Goal: Task Accomplishment & Management: Complete application form

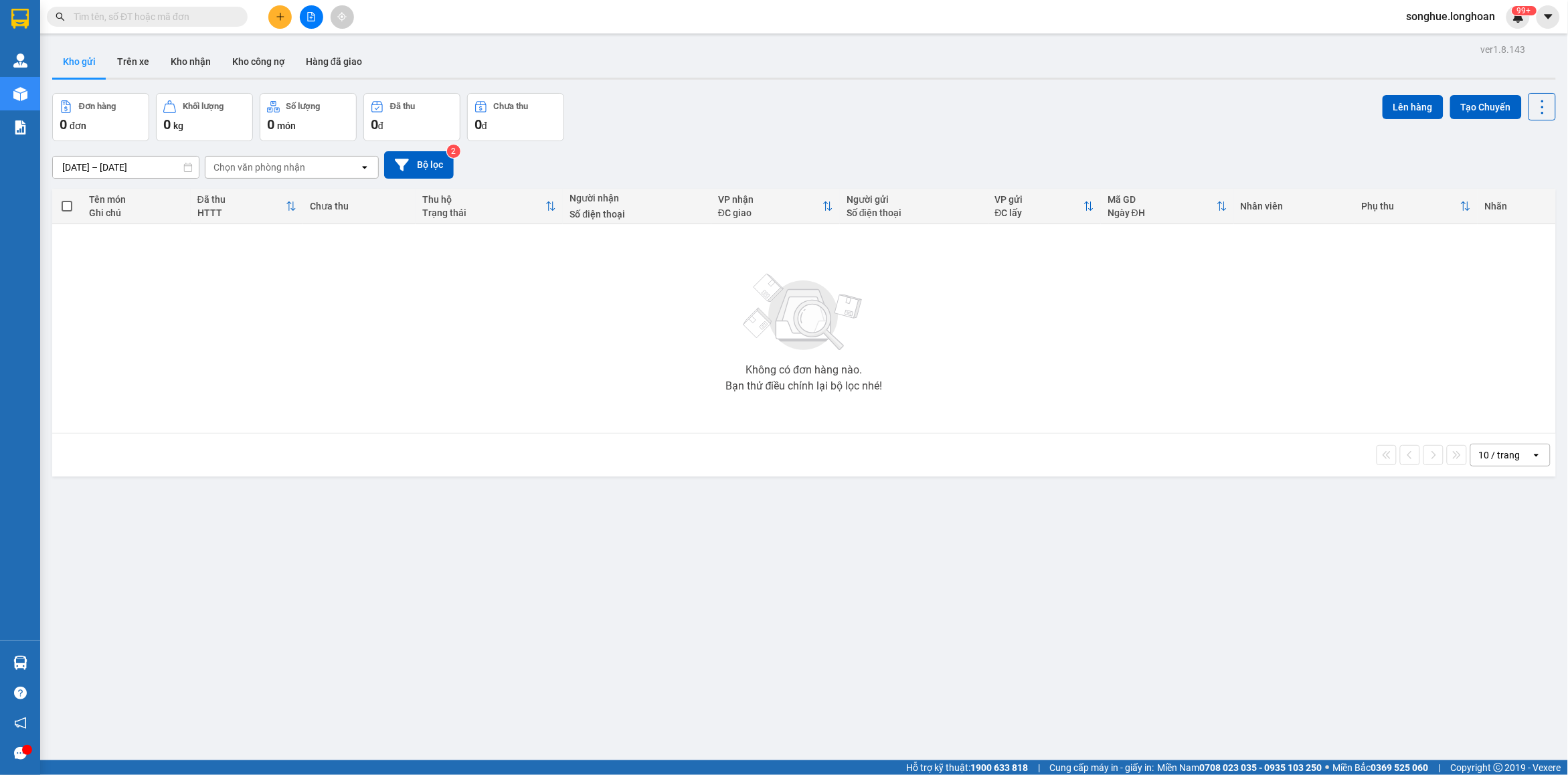
click at [144, 20] on input "text" at bounding box center [153, 17] width 158 height 15
paste input "0977369535"
click at [119, 13] on input "0977369535" at bounding box center [153, 17] width 158 height 15
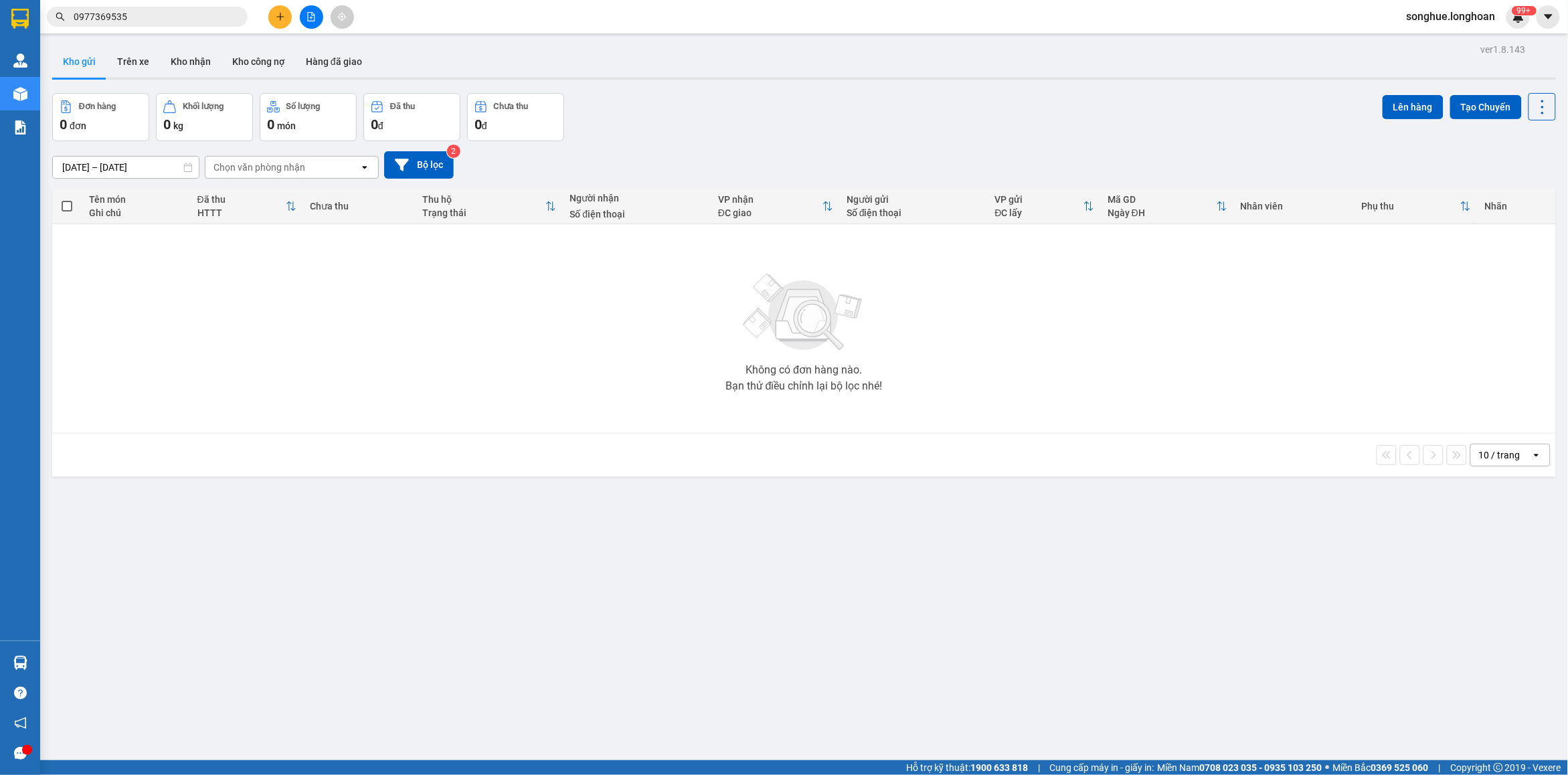
type input "0977369535"
click at [137, 25] on div "Kết quả tìm kiếm ( 0 ) Bộ lọc No Data 0977369535" at bounding box center [131, 17] width 261 height 23
click at [147, 13] on input "0977369535" at bounding box center [153, 17] width 158 height 15
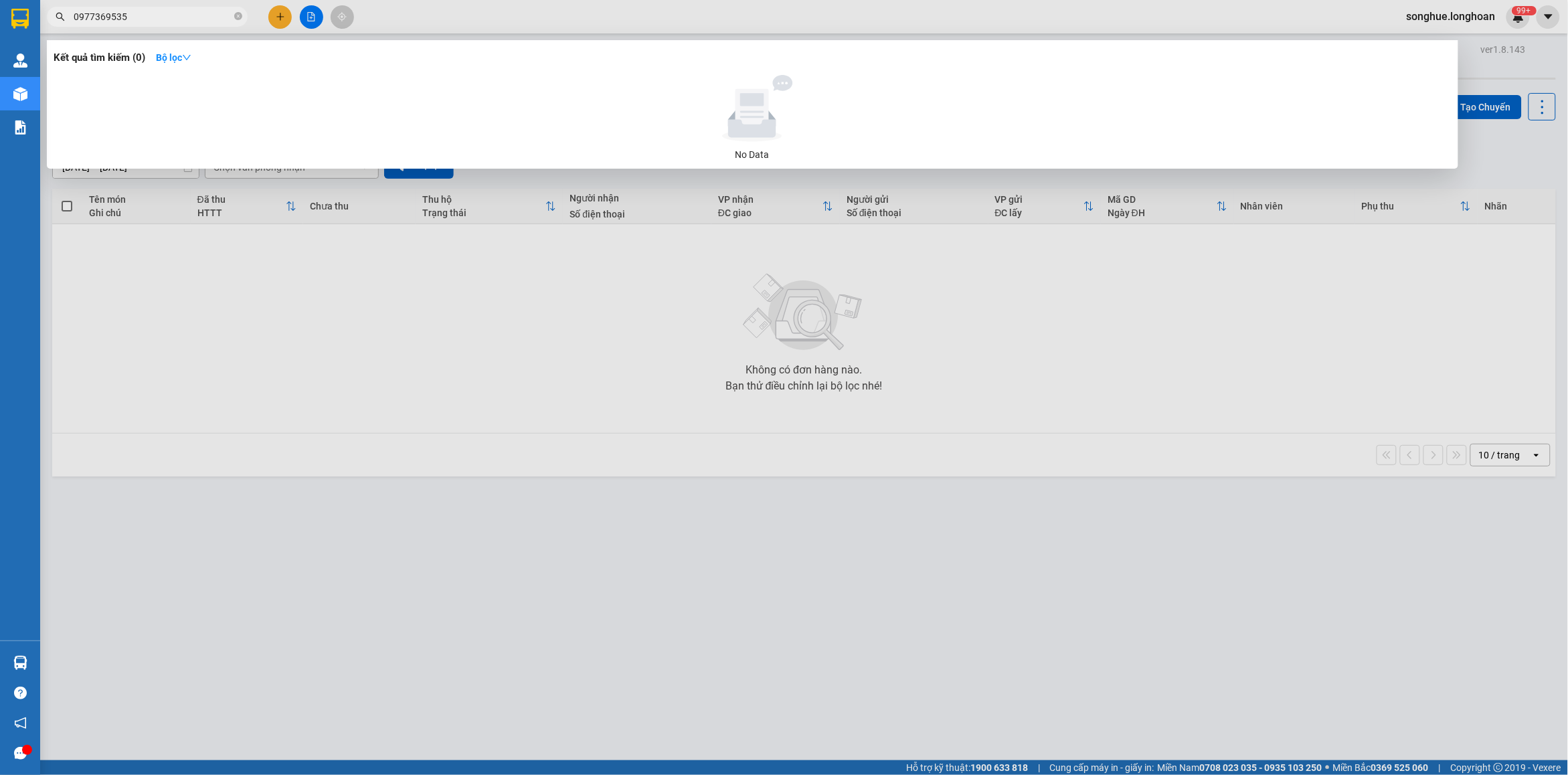
click at [147, 13] on input "0977369535" at bounding box center [153, 17] width 158 height 15
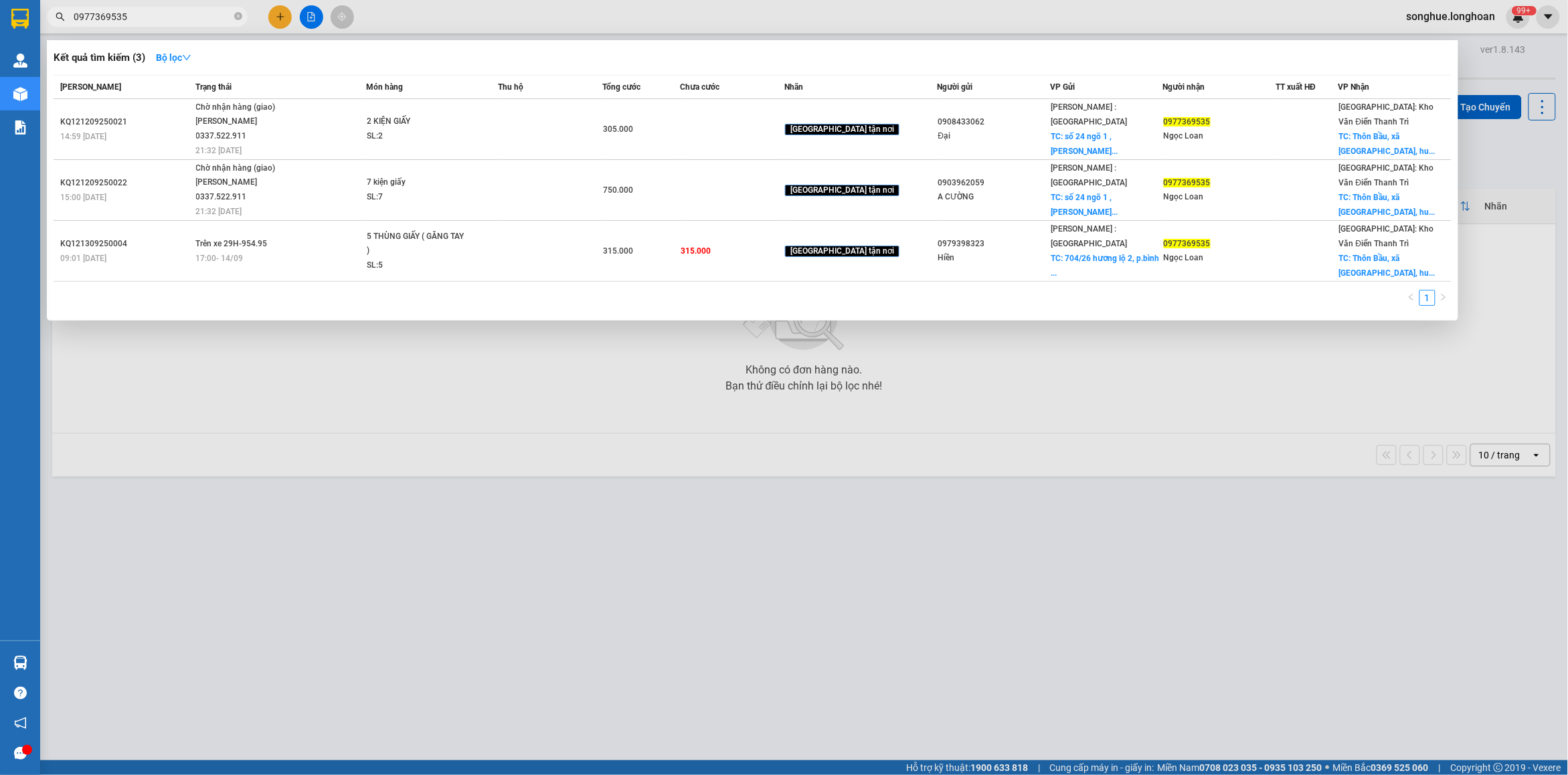
click at [232, 14] on span "0977369535" at bounding box center [147, 17] width 201 height 20
click at [236, 17] on icon "close-circle" at bounding box center [238, 16] width 8 height 8
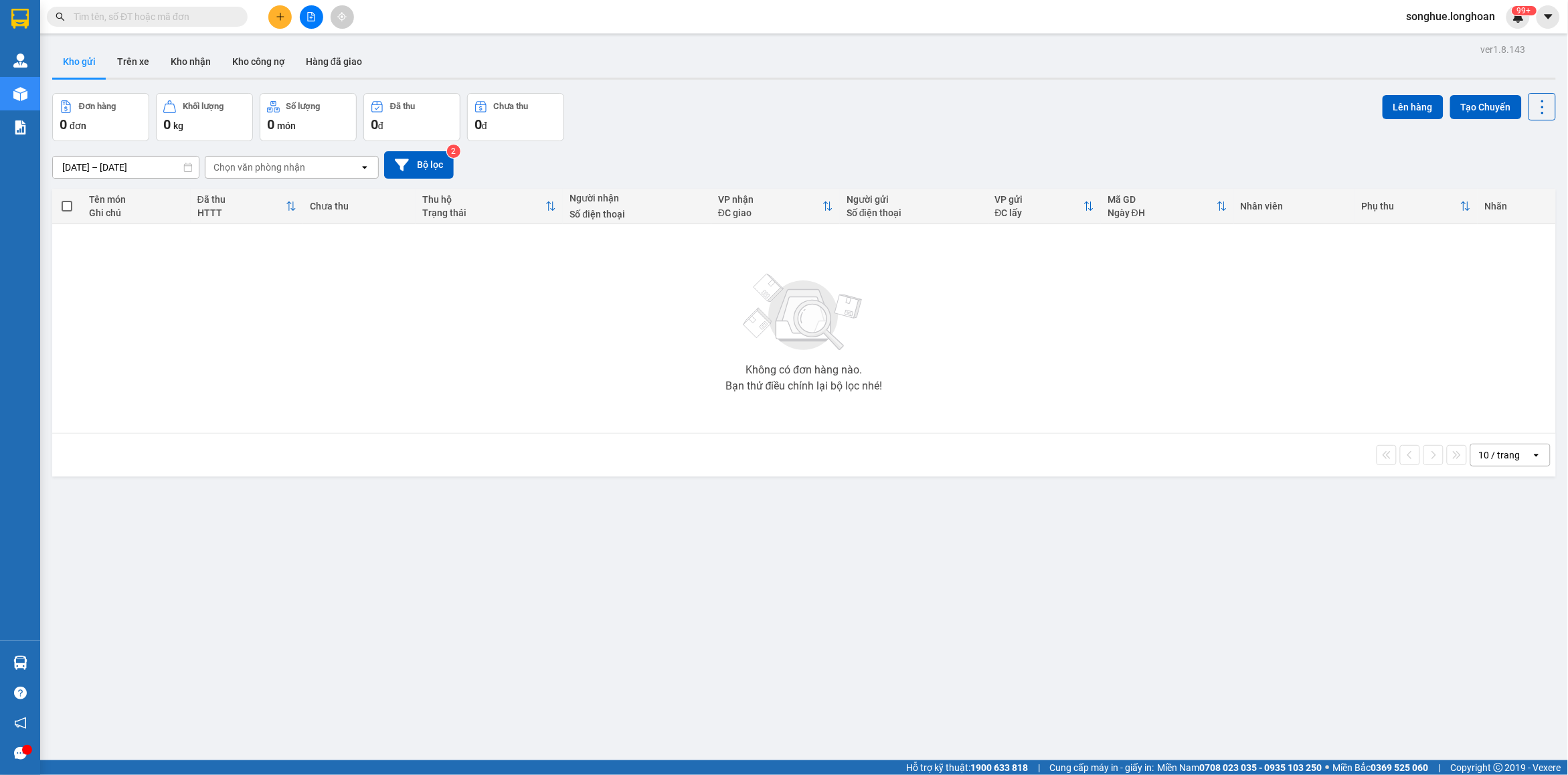
paste input "0977369535"
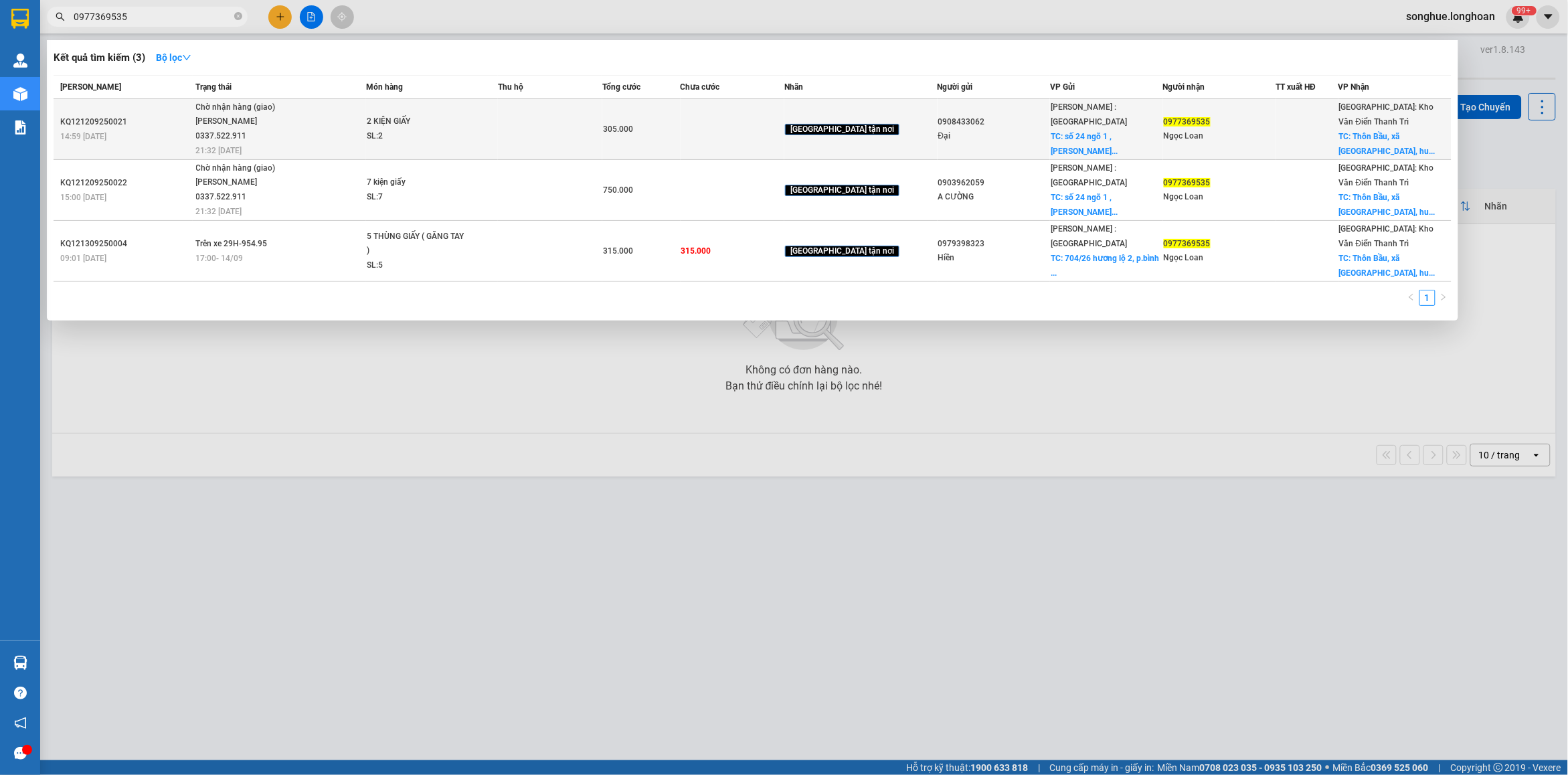
type input "0977369535"
click at [256, 135] on div "Lê Thanh Phương 0337.522.911" at bounding box center [246, 129] width 100 height 29
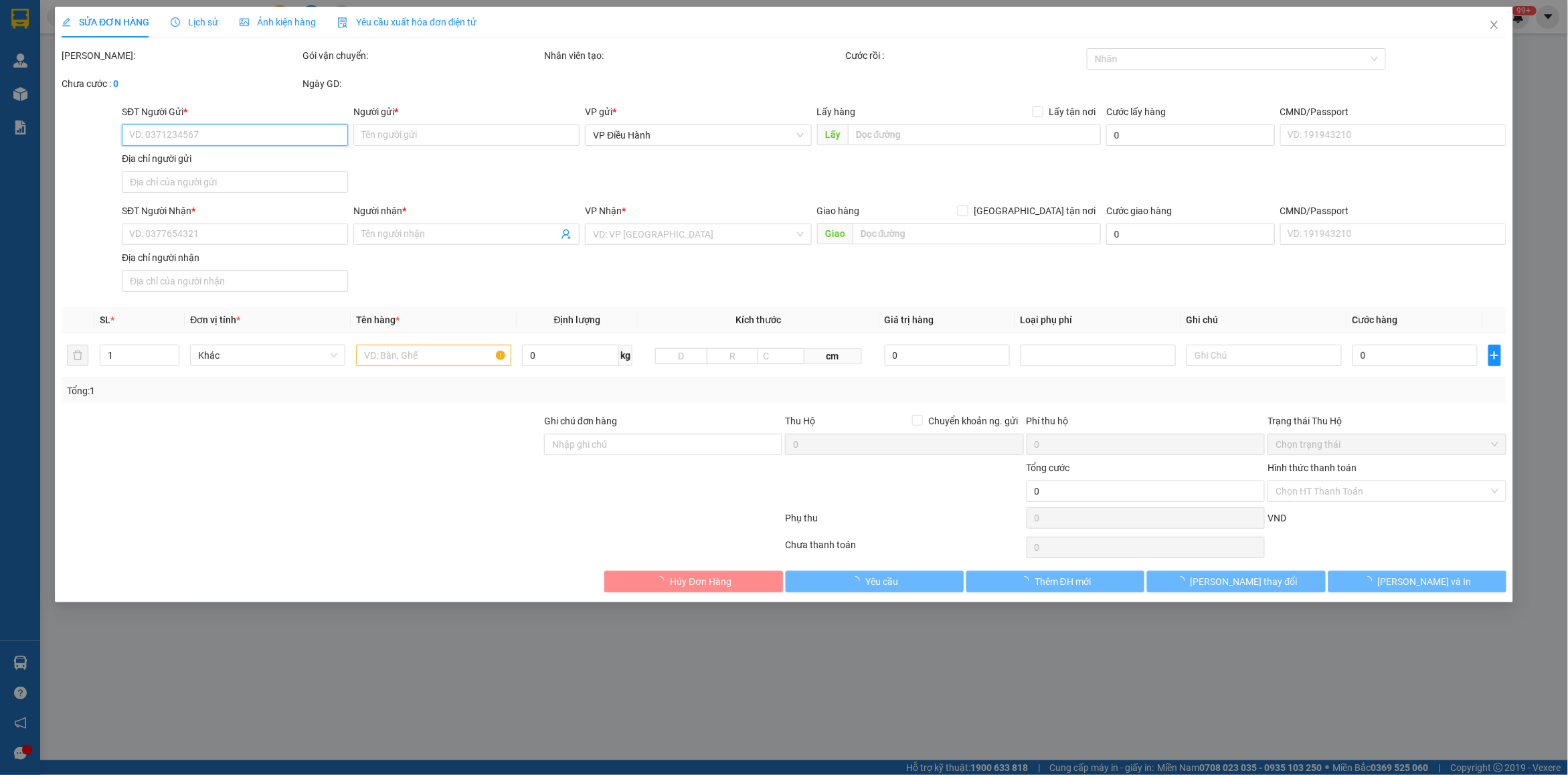
type input "0908433062"
type input "Đại"
checkbox input "true"
type input "số 24 ngõ 1 ,phan đinhg giót ,phương liệt hn"
type input "65.000"
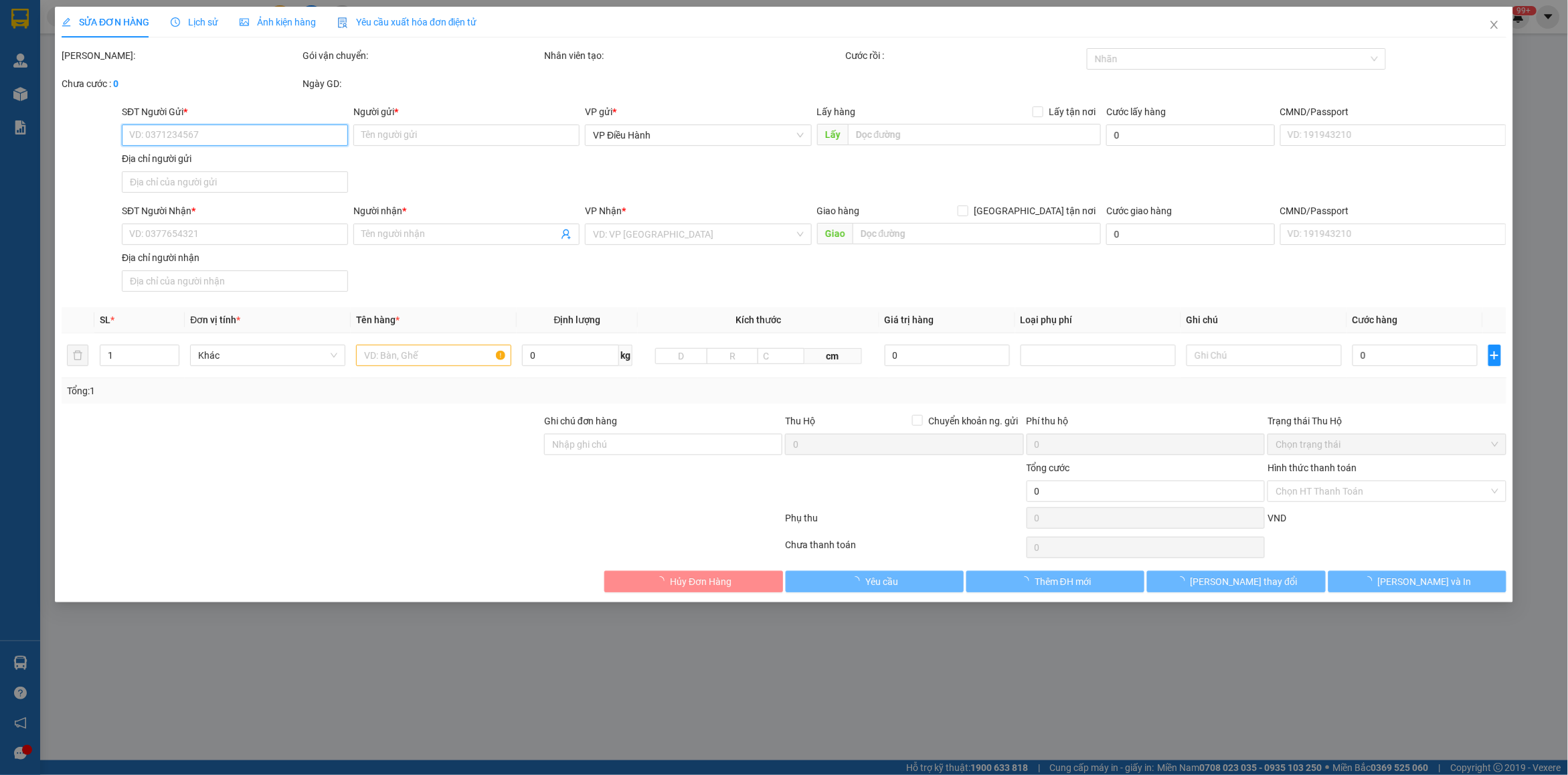
type input "0977369535"
type input "Ngọc Loan"
checkbox input "true"
type input "Thôn Bầu, xã Kim Chung, huyện Đông Anh, thành phố Hà Nội - bệnh viện nhiệt đới …"
type input "NHẬN NGUYÊN KIỆN GIAO NGUYÊN KIỆN, HƯ VỠ K ĐỀN"
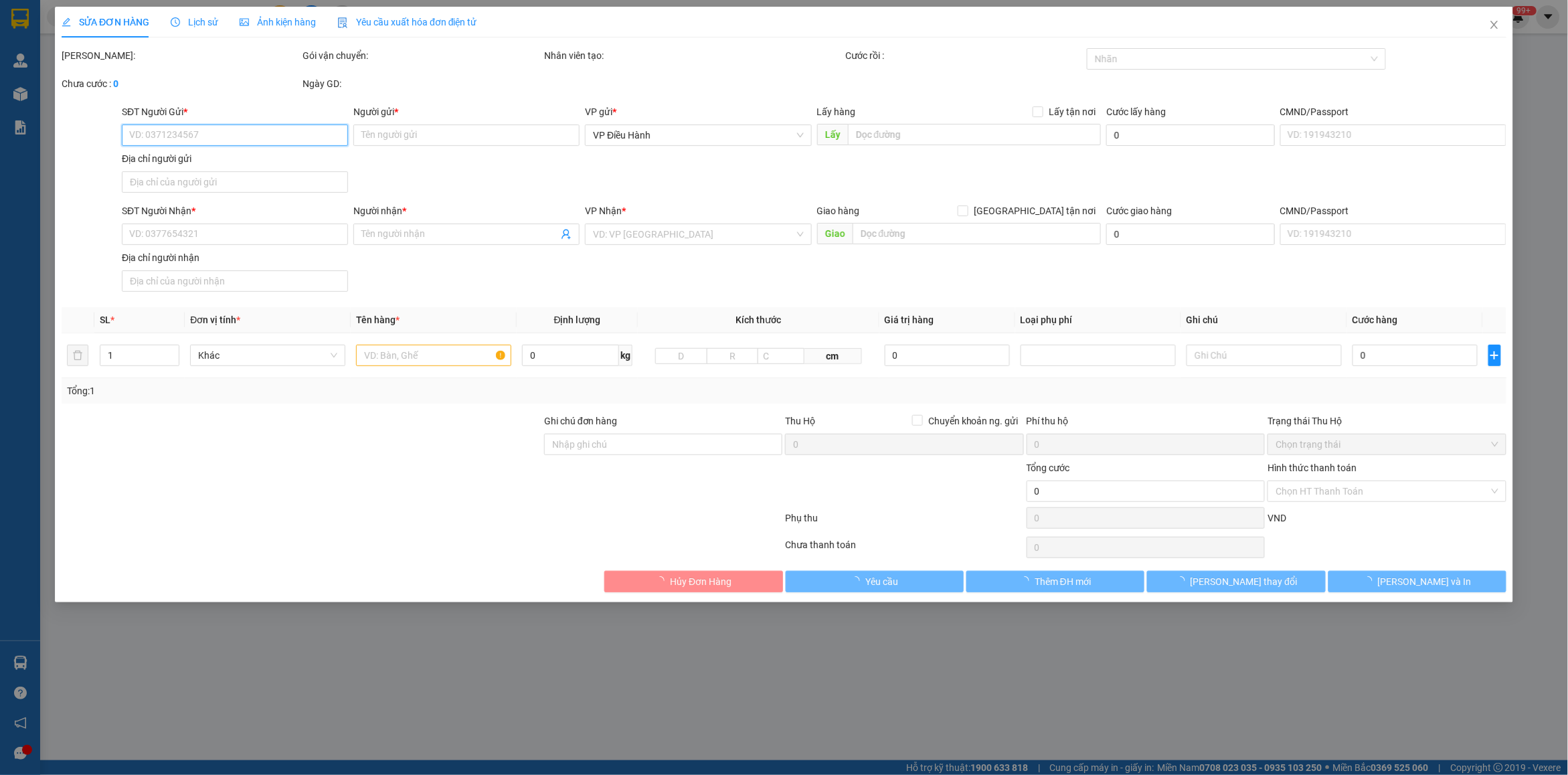
type input "305.000"
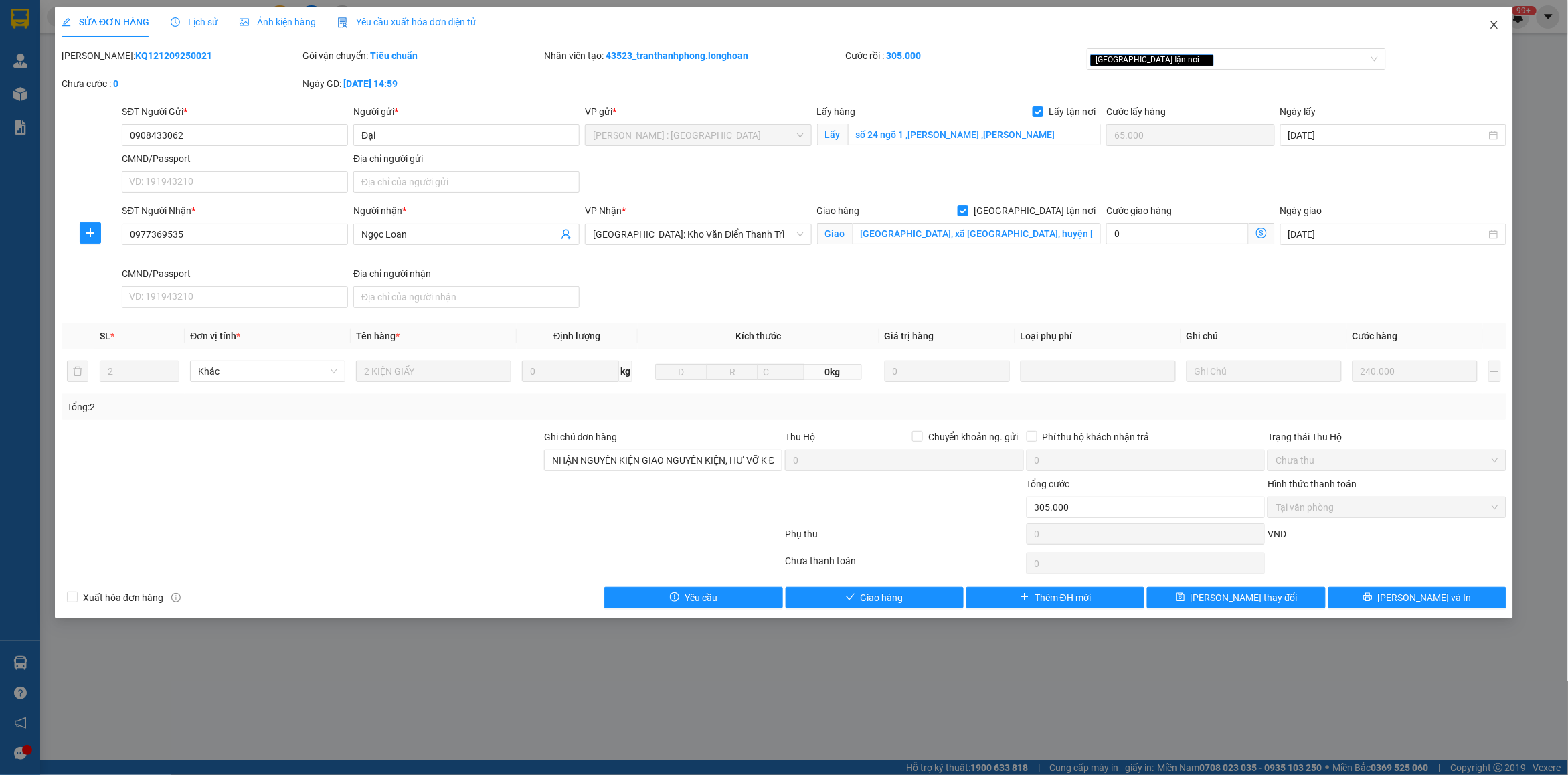
click at [1255, 27] on span "Close" at bounding box center [1494, 25] width 38 height 38
click at [1255, 31] on div "Kết quả tìm kiếm ( 3 ) Bộ lọc Mã ĐH Trạng thái Món hàng Thu hộ Tổng cước Chưa c…" at bounding box center [784, 17] width 1568 height 33
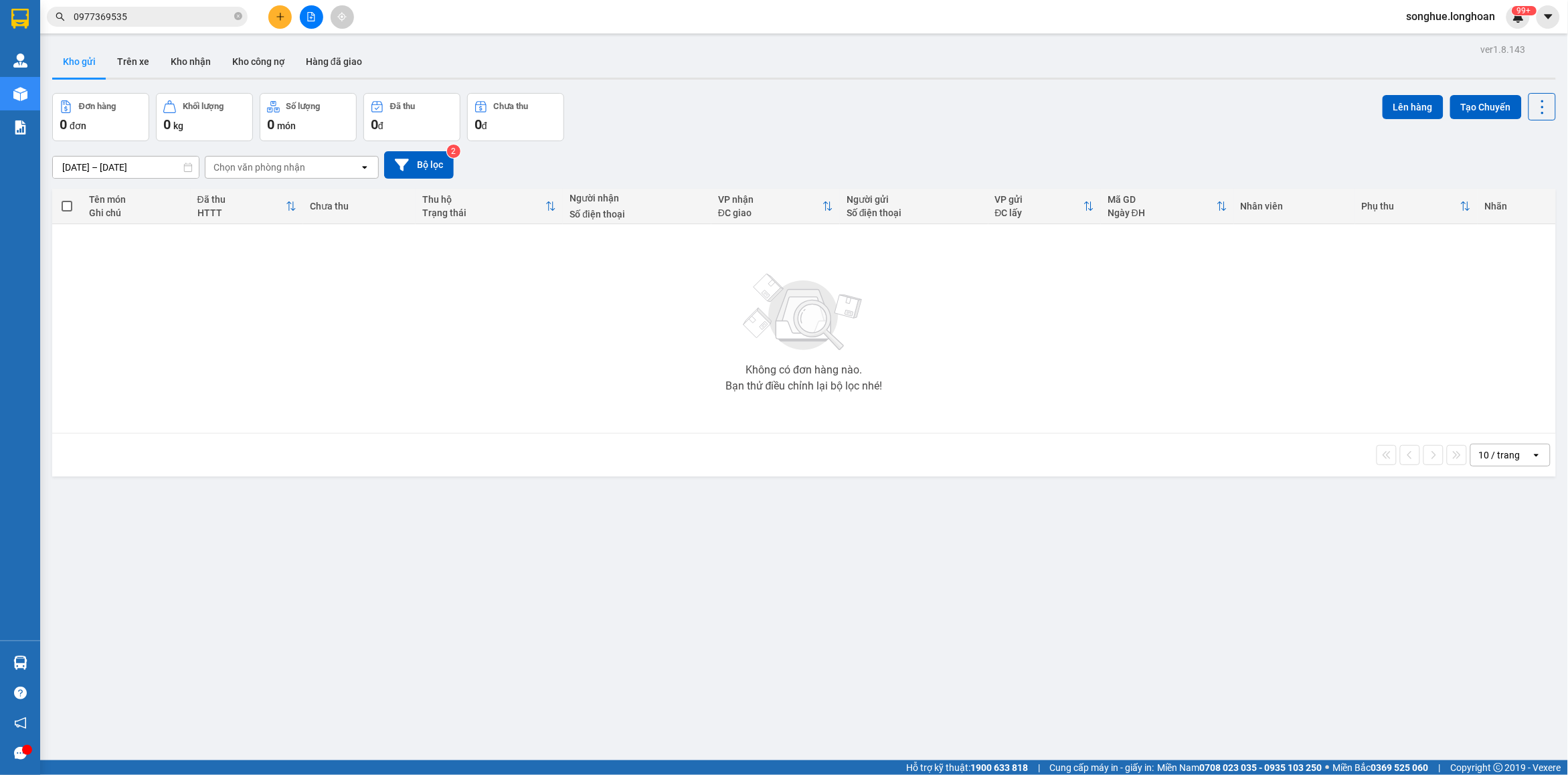
click at [196, 22] on input "0977369535" at bounding box center [153, 17] width 158 height 15
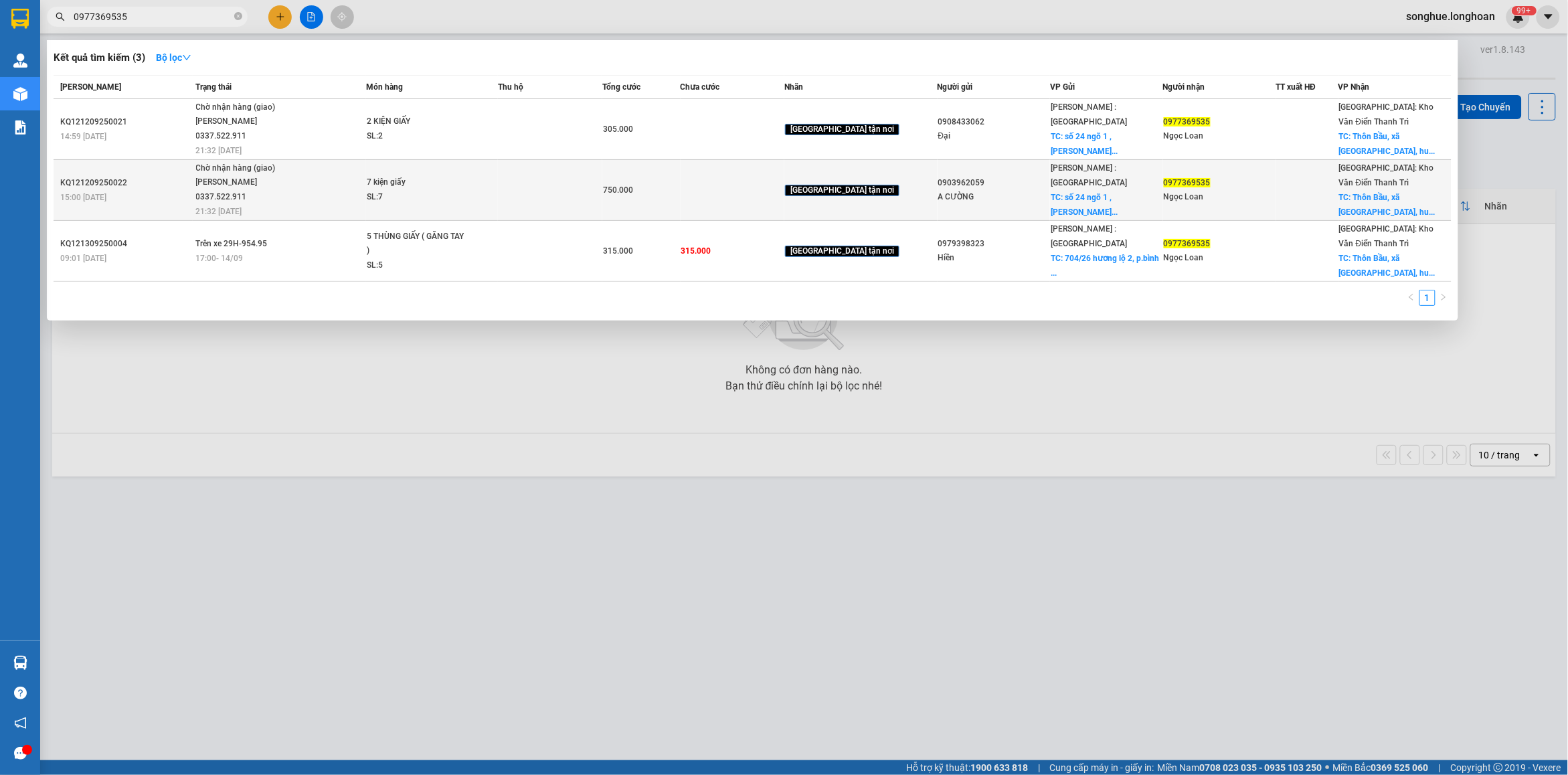
click at [263, 178] on div "Lê Thanh Phương 0337.522.911" at bounding box center [246, 190] width 100 height 29
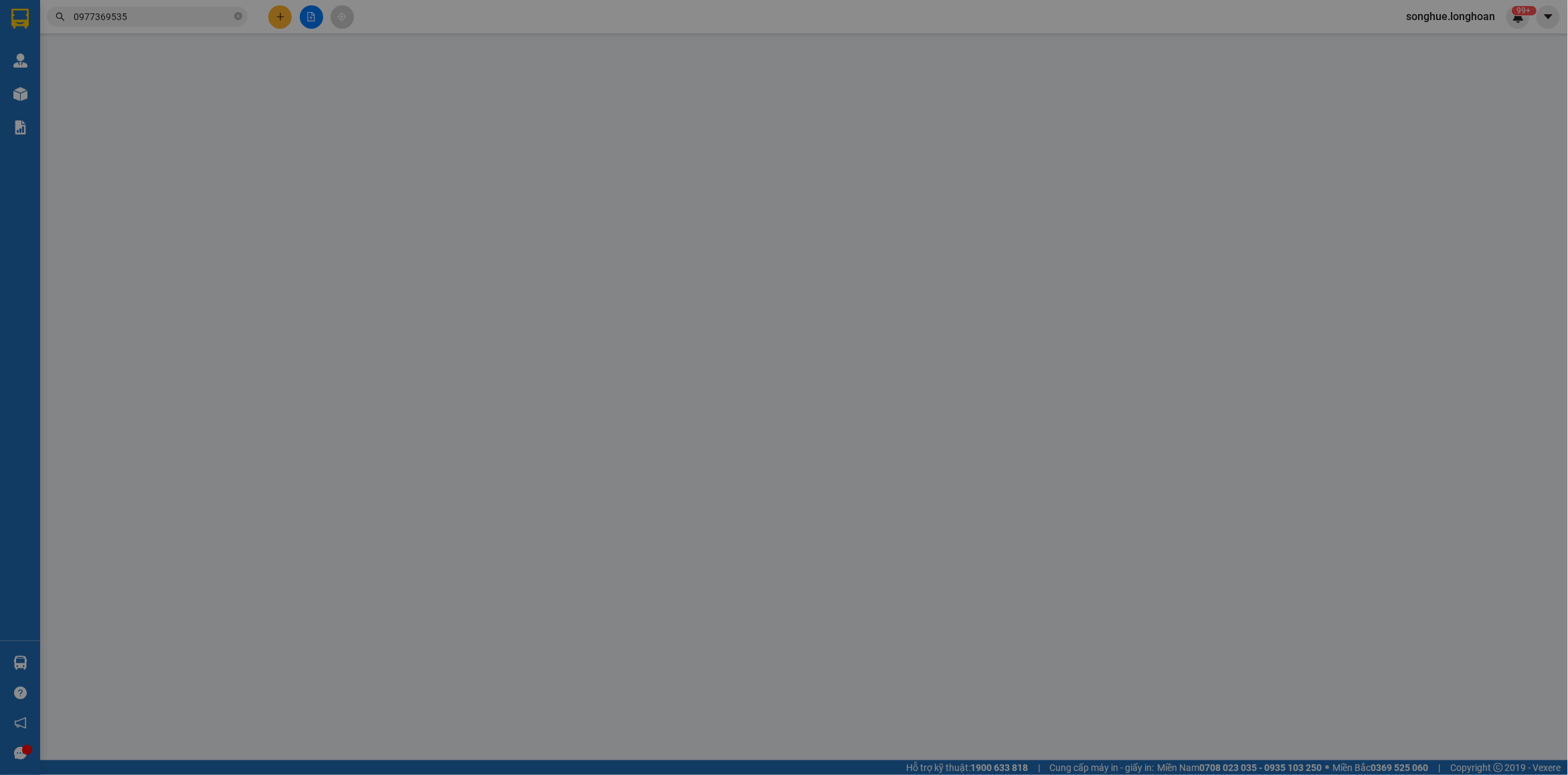
type input "0903962059"
type input "A CƯỜNG"
checkbox input "true"
type input "số 24 ngõ 1 ,phan đinhg giót ,phương liệt hn"
type input "150.000"
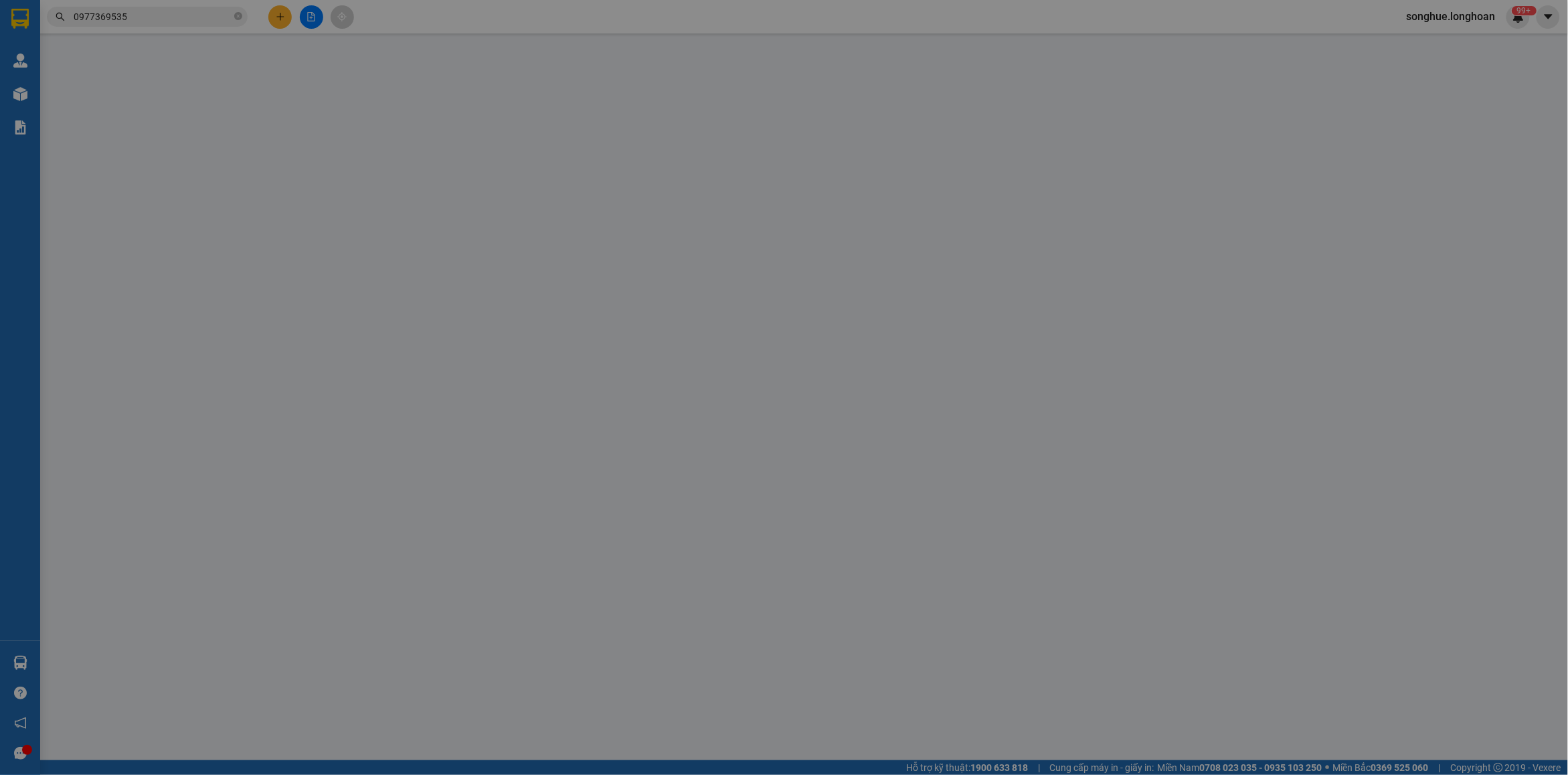
type input "0977369535"
type input "Ngọc Loan"
checkbox input "true"
type input "Thôn Bầu, xã Kim Chung, huyện Đông Anh, thành phố Hà Nội - bệnh viện nhiệt đới …"
type input "750.000"
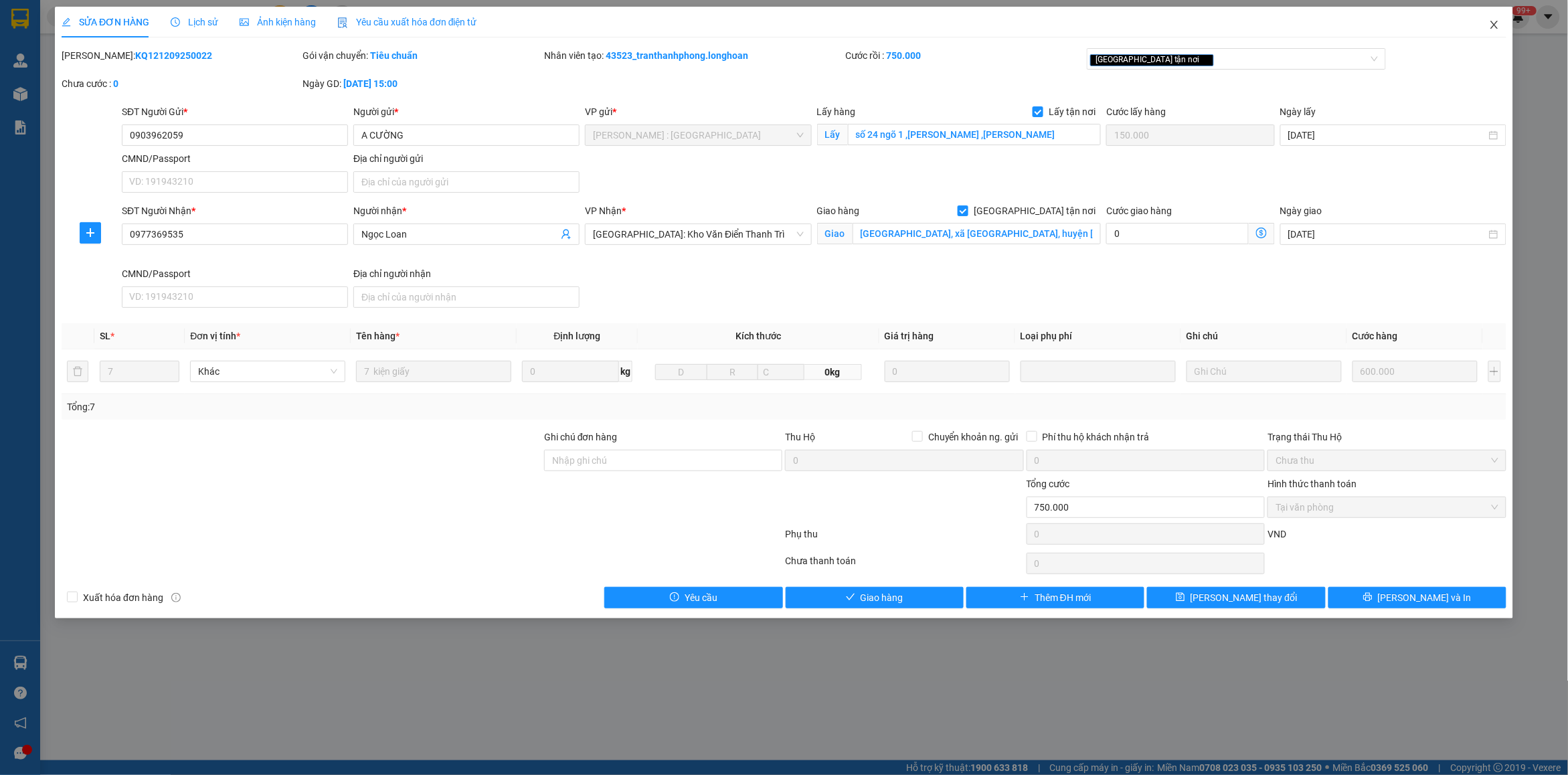
click at [1255, 17] on span "Close" at bounding box center [1494, 25] width 38 height 38
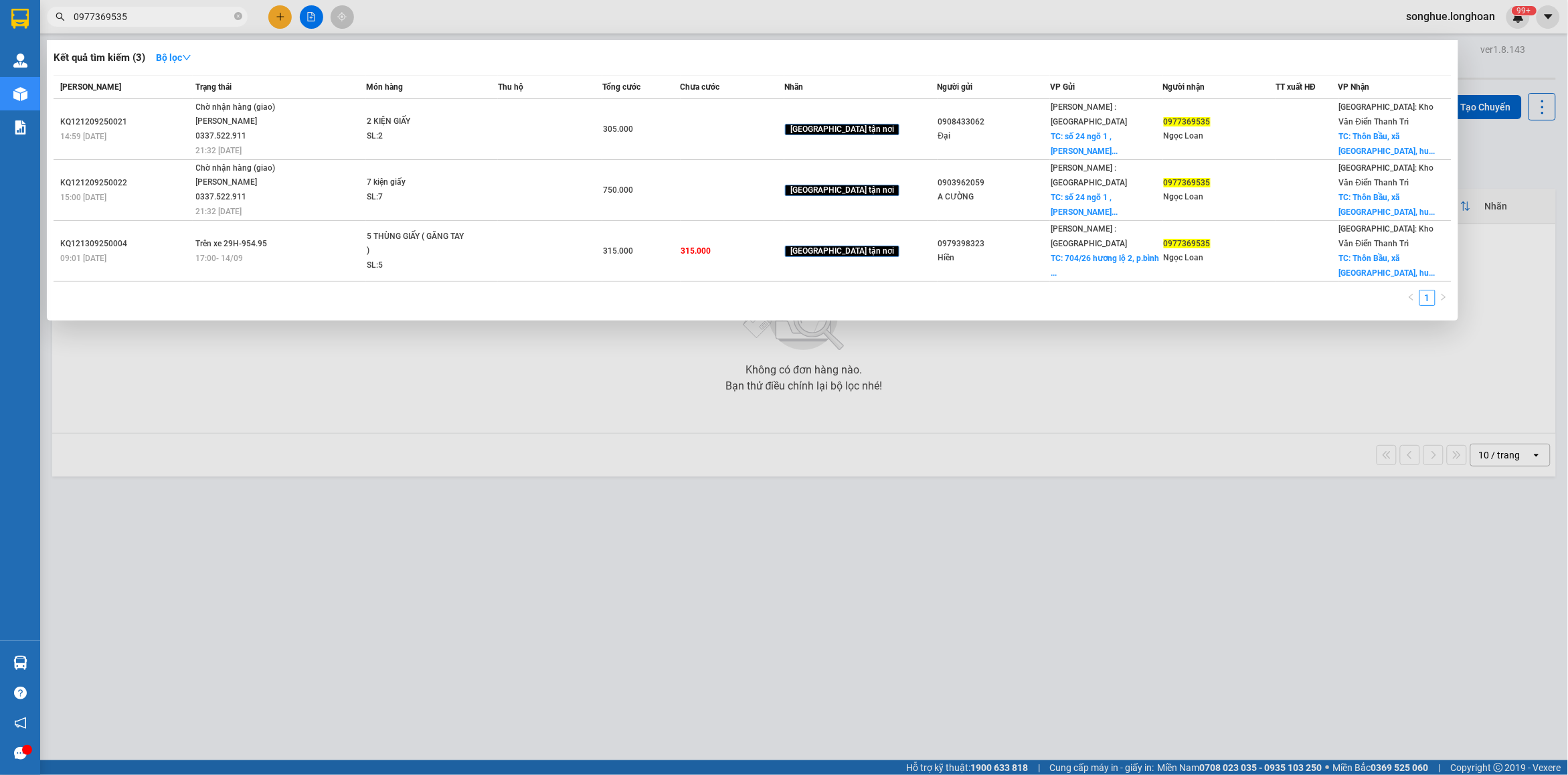
click at [166, 14] on input "0977369535" at bounding box center [153, 17] width 158 height 15
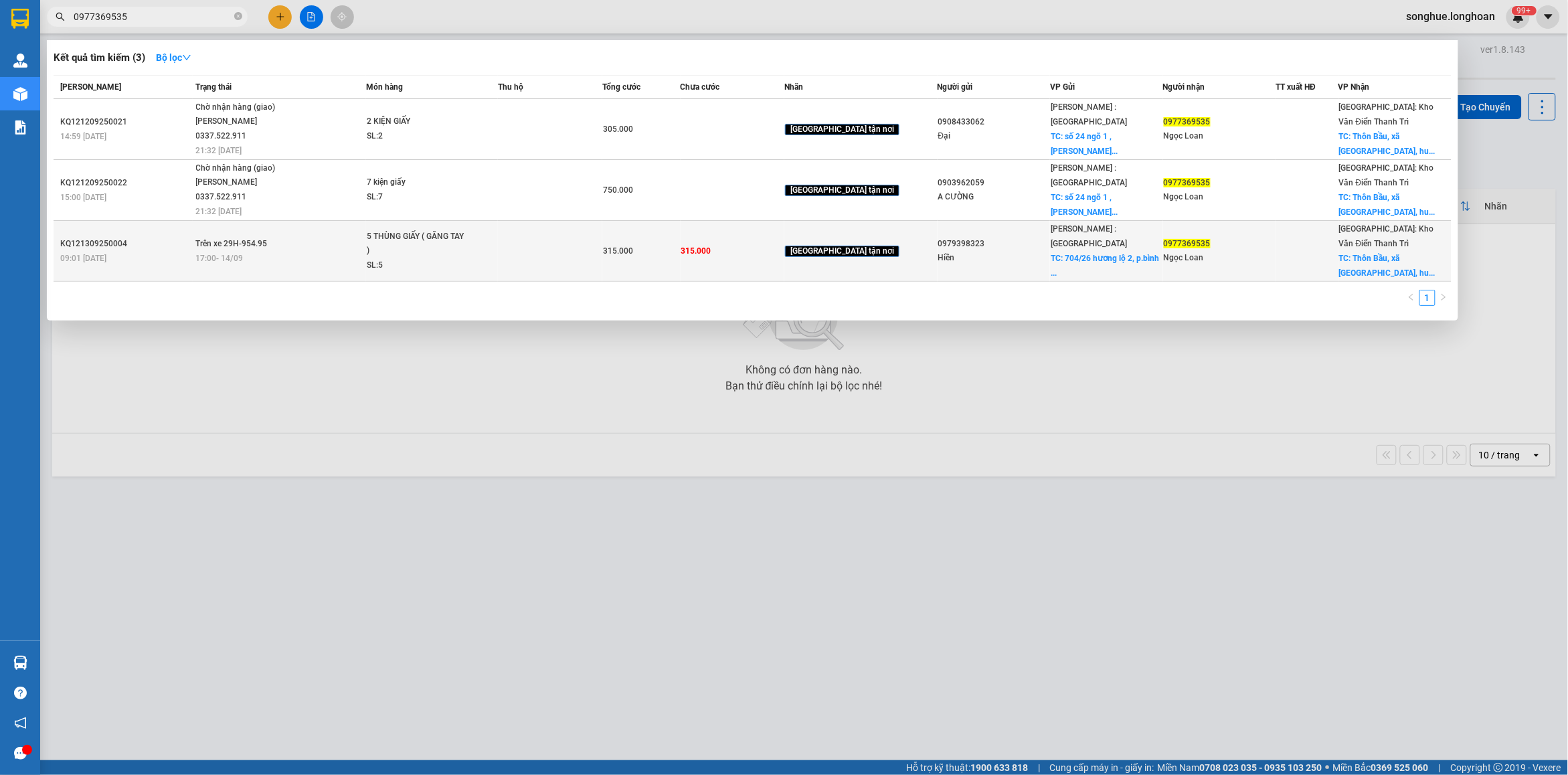
click at [268, 239] on span "Trên xe 29H-954.95" at bounding box center [232, 244] width 72 height 9
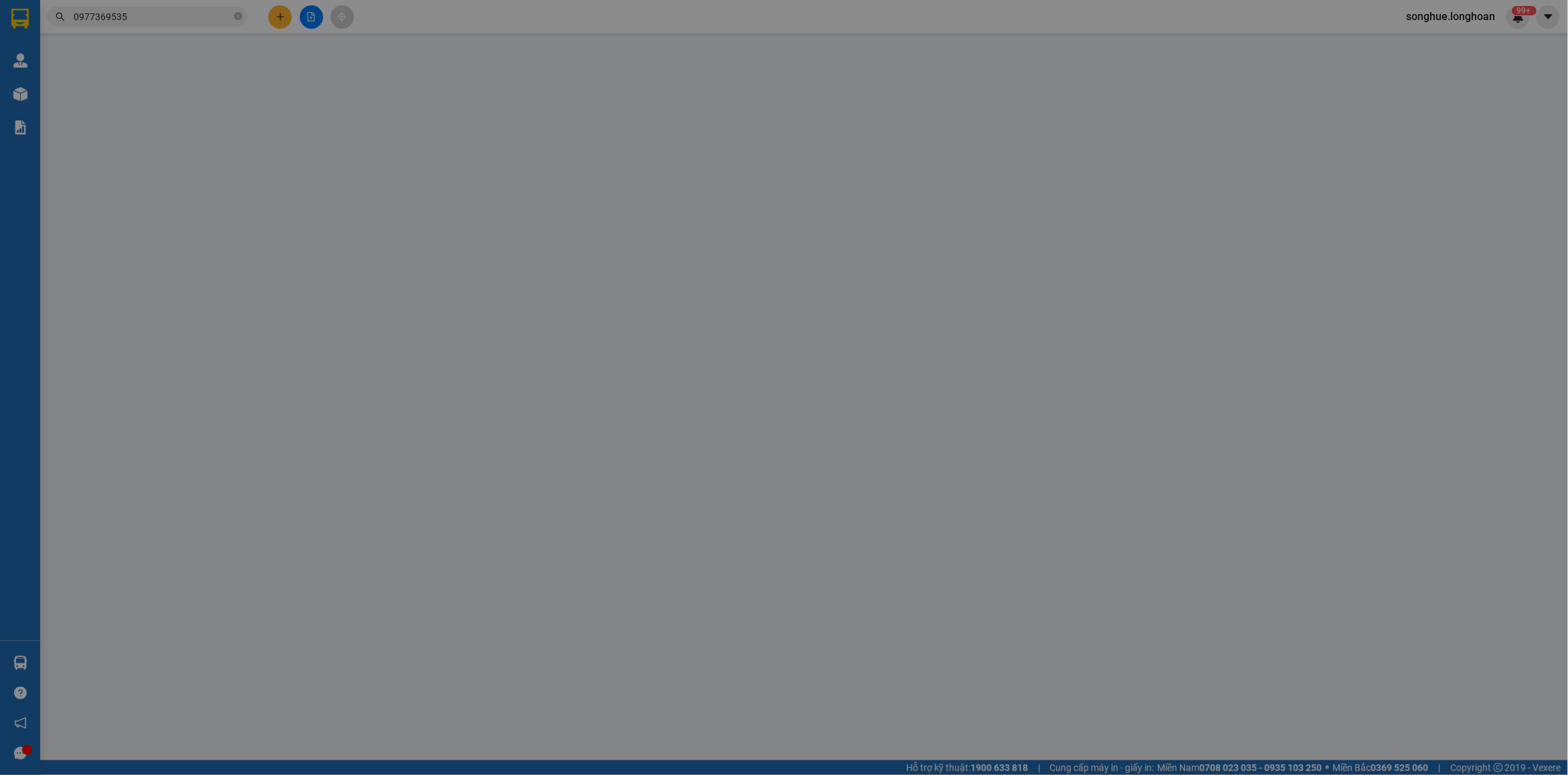
type input "0979398323"
type input "Hiền"
checkbox input "true"
type input "704/26 hương lộ 2, p.bình trị đông a, bình tân"
type input "0977369535"
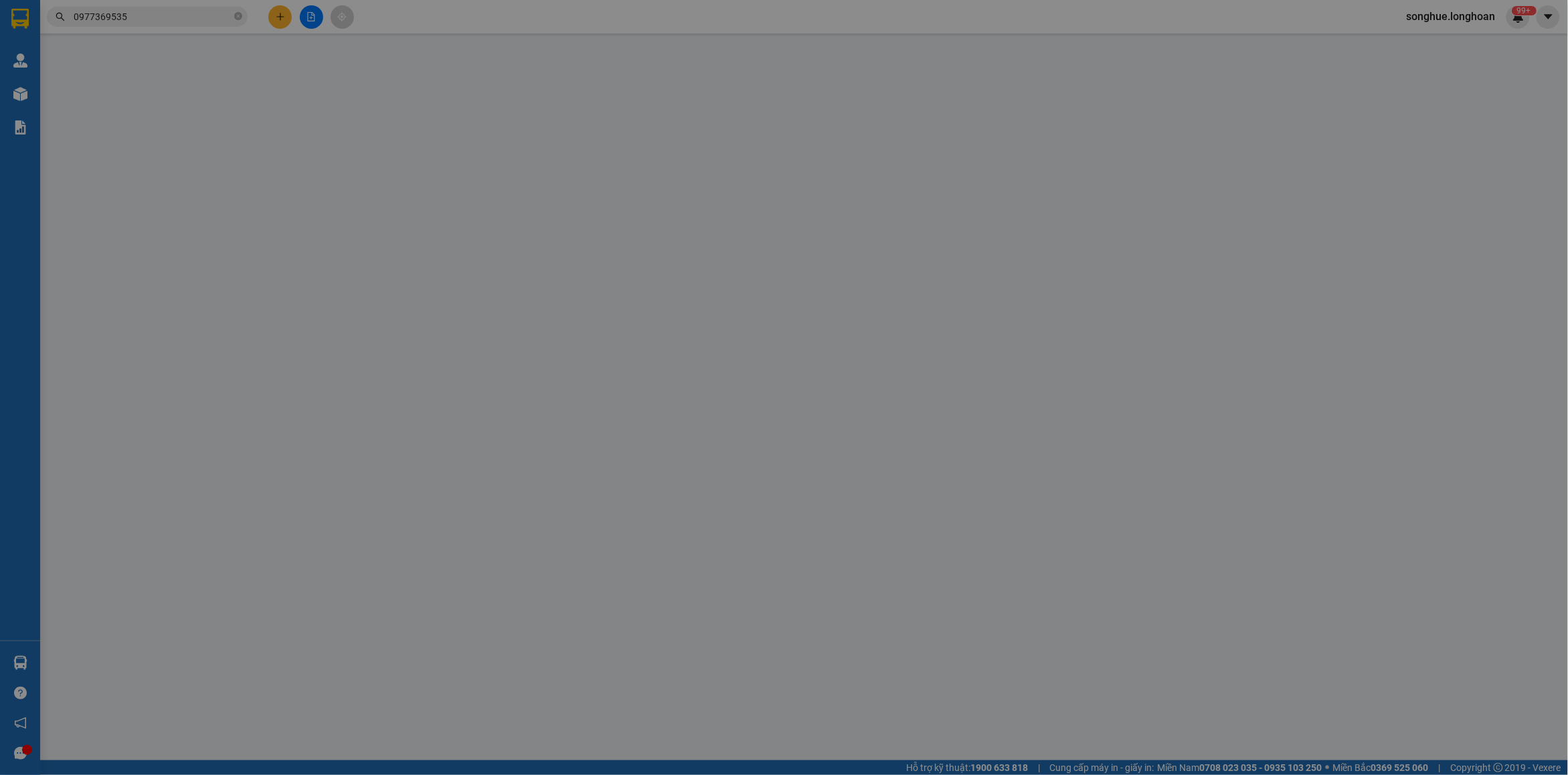
type input "Ngọc Loan"
checkbox input "true"
type input "Thôn Bầu, xã Kim Chung, huyện Đông Anh, thành phố Hà Nội - bệnh viện nhiệt đới …"
type input "315.000"
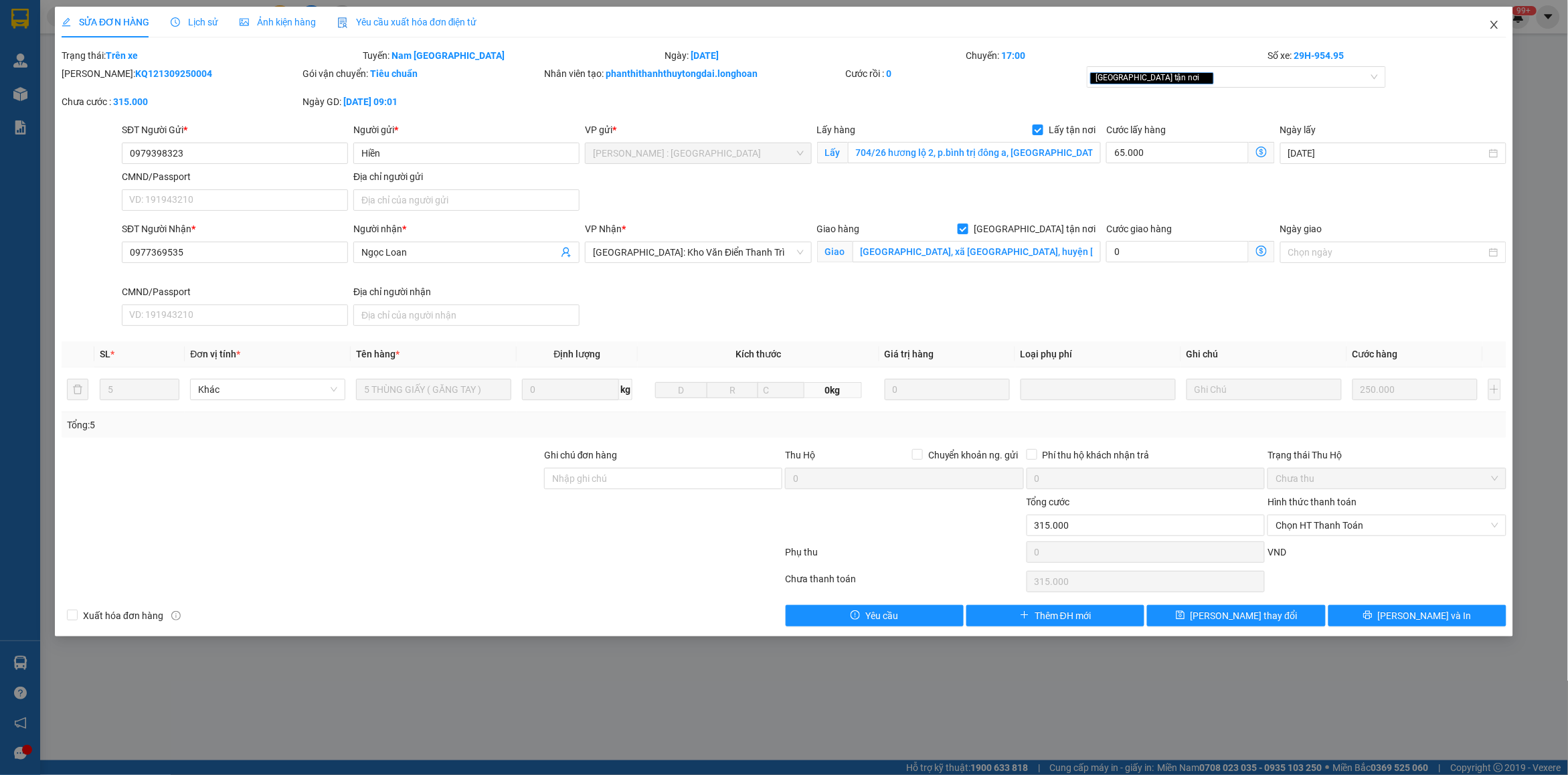
click at [1255, 31] on span "Close" at bounding box center [1494, 25] width 38 height 38
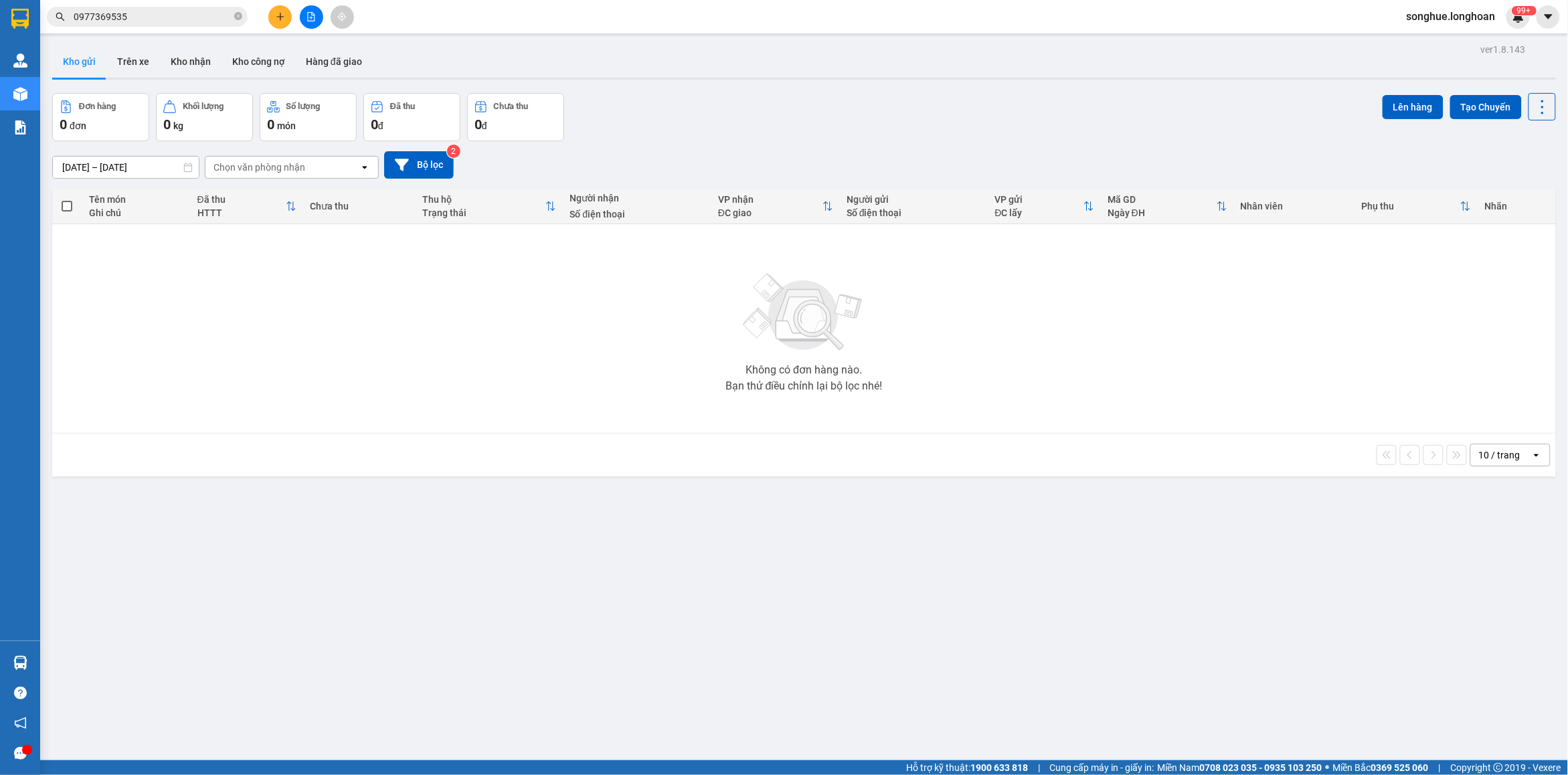
click at [161, 23] on input "0977369535" at bounding box center [153, 17] width 158 height 15
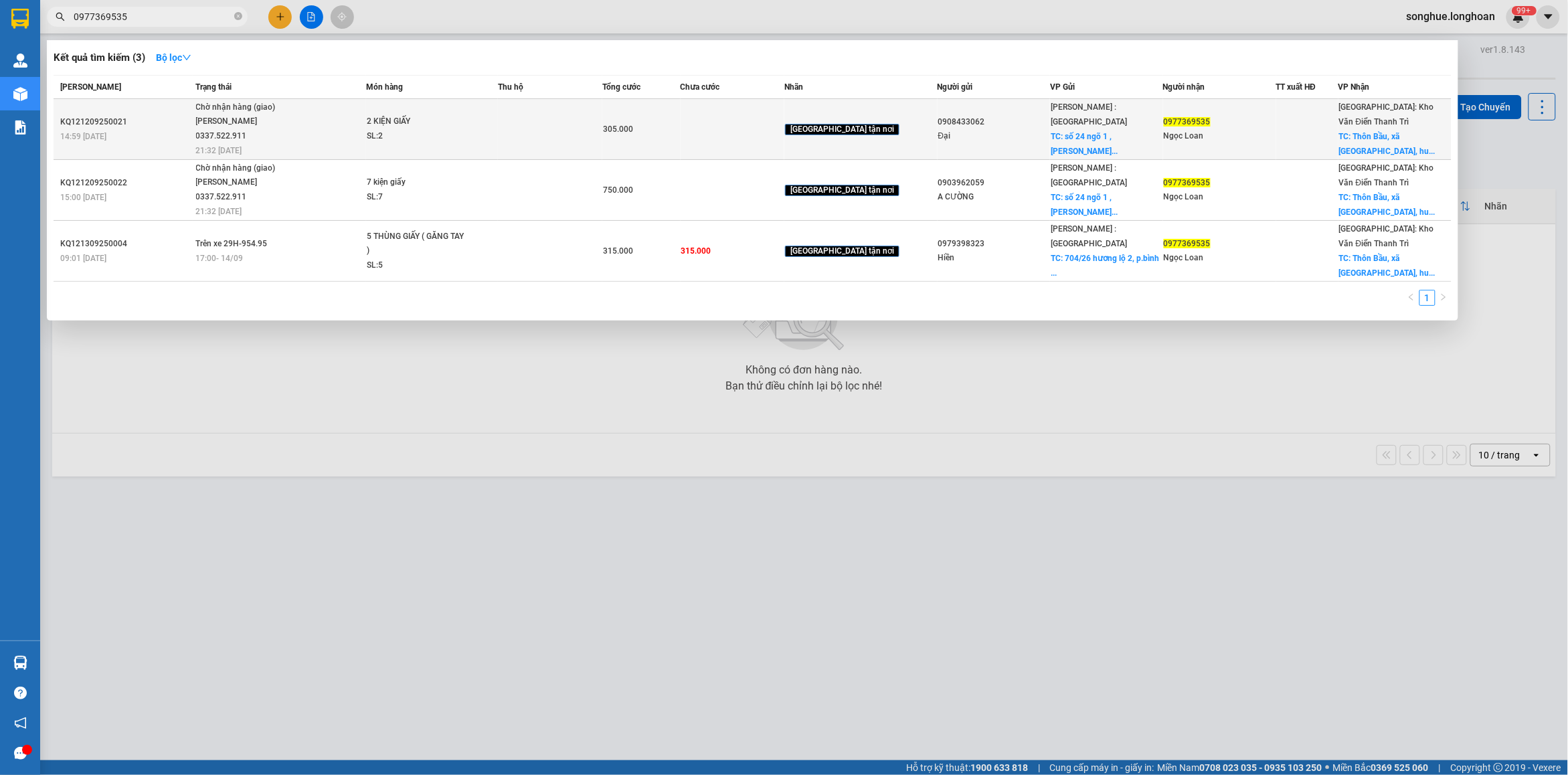
click at [242, 125] on div "Lê Thanh Phương 0337.522.911" at bounding box center [246, 129] width 100 height 29
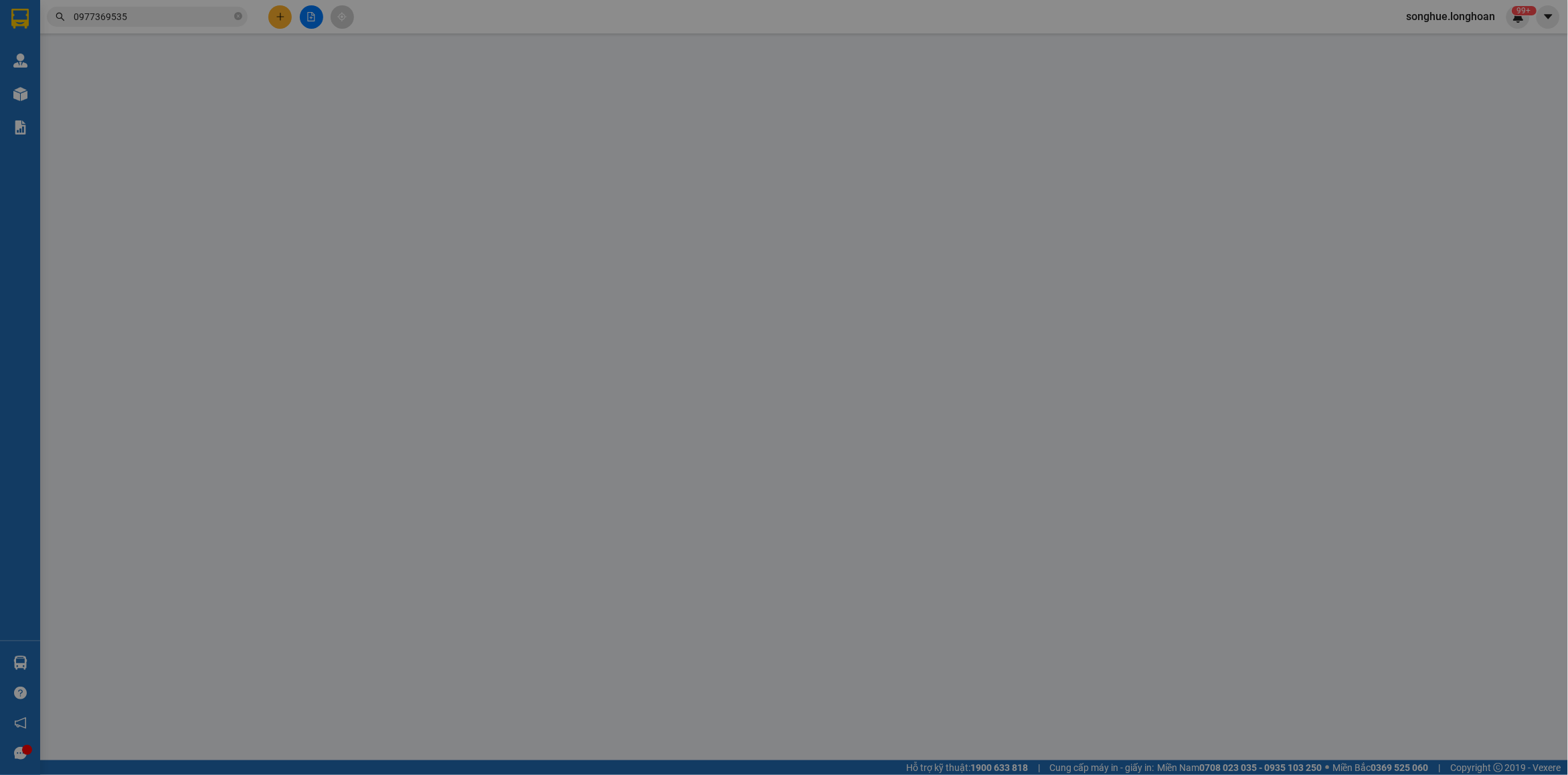
type input "0908433062"
type input "Đại"
checkbox input "true"
type input "số 24 ngõ 1 ,phan đinhg giót ,phương liệt hn"
type input "65.000"
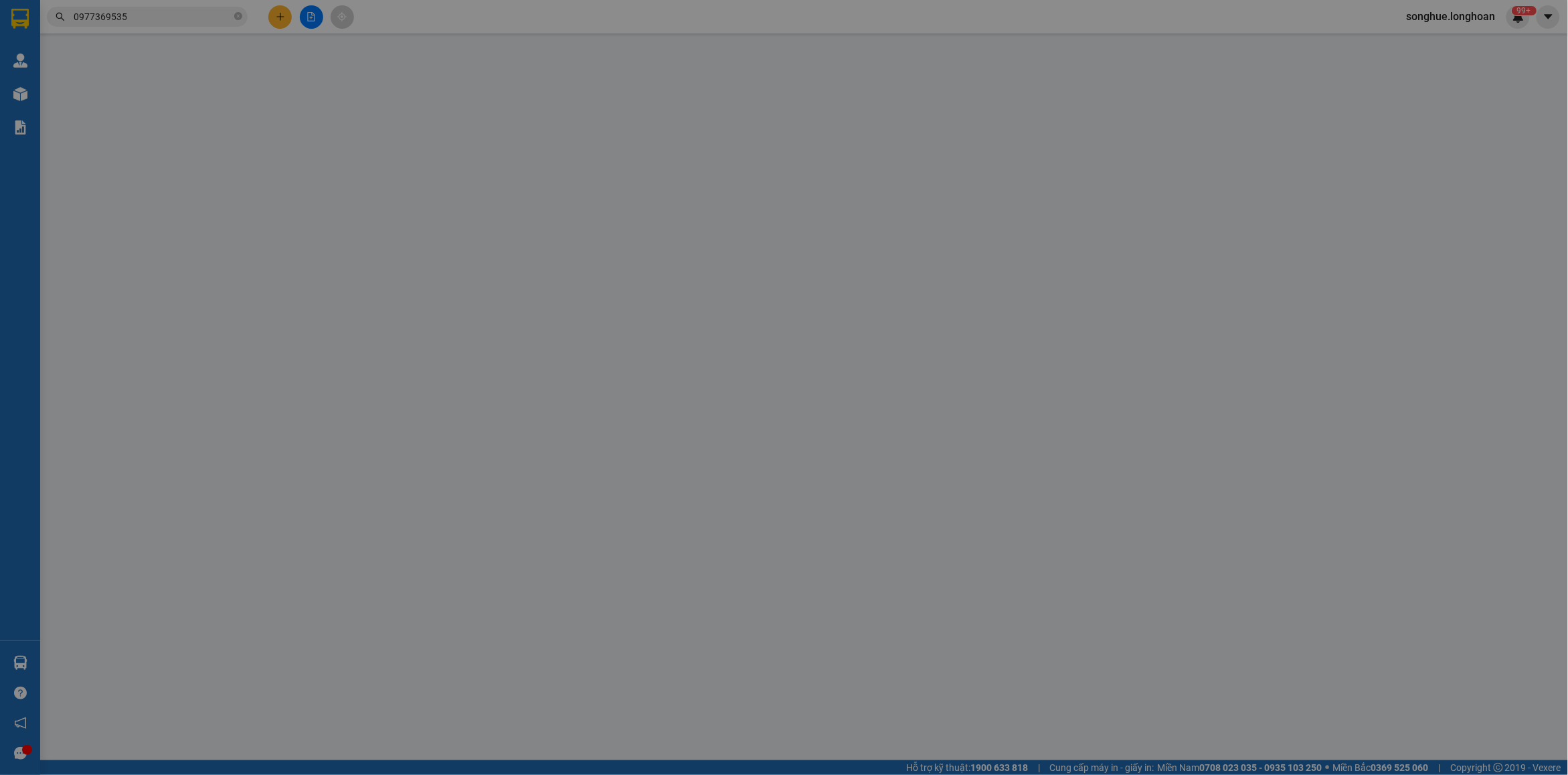
type input "0977369535"
type input "Ngọc Loan"
checkbox input "true"
type input "Thôn Bầu, xã Kim Chung, huyện Đông Anh, thành phố Hà Nội - bệnh viện nhiệt đới …"
type input "NHẬN NGUYÊN KIỆN GIAO NGUYÊN KIỆN, HƯ VỠ K ĐỀN"
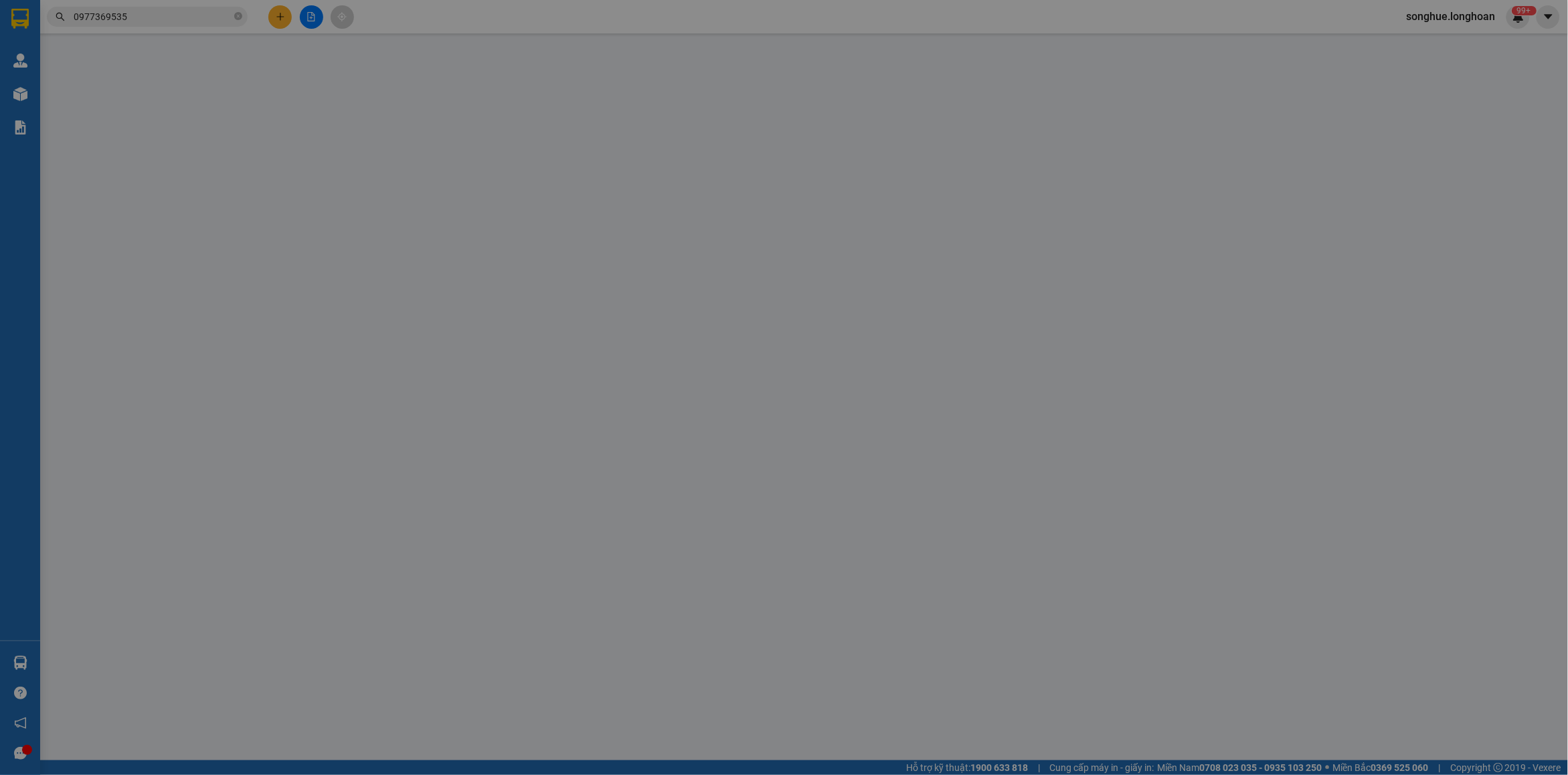
type input "305.000"
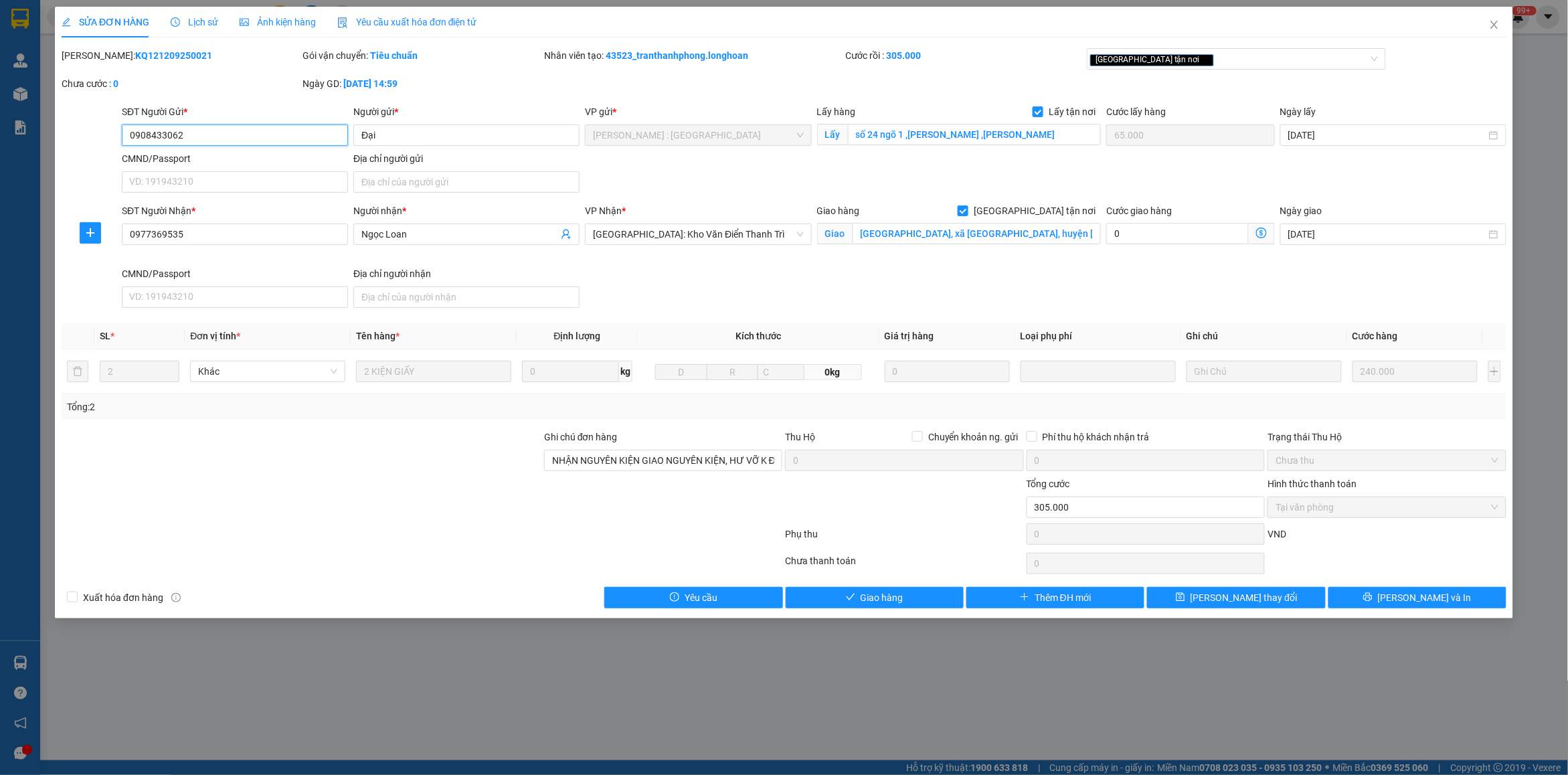
click at [1255, 507] on span "Tại văn phòng" at bounding box center [1387, 507] width 222 height 20
click at [206, 21] on span "Lịch sử" at bounding box center [194, 22] width 48 height 11
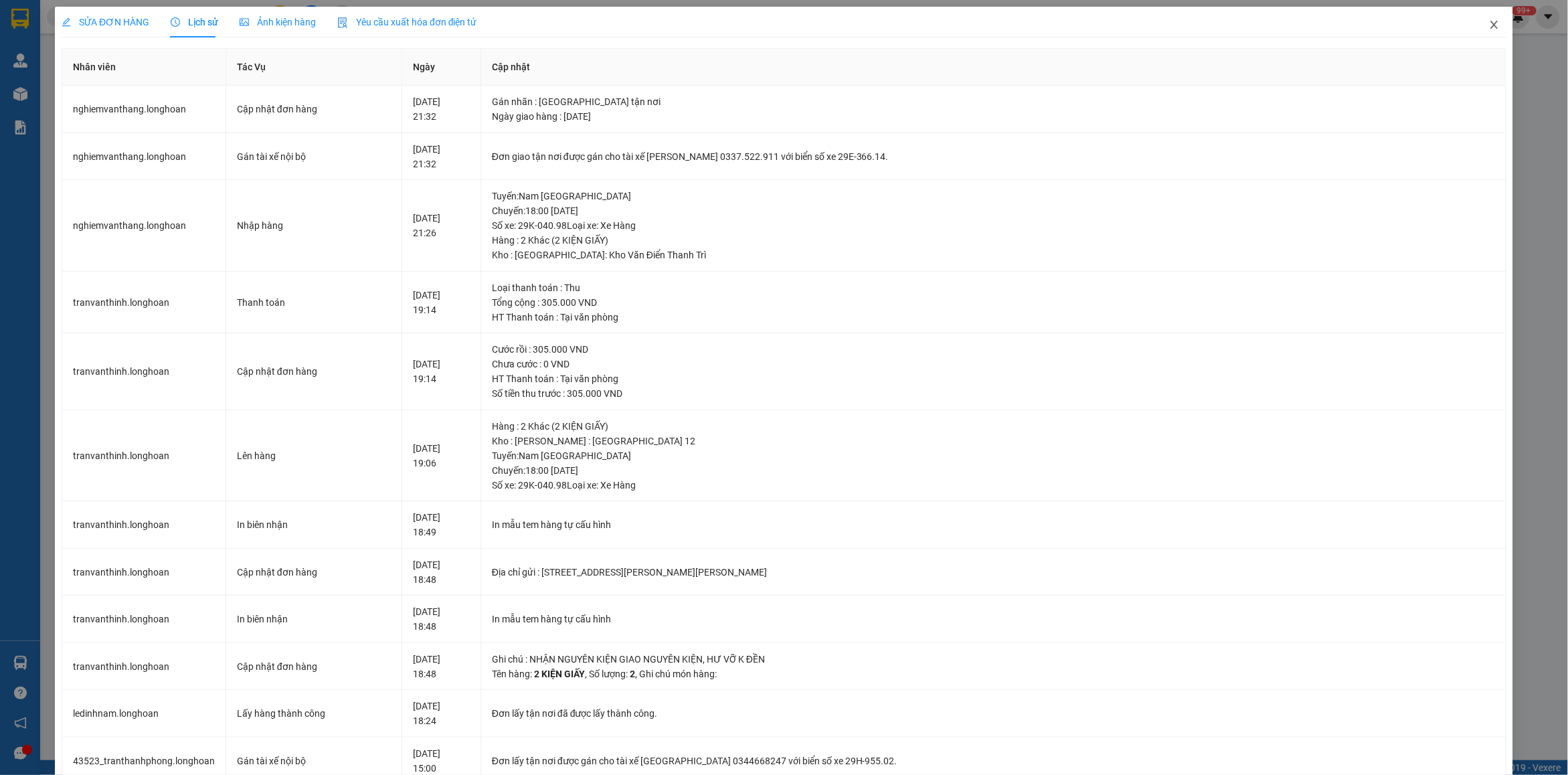
click at [1255, 23] on span "Close" at bounding box center [1494, 25] width 38 height 38
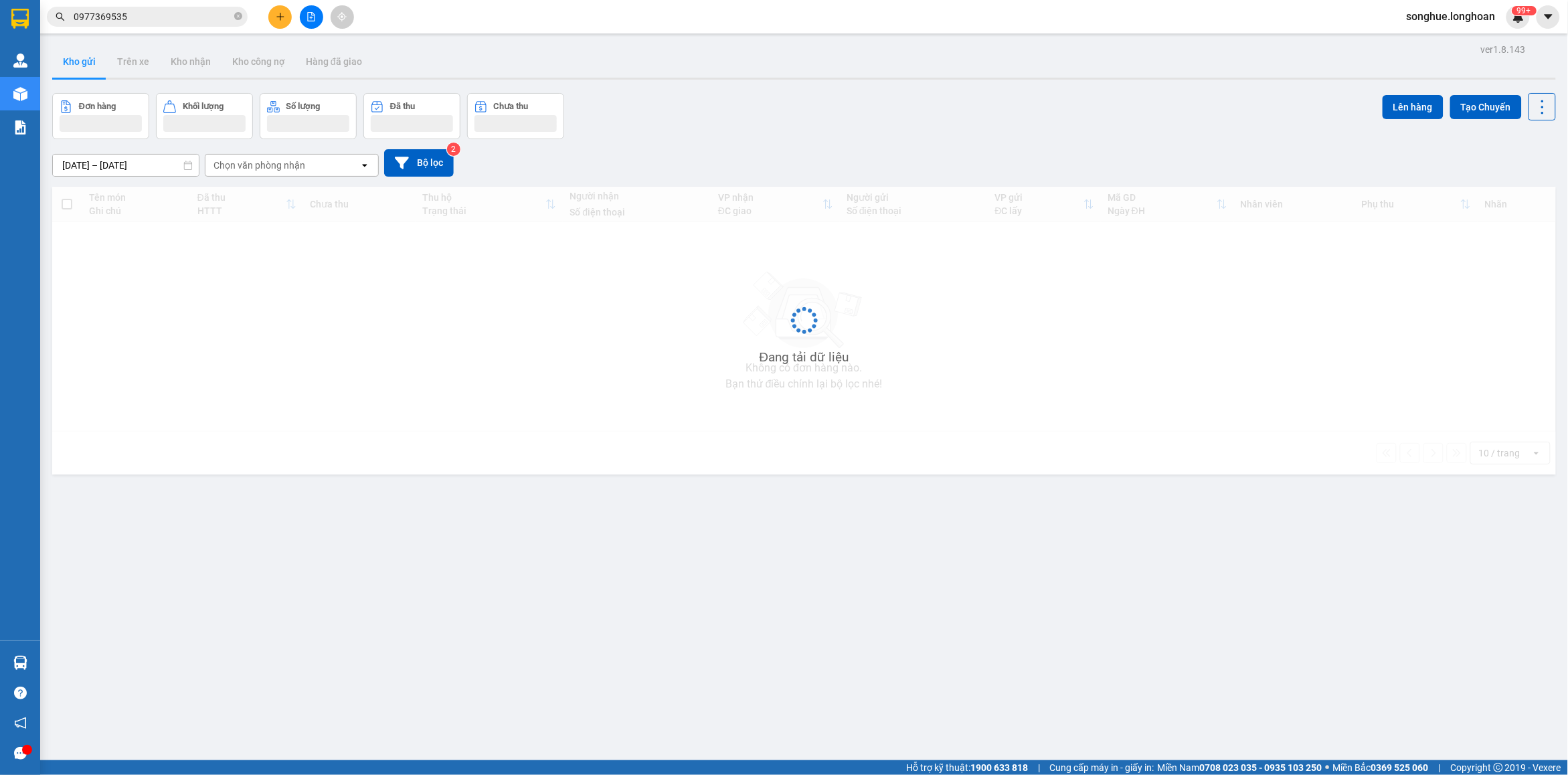
click at [134, 15] on input "0977369535" at bounding box center [153, 17] width 158 height 15
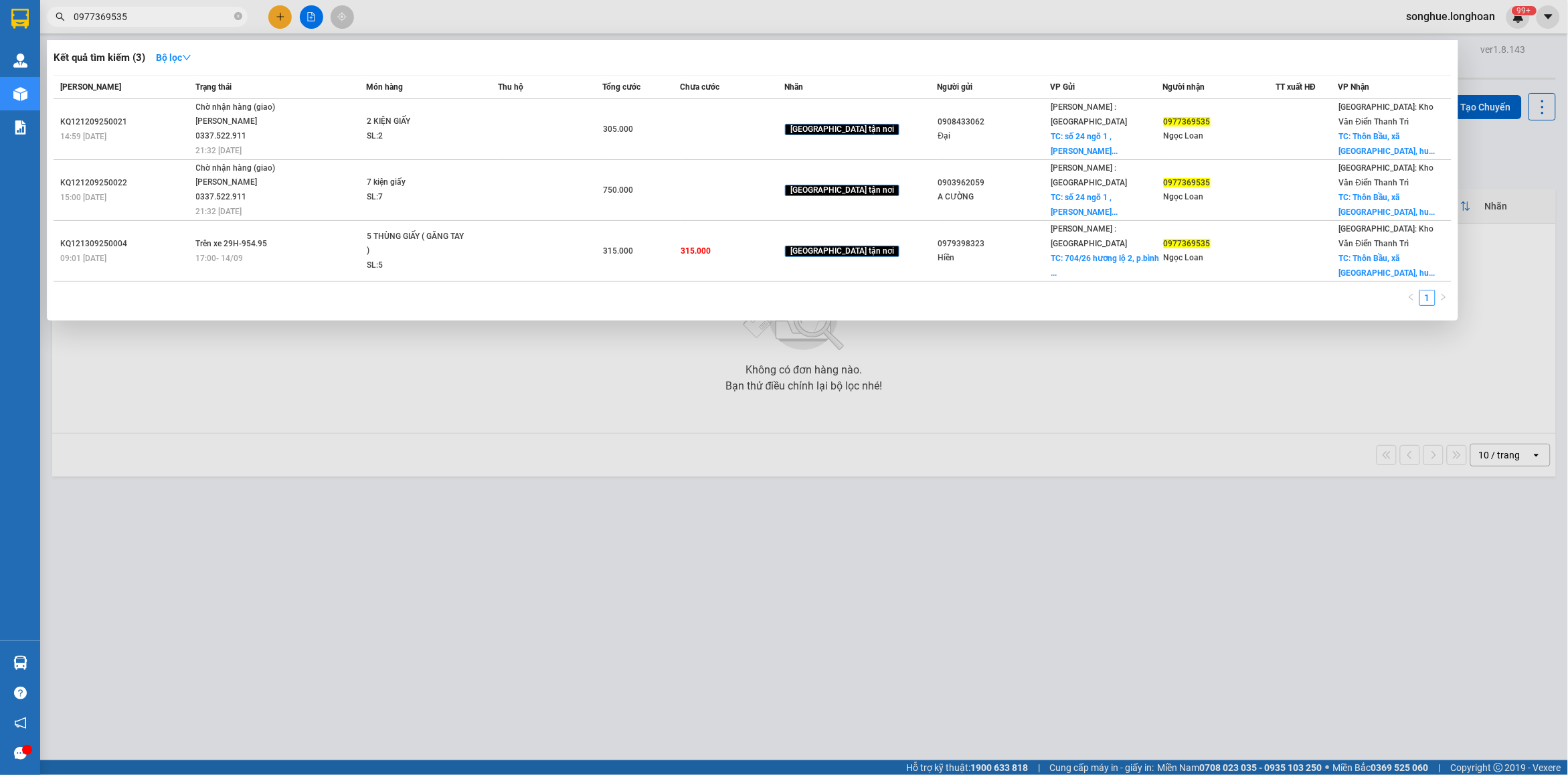
click at [134, 15] on input "0977369535" at bounding box center [153, 17] width 158 height 15
paste input "38818066"
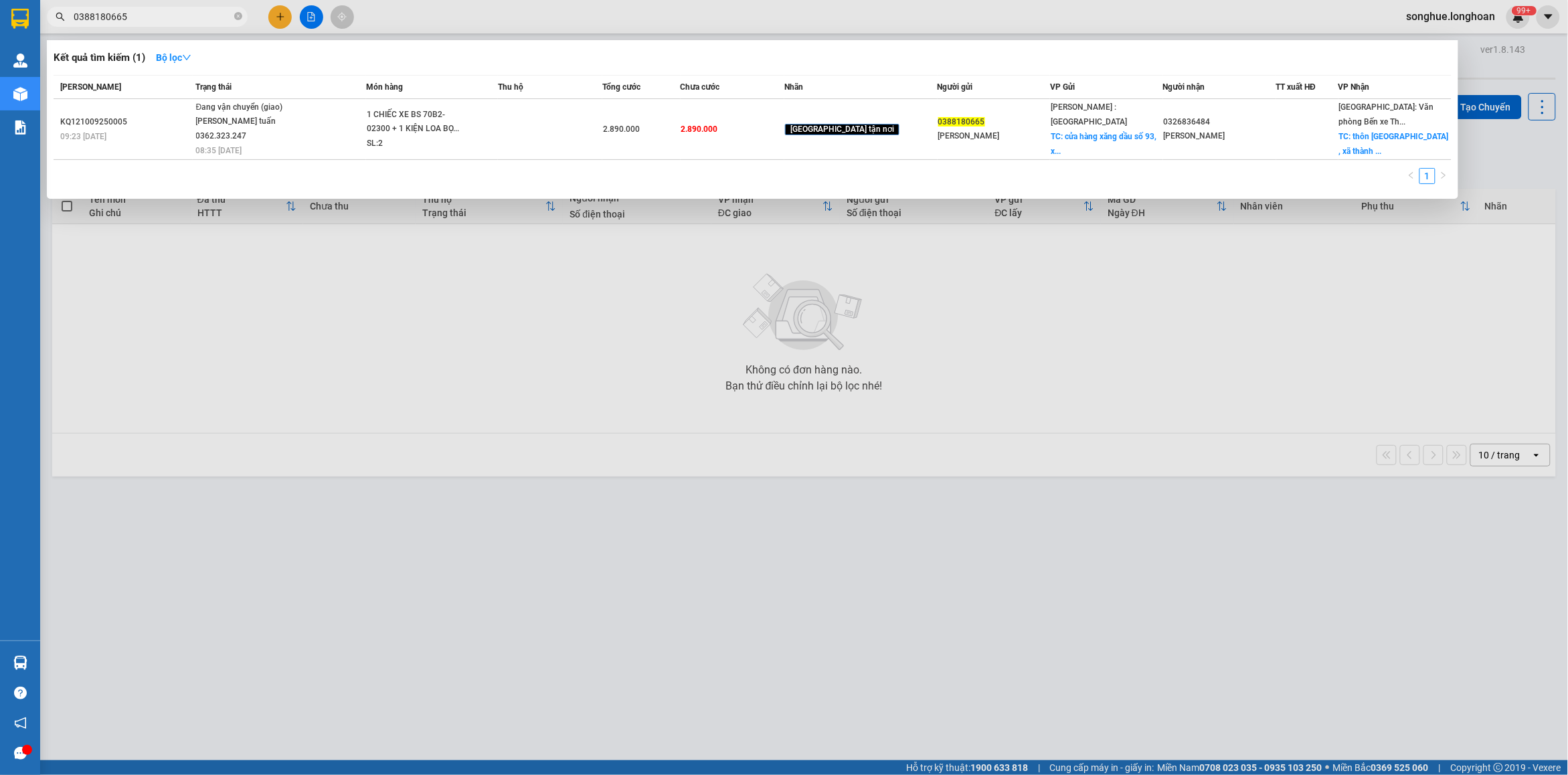
type input "0388180665"
click at [288, 139] on td "Đang vận chuyển (giao) vũ anh tuấn 0362.323.247 08:35 - 15/09" at bounding box center [279, 129] width 173 height 61
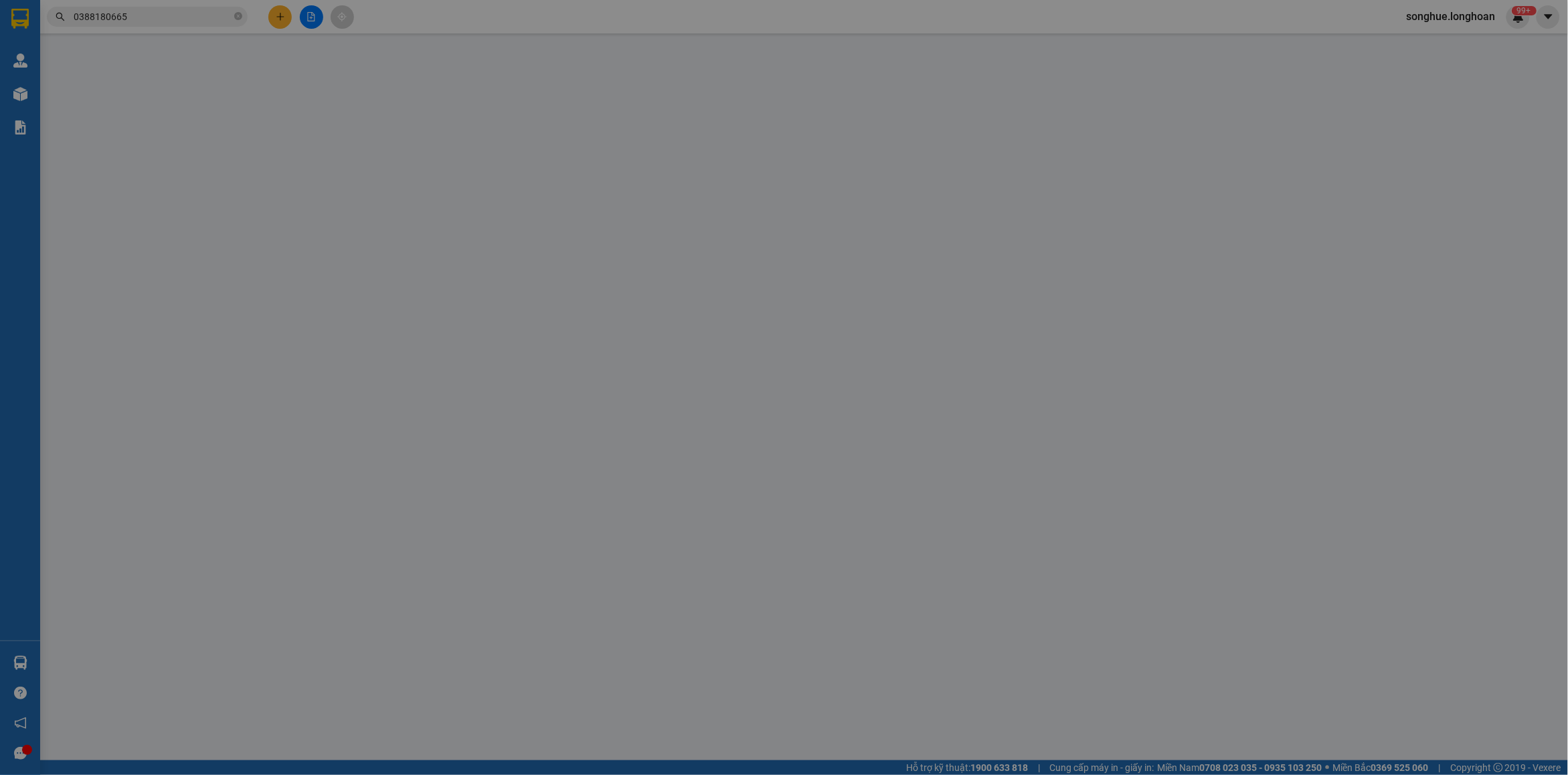
type input "0388180665"
type input "ĐỖ QUỐC CƯỜNG"
checkbox input "true"
type input "cửa hàng xăng dầu số 93, xã Long chữ,bến cầu , Tây ninh"
type input "0326836484"
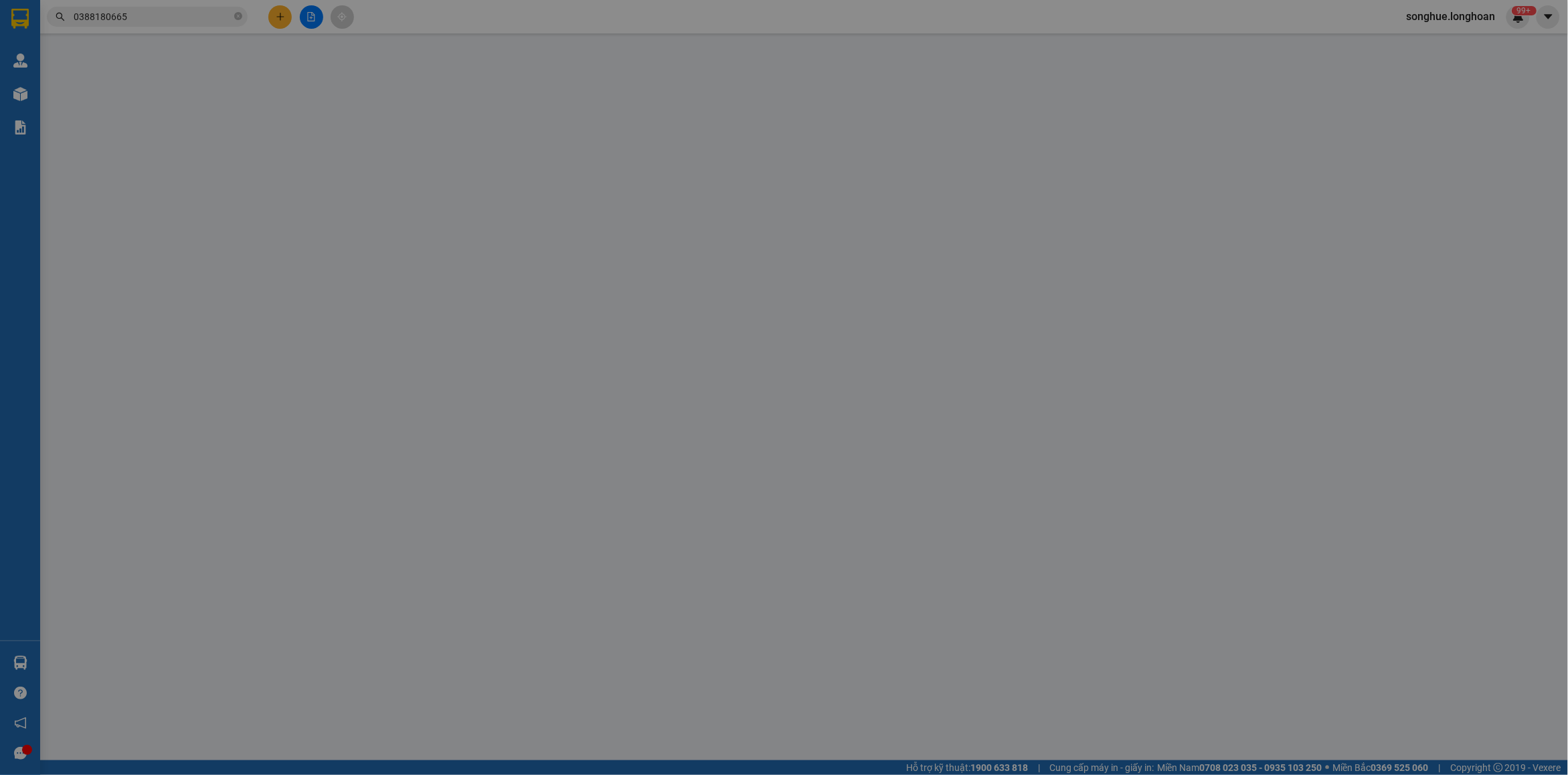
type input "ĐỖ VĂN QUY"
checkbox input "true"
type input "thôn Cẩm hoàn , xã thành Sơn , kiến Thụy , Hải phòng"
type input "KHÔNG CHÌA KHÓA,KHÔNG CAVET"
type input "2.890.000"
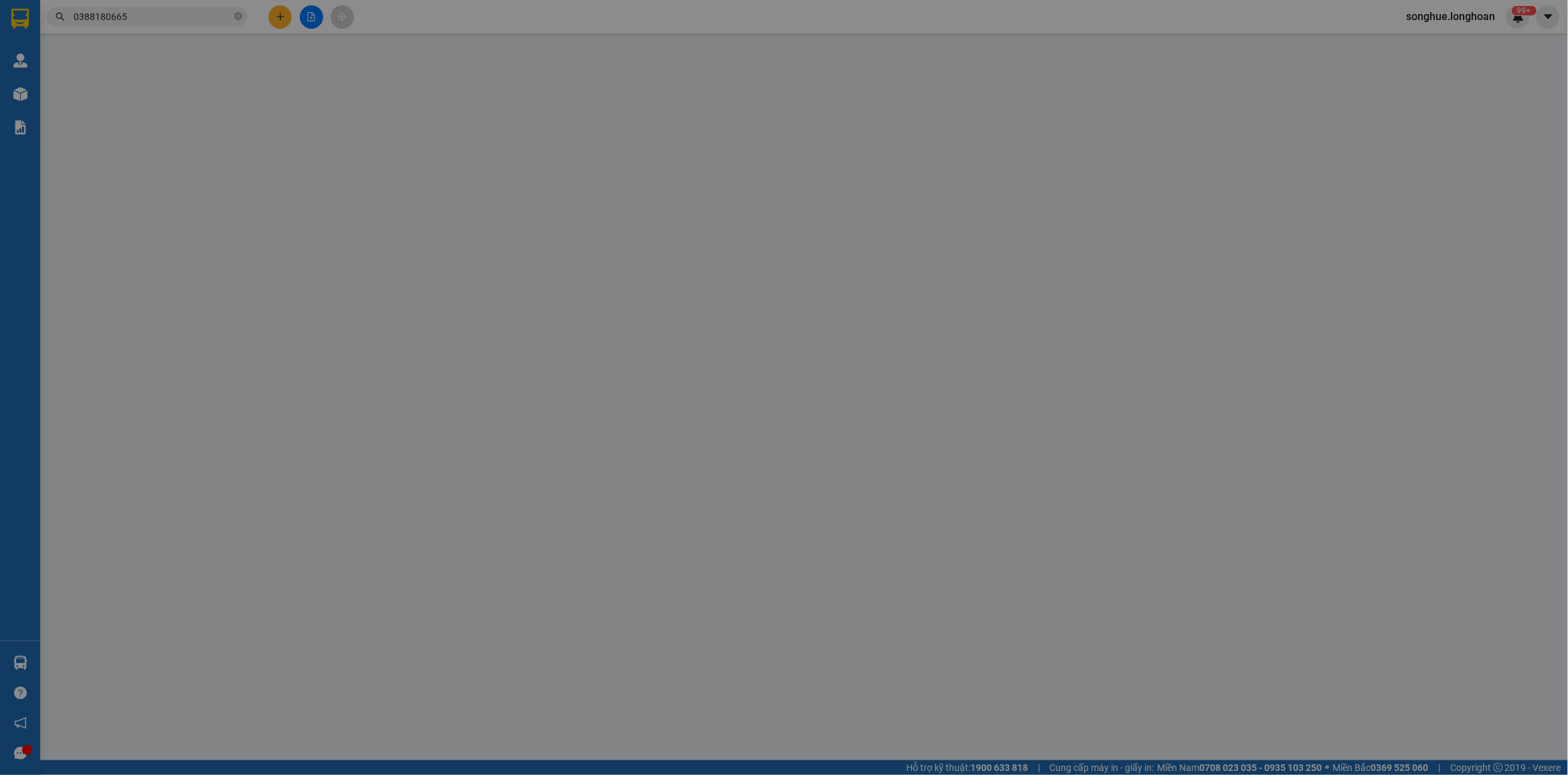
type input "2.890.000"
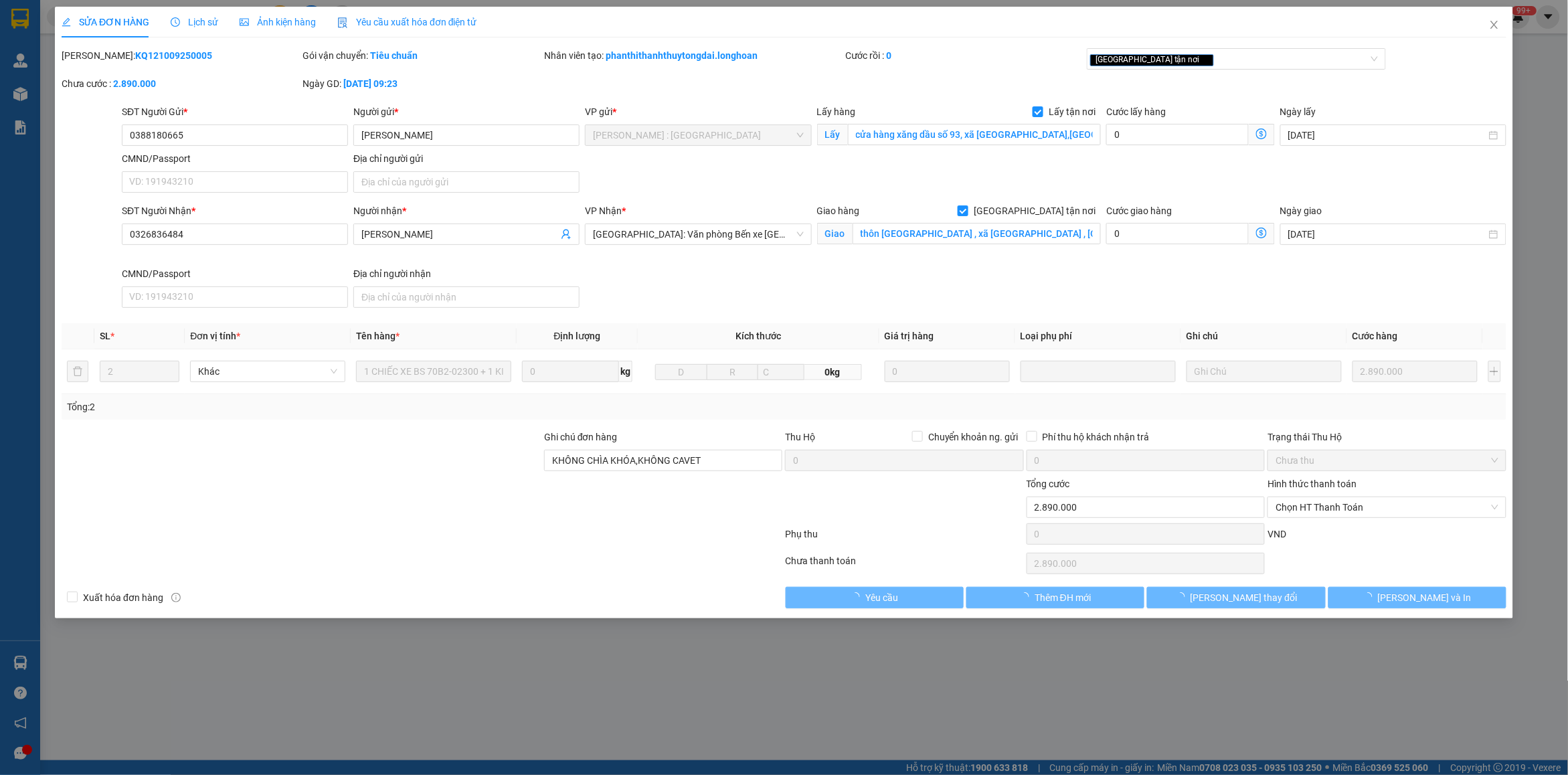
click at [204, 21] on span "Lịch sử" at bounding box center [194, 22] width 48 height 11
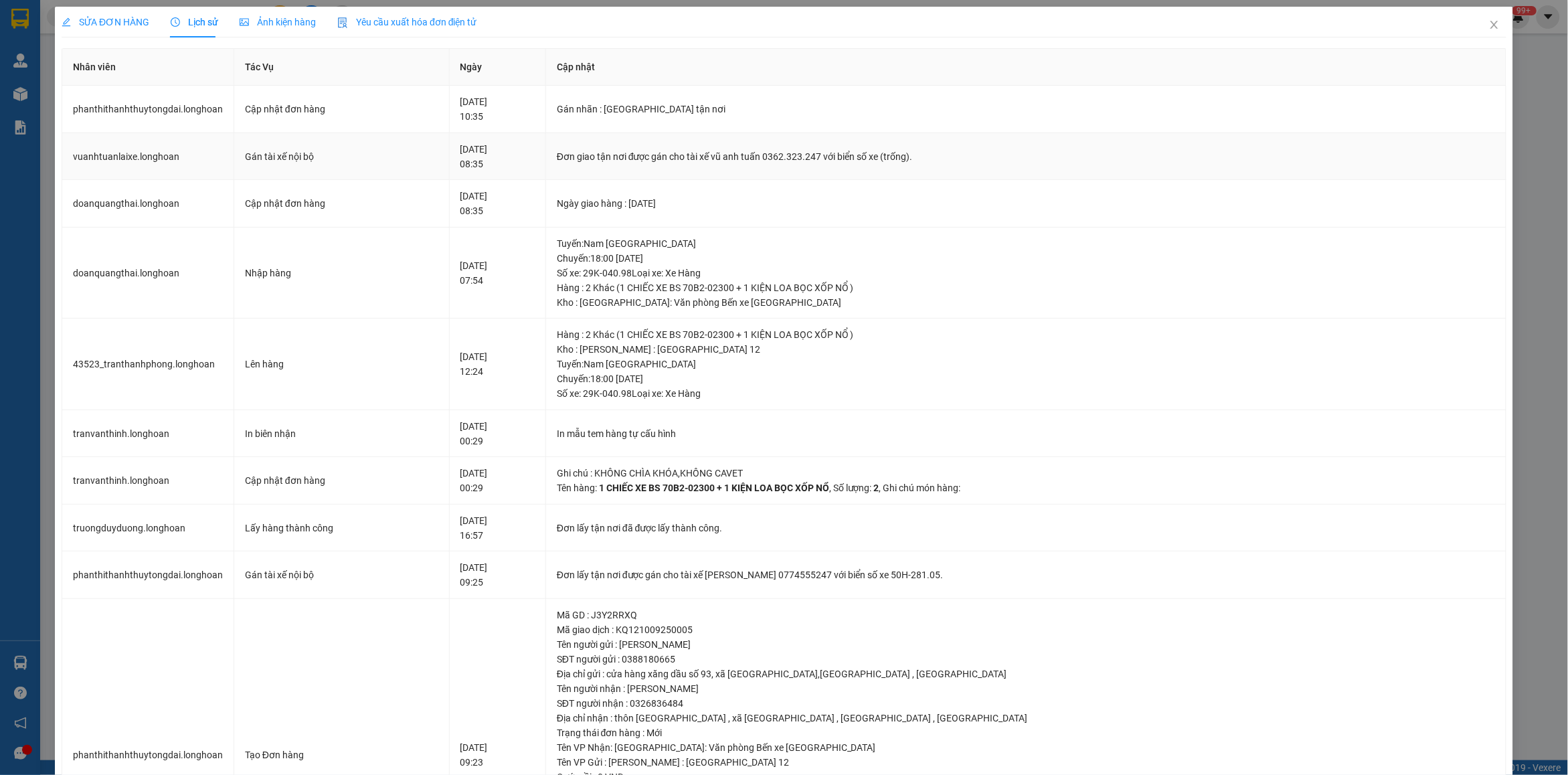
click at [781, 156] on div "Đơn giao tận nơi được gán cho tài xế vũ anh tuấn 0362.323.247 với biển số xe (t…" at bounding box center [1025, 157] width 938 height 15
copy div "Đơn giao tận nơi được gán cho tài xế vũ anh tuấn 0362.323.247 với biển số xe (t…"
click at [131, 10] on div "SỬA ĐƠN HÀNG" at bounding box center [105, 22] width 88 height 31
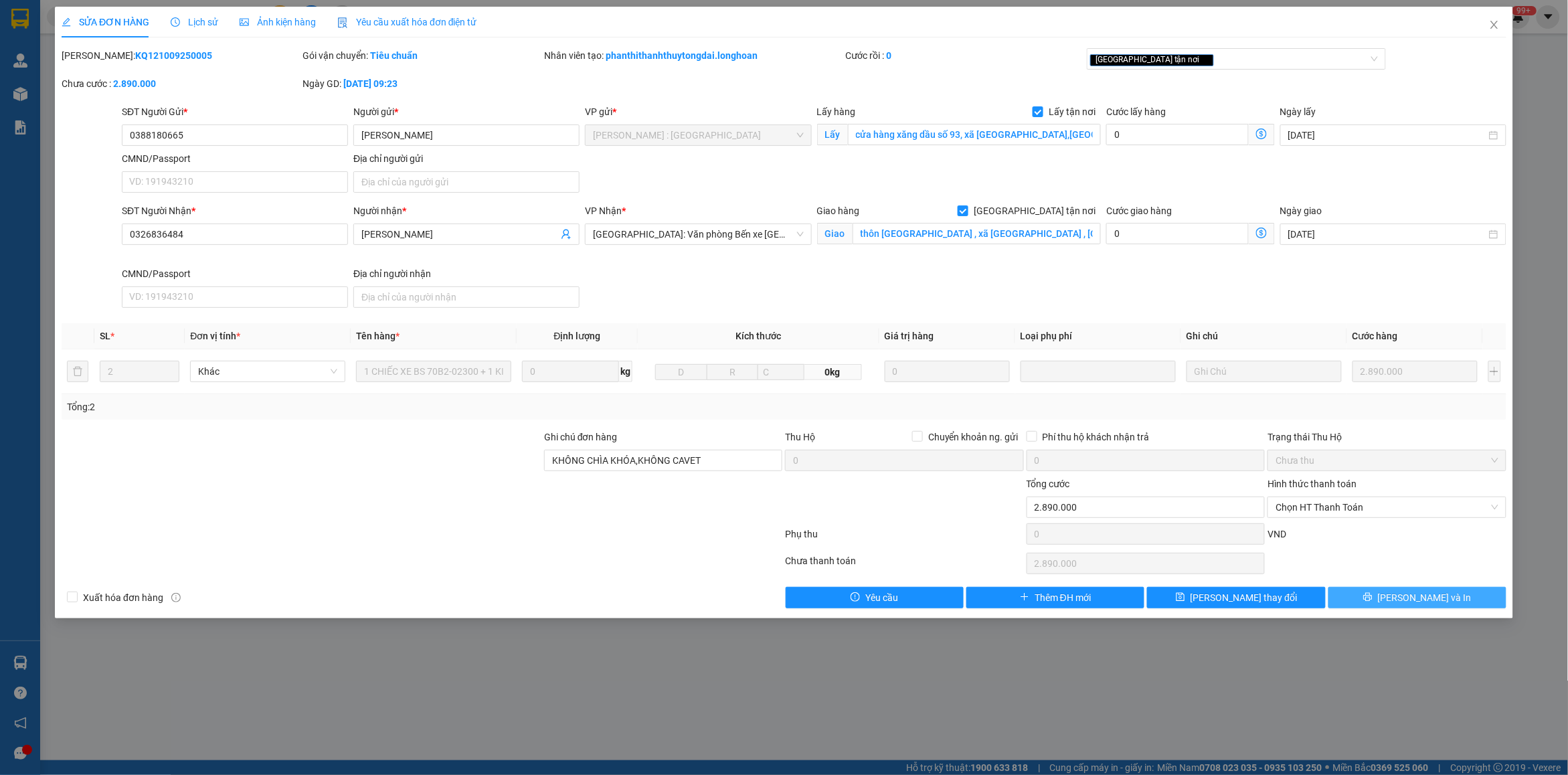
click at [1255, 600] on button "Lưu và In" at bounding box center [1418, 597] width 178 height 21
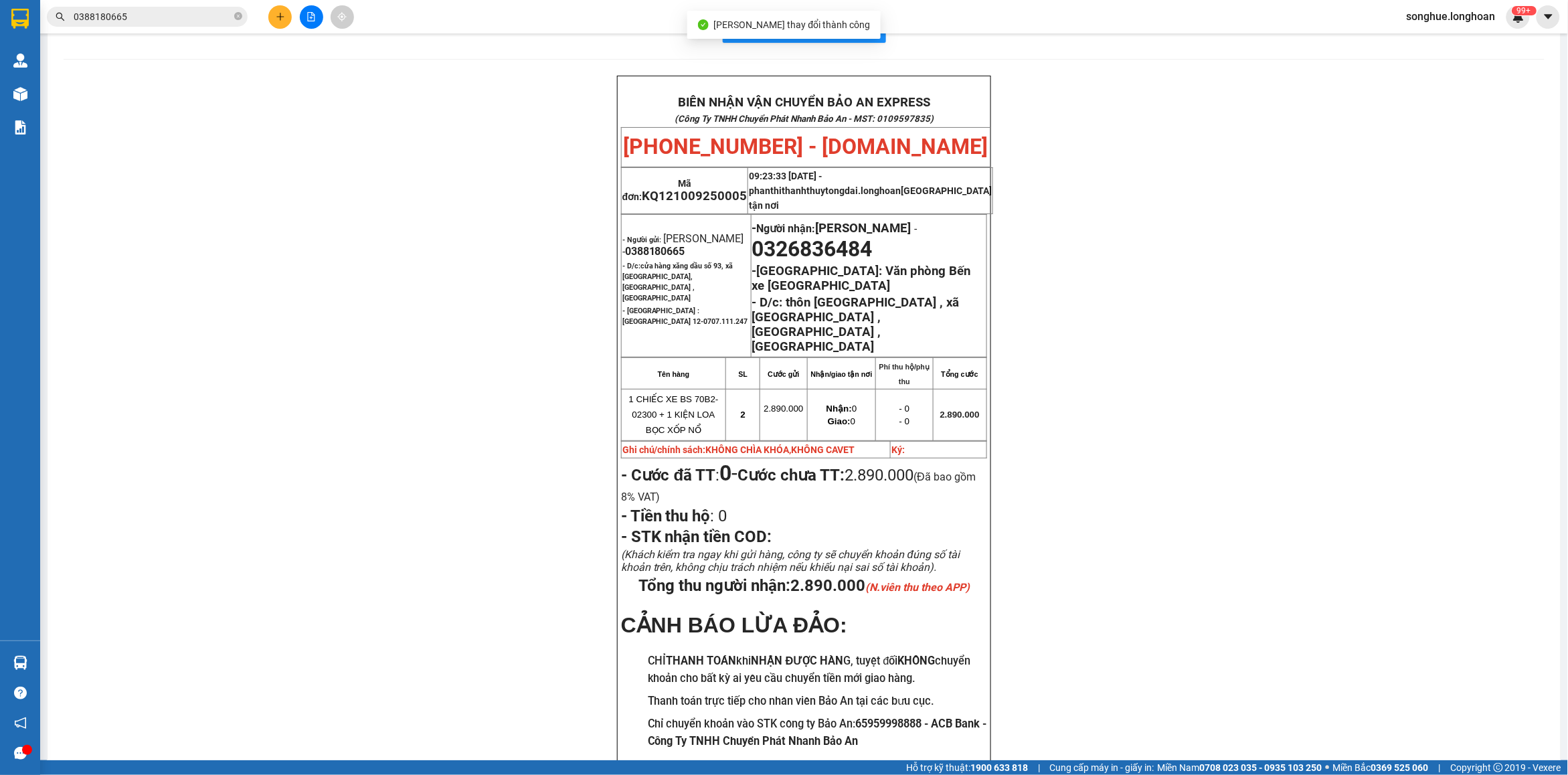
scroll to position [125, 0]
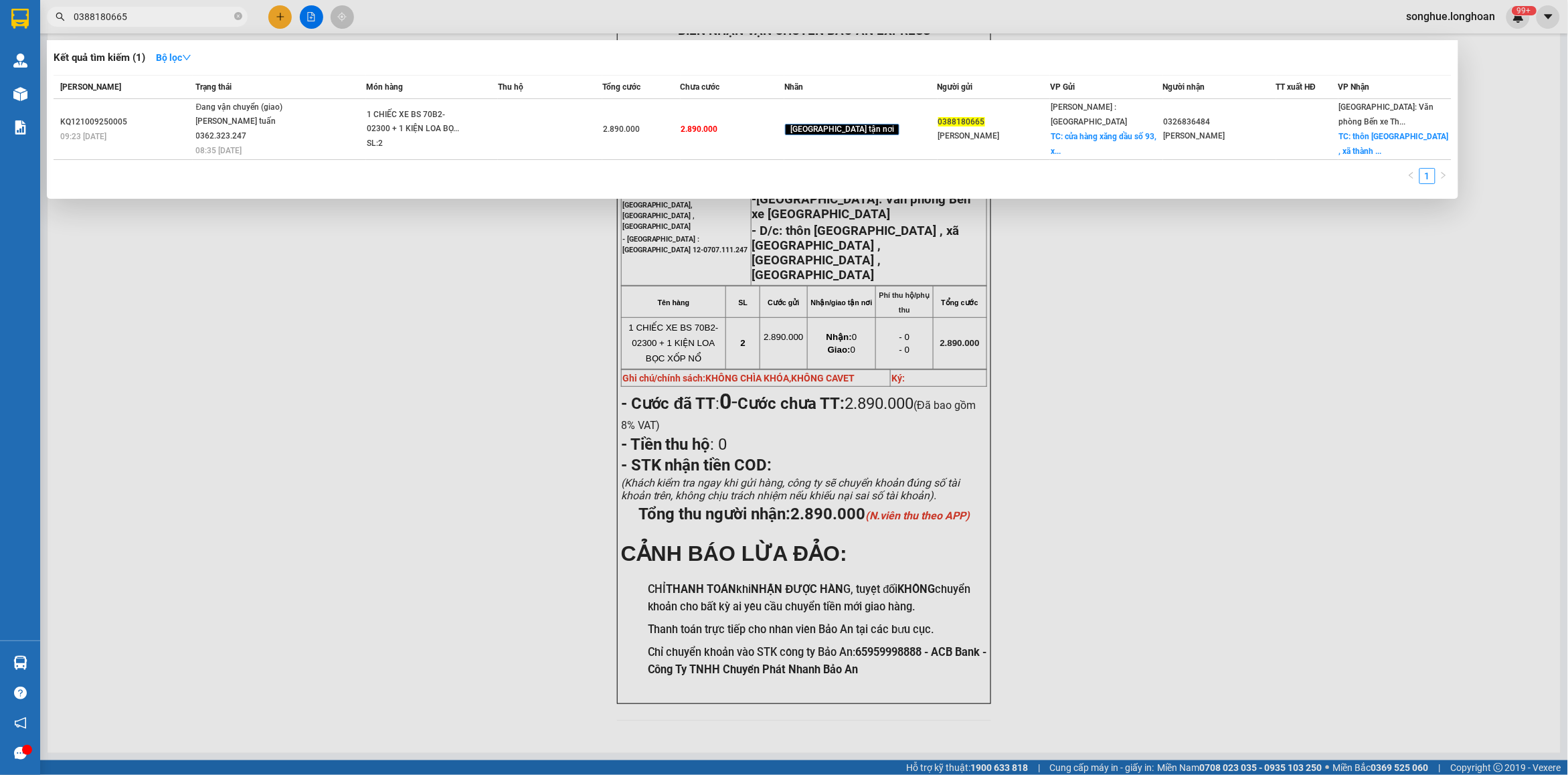
click at [208, 21] on input "0388180665" at bounding box center [153, 17] width 158 height 15
paste input "901350574"
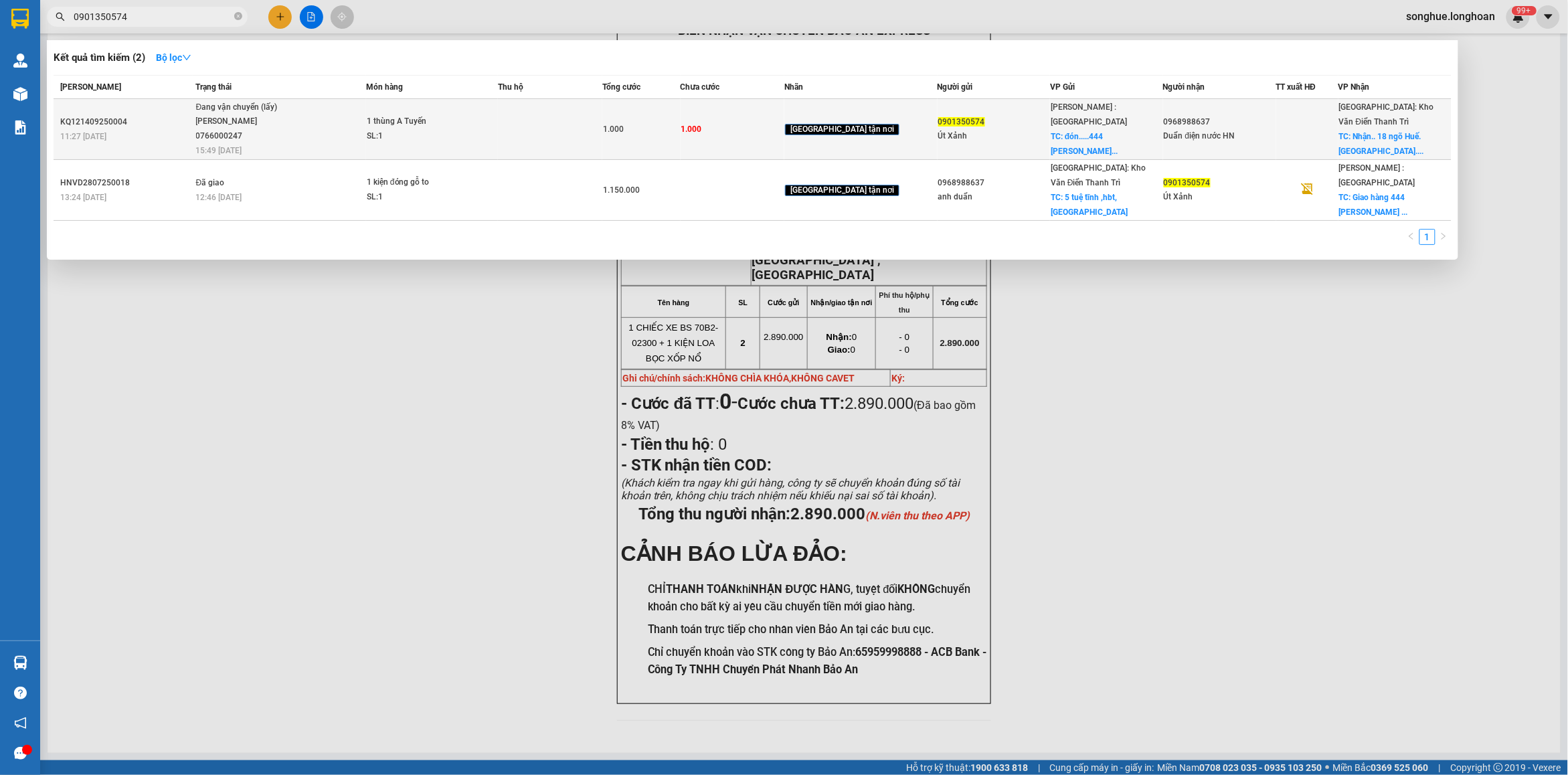
type input "0901350574"
click at [252, 105] on div "Đang vận chuyển (lấy)" at bounding box center [246, 108] width 100 height 15
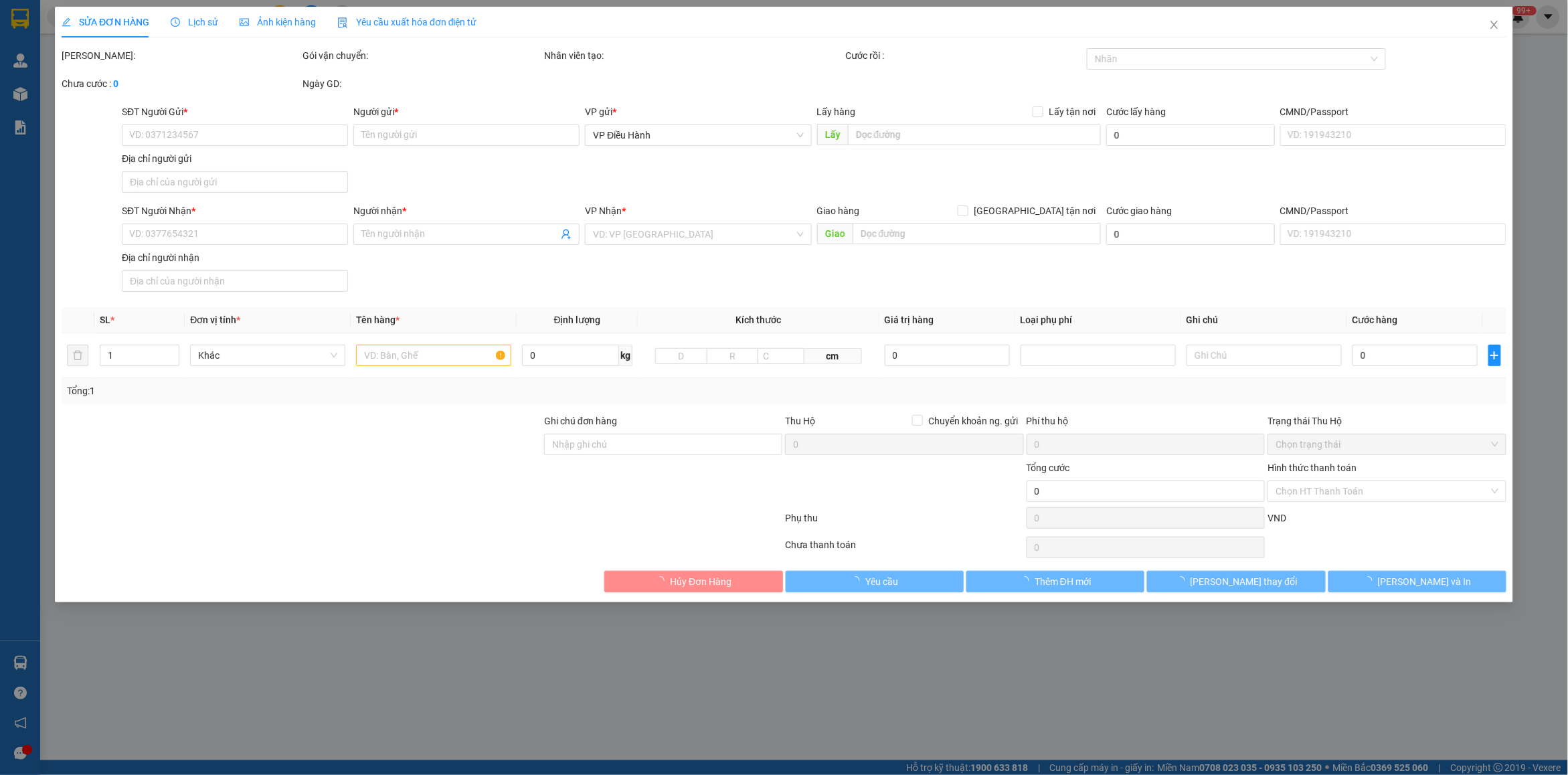
type input "0901350574"
type input "Út Xảnh"
checkbox input "true"
type input "đón.....444 Nguyễn đình chiểu .quận 4, hcm"
type input "0968988637"
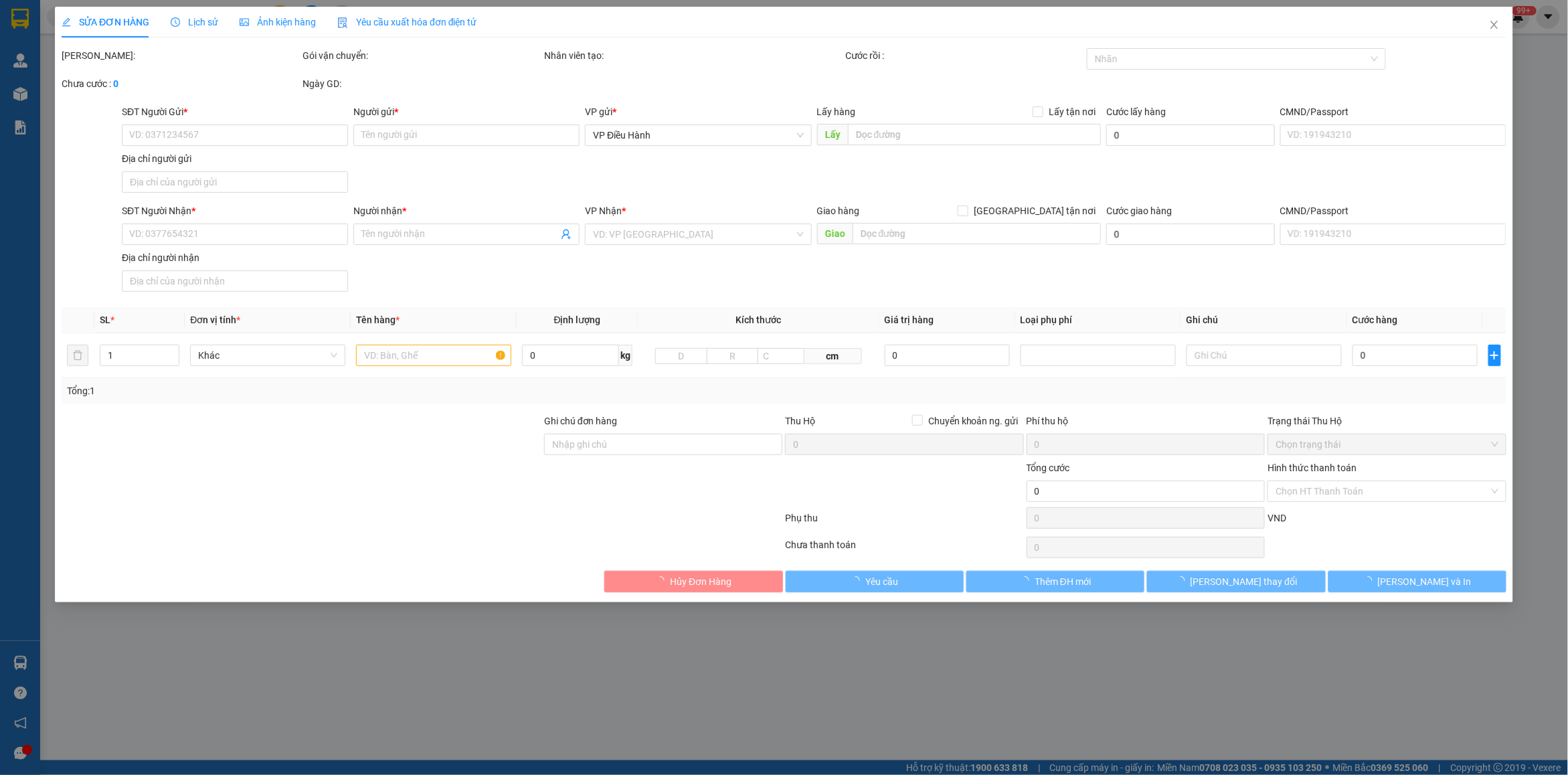
type input "Duẩn điện nước HN"
checkbox input "true"
type input "Nhận.. 18 ngõ Huế.phố Huế.hai bà trưng, hn"
type input "1.000"
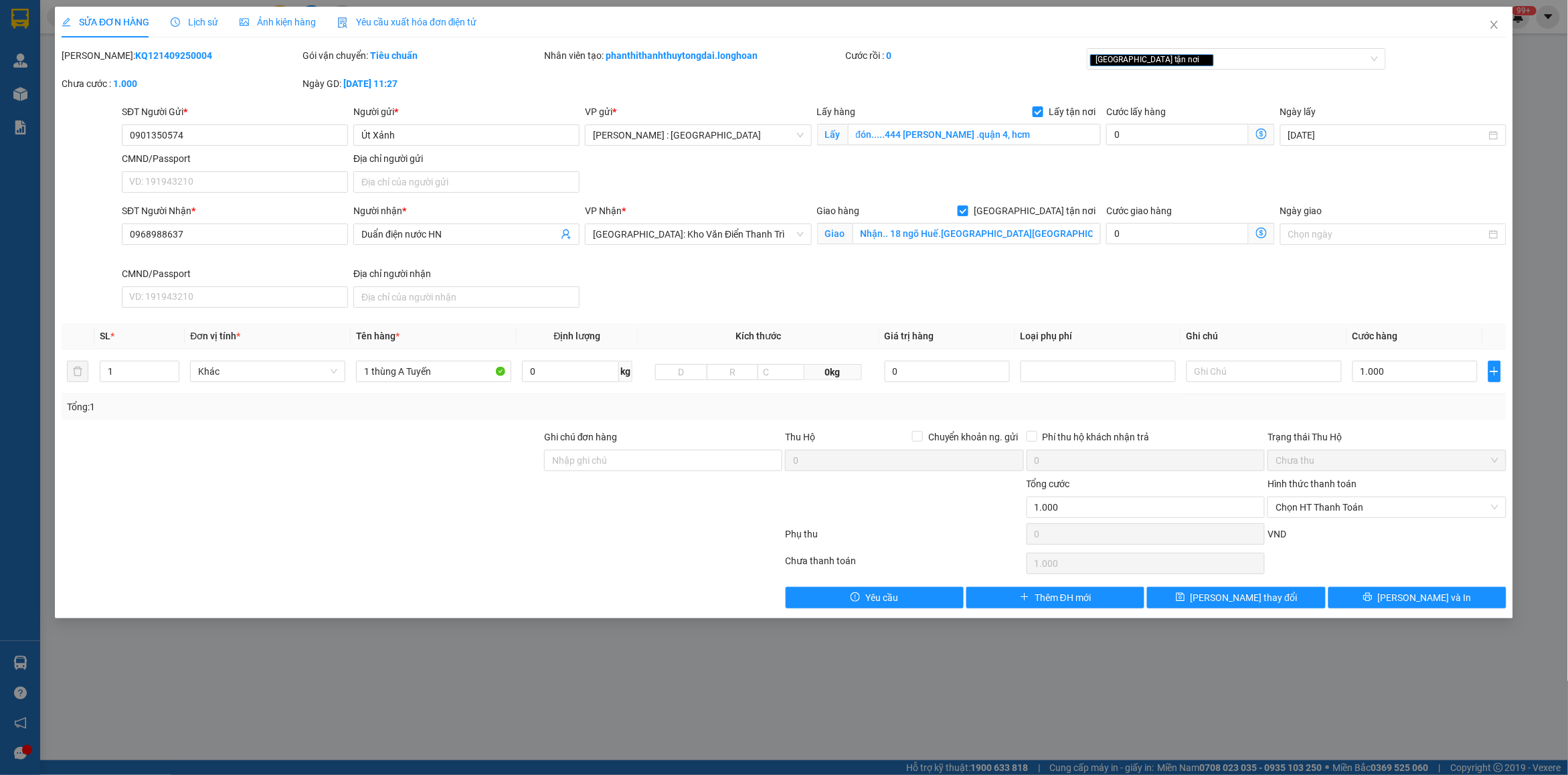
click at [189, 25] on span "Lịch sử" at bounding box center [194, 22] width 48 height 11
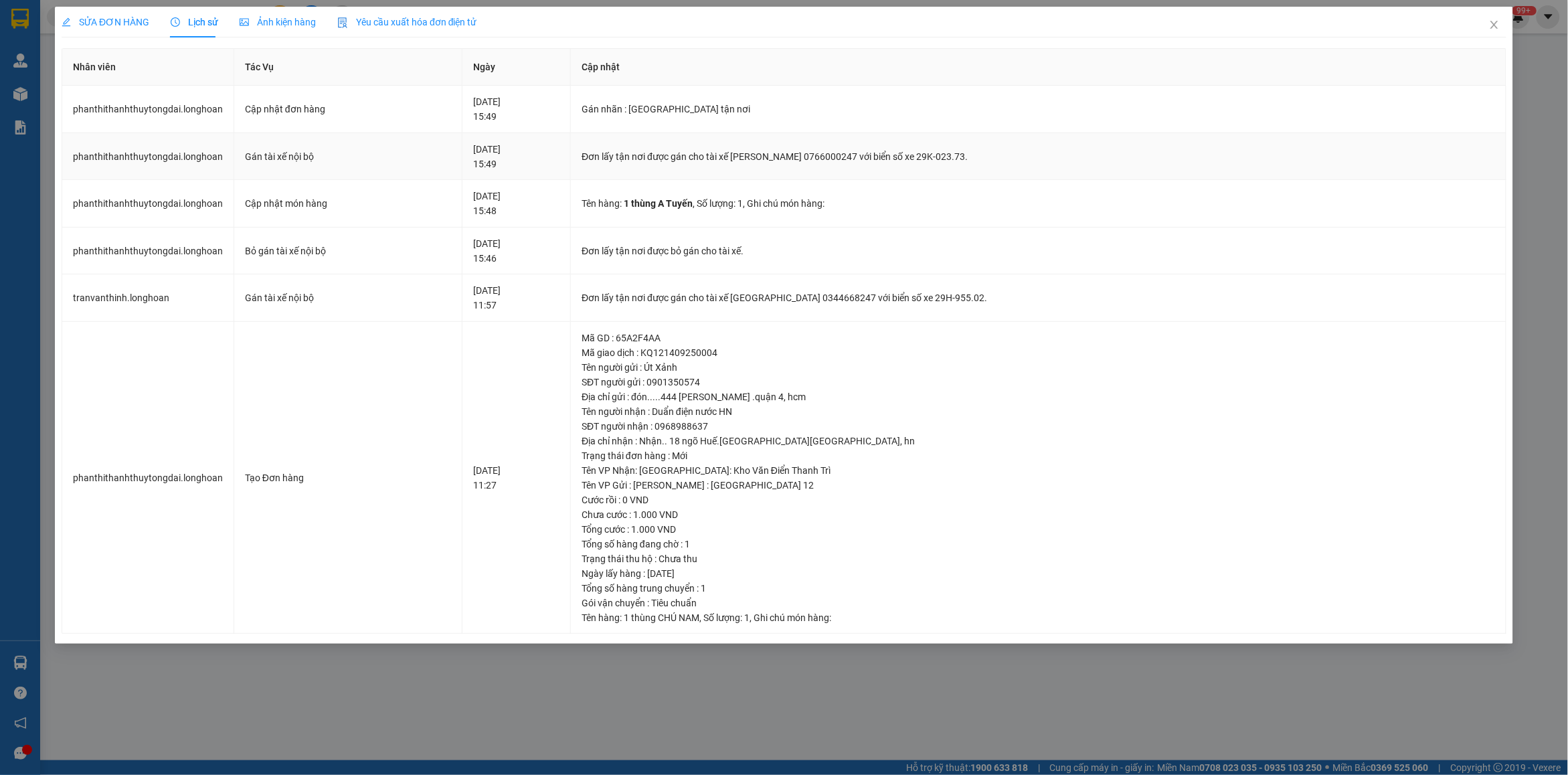
click at [674, 151] on div "Đơn lấy tận nơi được gán cho tài xế NGUYỄN MINH TUYẾN 0766000247 với biển số xe…" at bounding box center [1038, 157] width 914 height 15
copy div "Đơn lấy tận nơi được gán cho tài xế NGUYỄN MINH TUYẾN 0766000247 với biển số xe…"
click at [1255, 38] on span "Close" at bounding box center [1494, 25] width 38 height 38
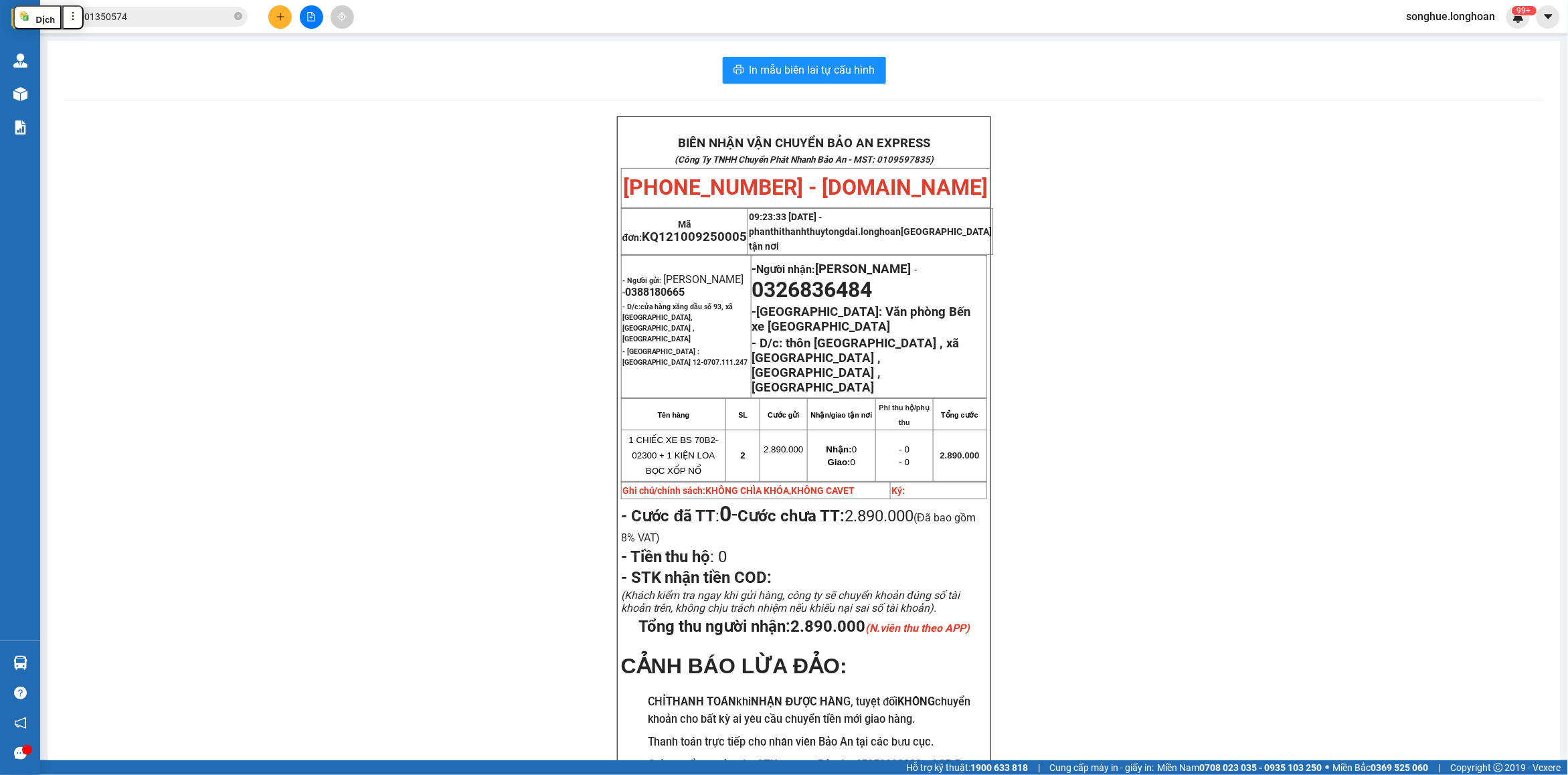
click at [211, 27] on div "Kết quả tìm kiếm ( 2 ) Bộ lọc Mã ĐH Trạng thái Món hàng Thu hộ Tổng cước Chưa c…" at bounding box center [131, 17] width 261 height 23
click at [208, 25] on span "0901350574" at bounding box center [147, 17] width 201 height 20
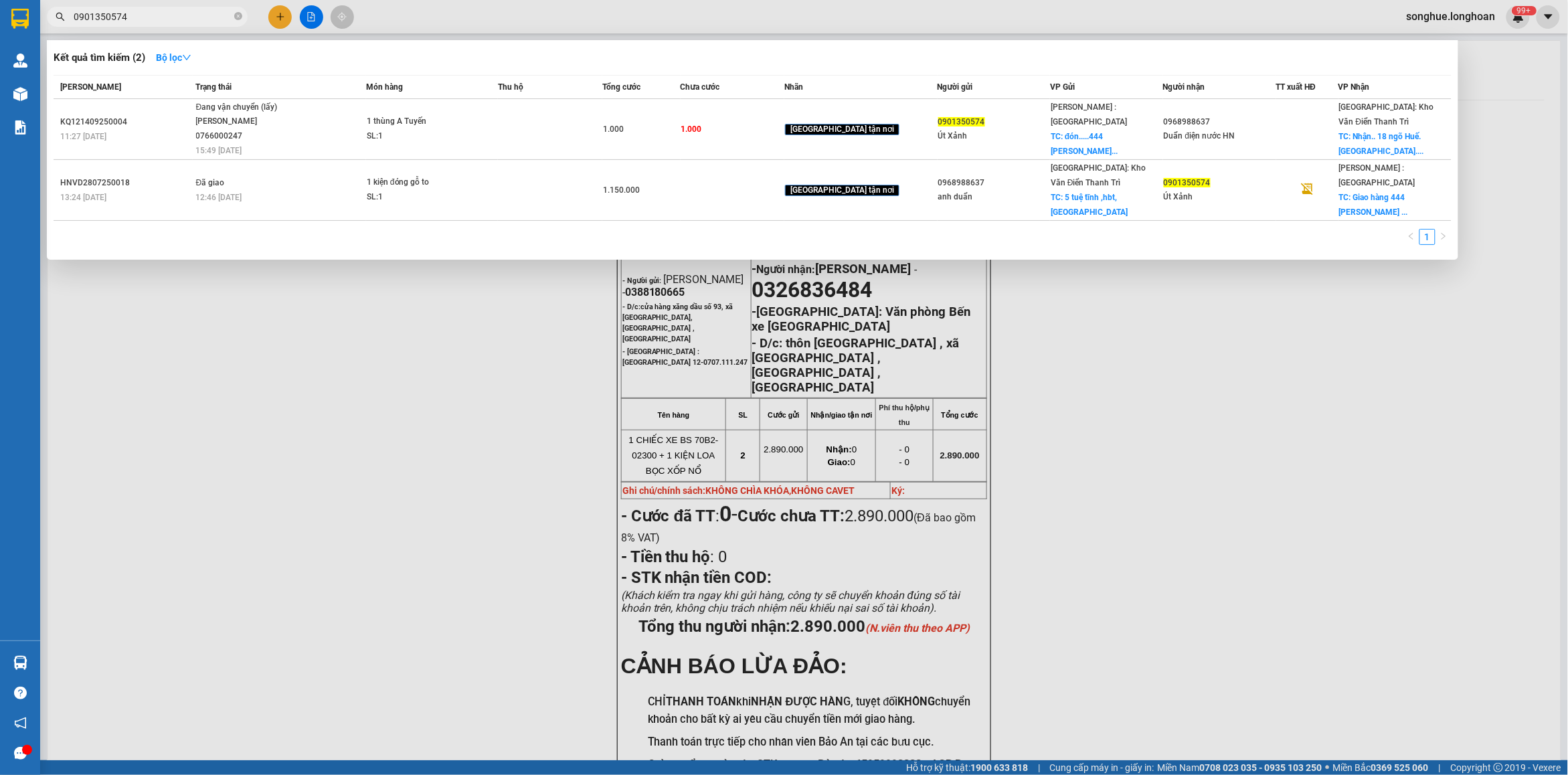
click at [205, 25] on span "0901350574" at bounding box center [147, 17] width 201 height 20
click at [236, 11] on span at bounding box center [238, 17] width 8 height 13
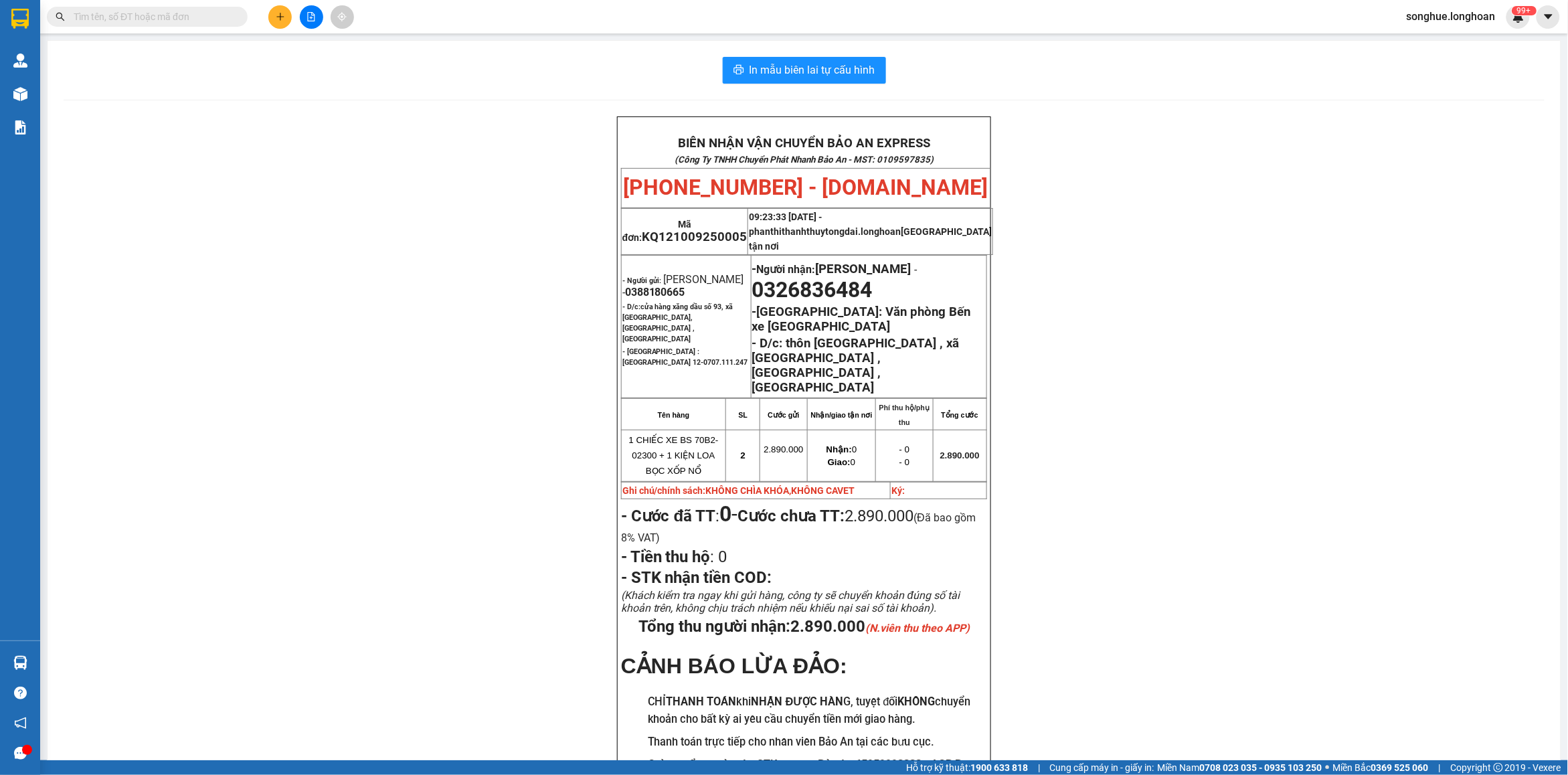
paste input "0865550589"
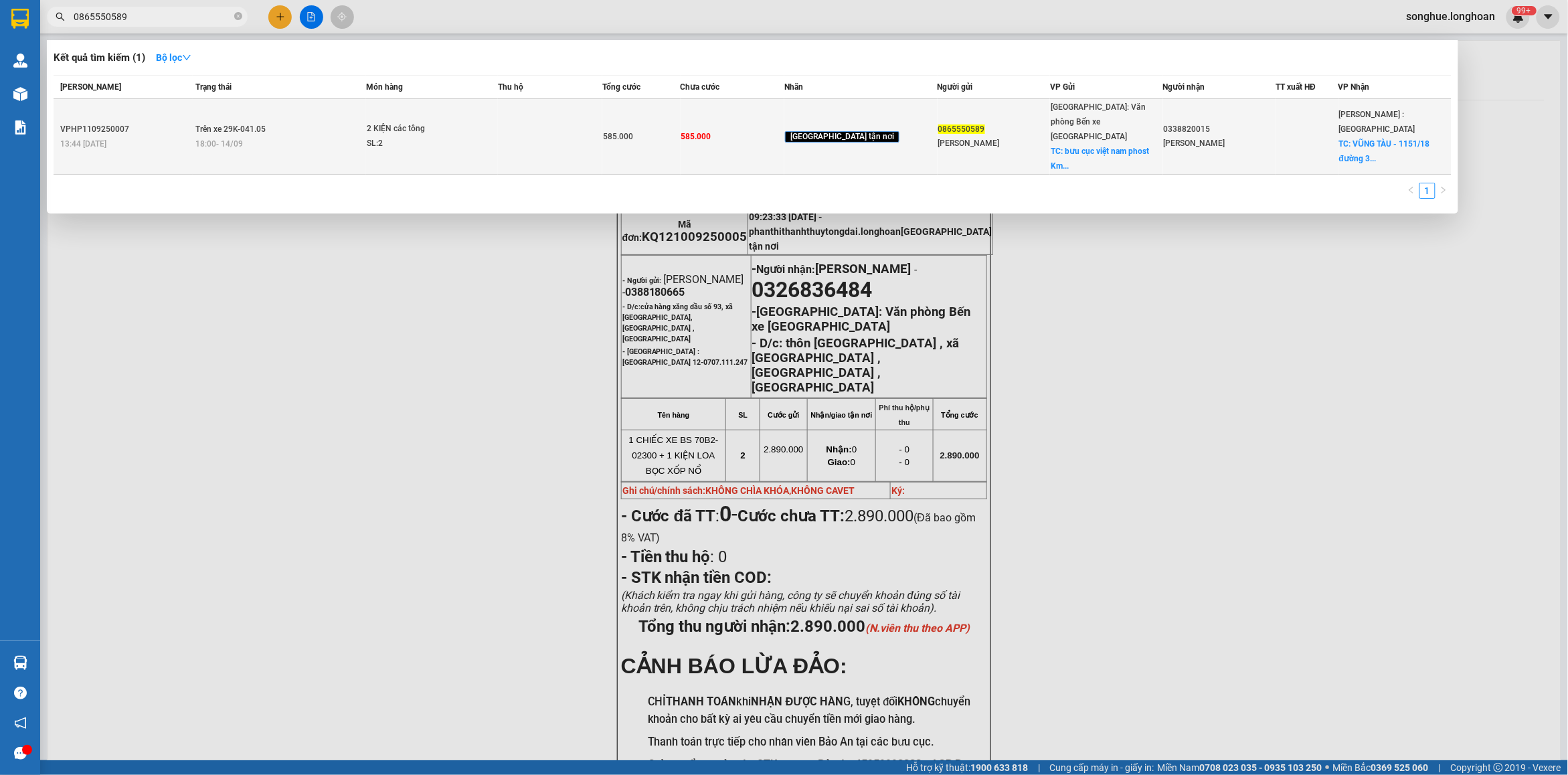
type input "0865550589"
click at [328, 126] on td "Trên xe 29K-041.05 18:00 - 14/09" at bounding box center [279, 137] width 173 height 76
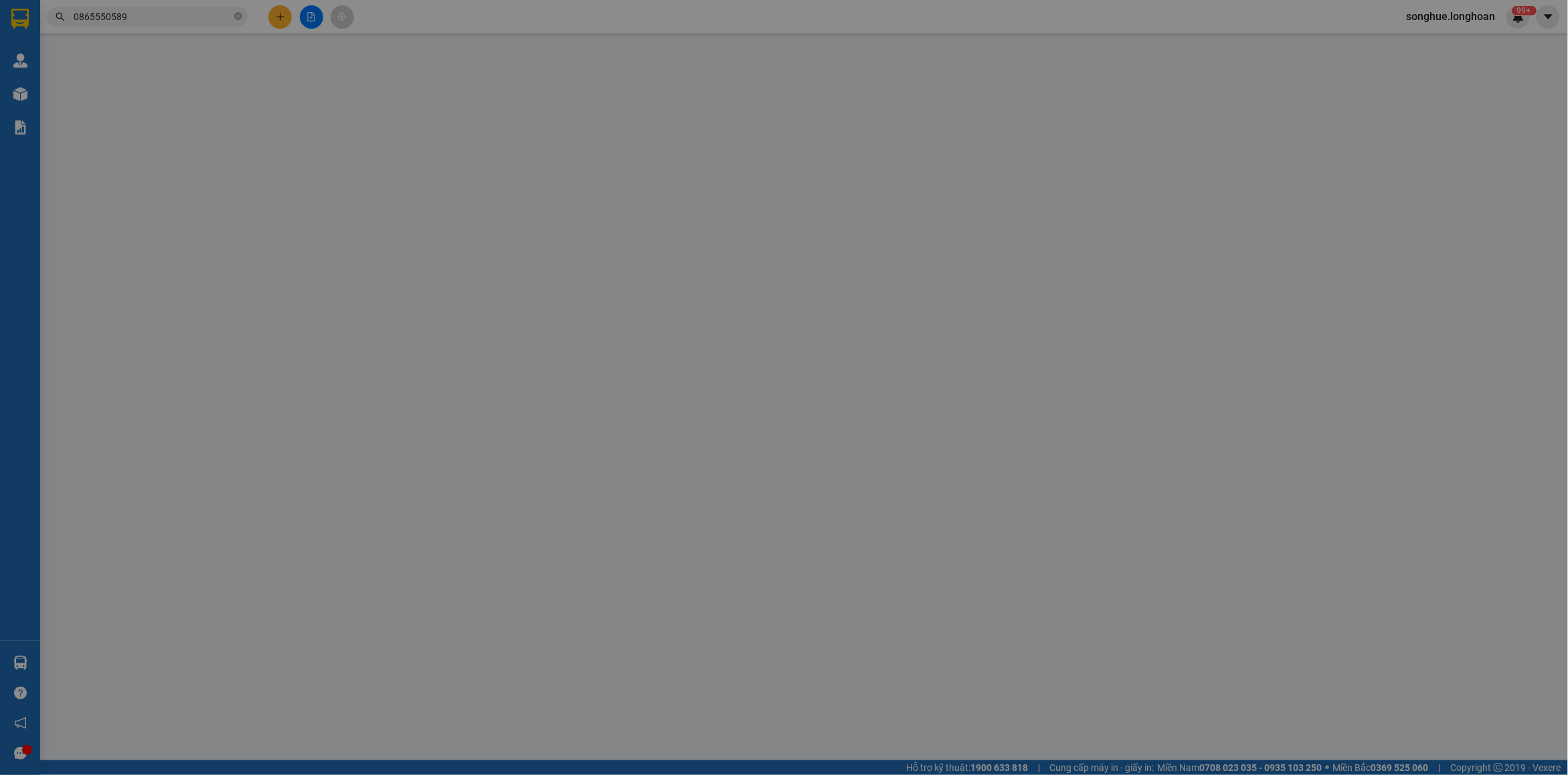
type input "0865550589"
type input "Linh Anh"
checkbox input "true"
type input "bưu cục việt nam phost Km 92 hùng vương hải phòng"
type input "0338820015"
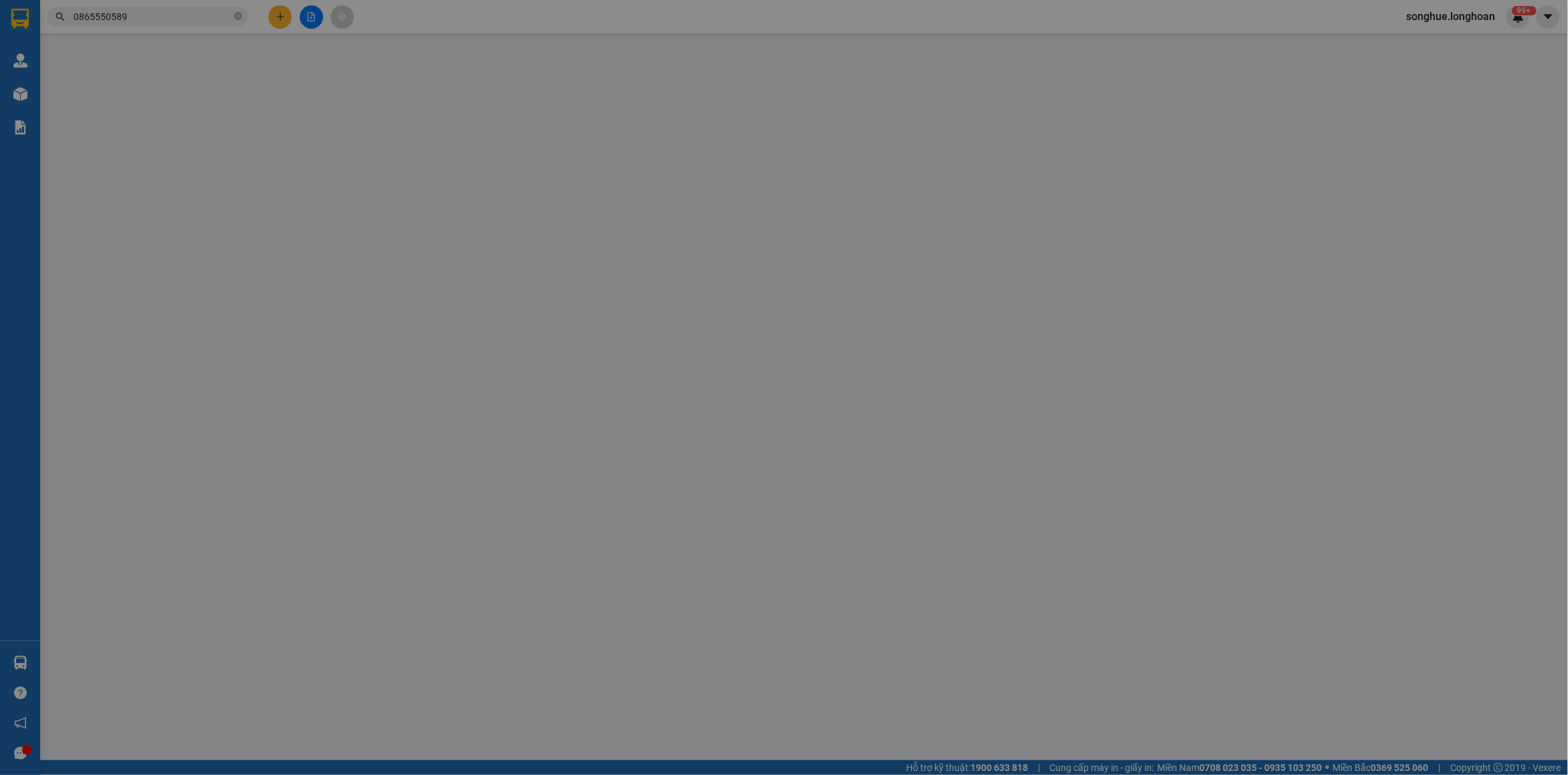
type input "Vương"
checkbox input "true"
type input "VŨNG TÀU - 1151/18 đường 30/4 p 11 tp vũng tàu"
type input "585.000"
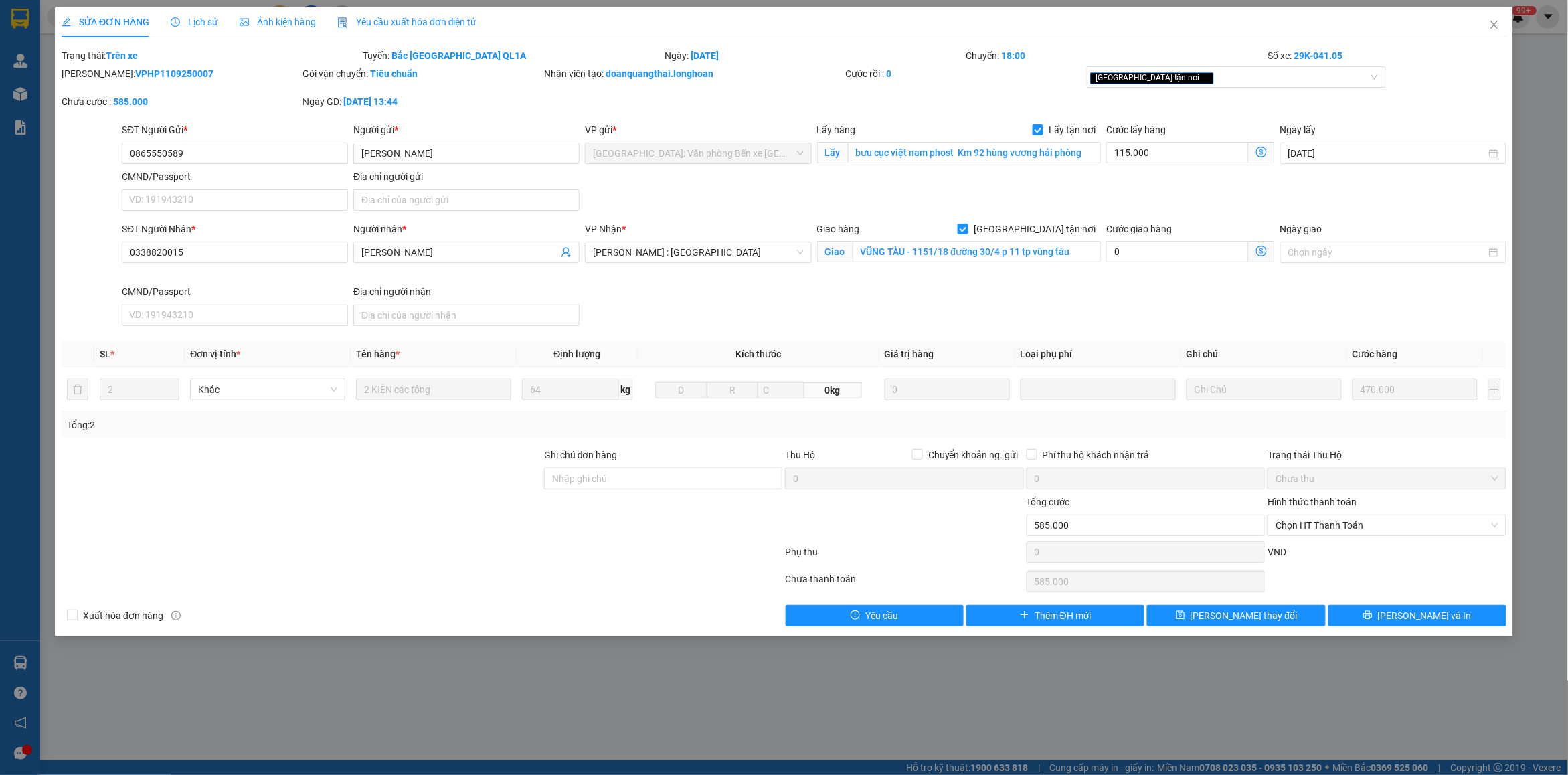
click at [188, 25] on span "Lịch sử" at bounding box center [194, 22] width 48 height 11
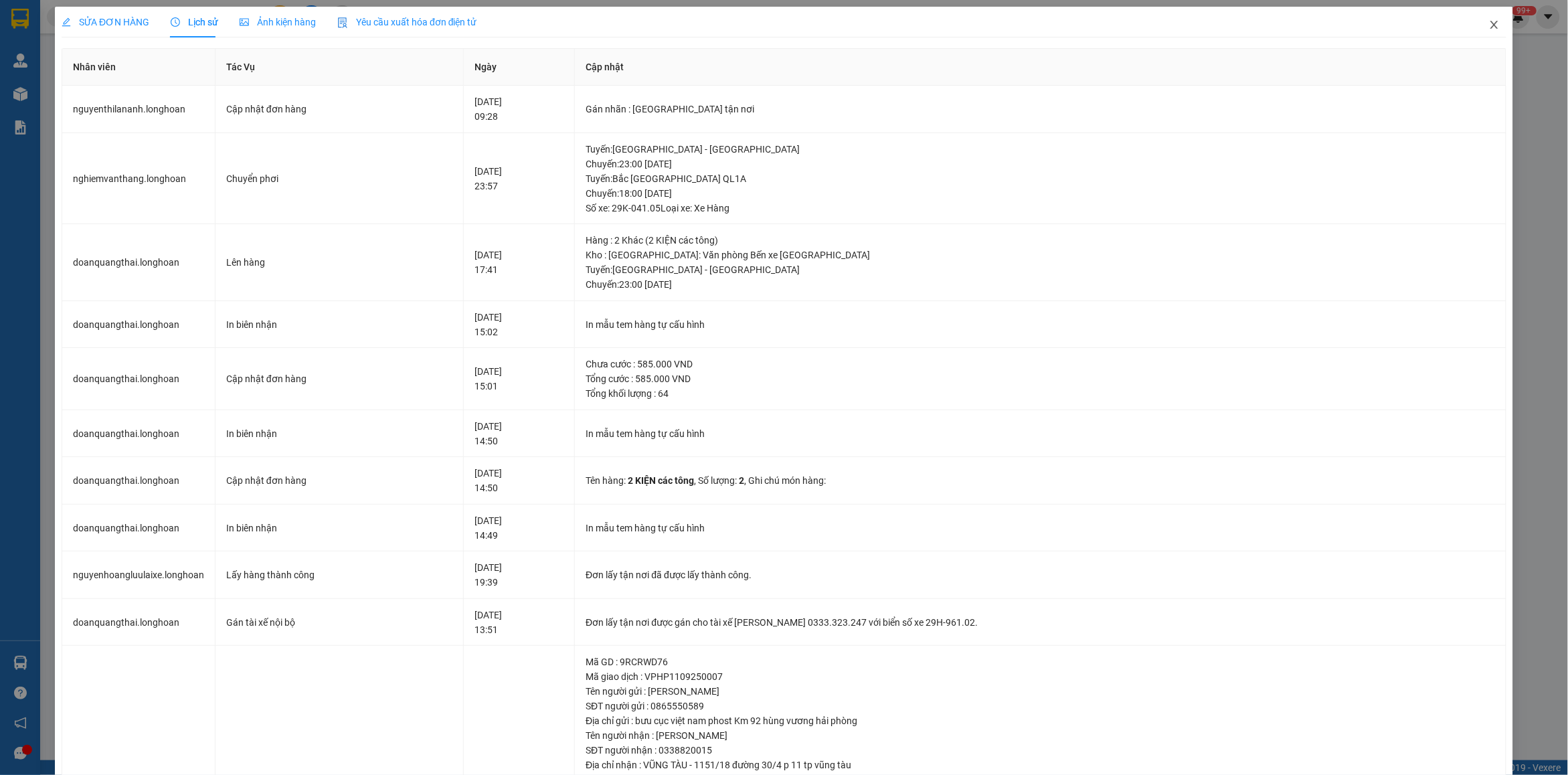
click at [1255, 27] on span "Close" at bounding box center [1494, 25] width 38 height 38
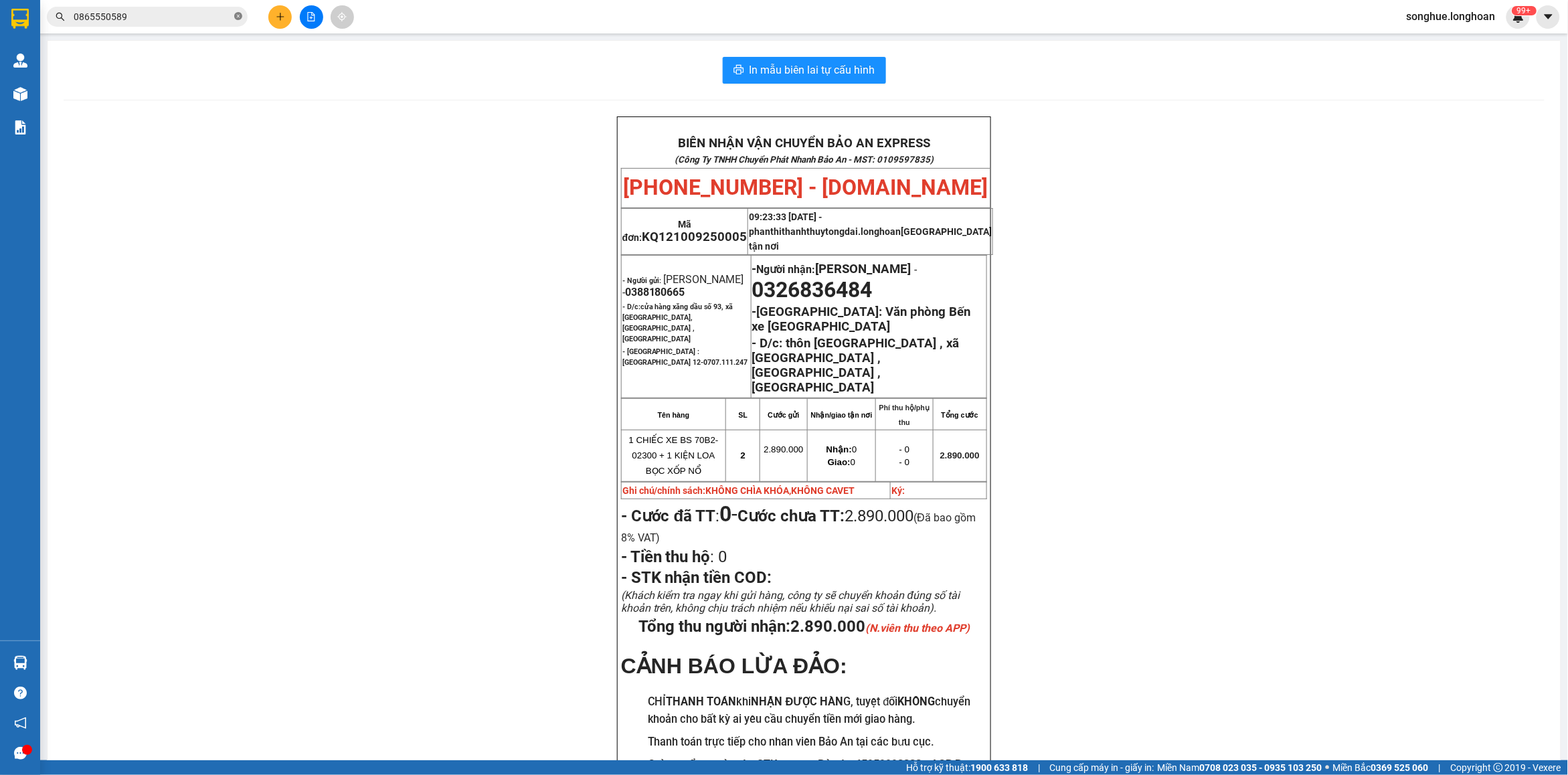
click at [236, 19] on icon "close-circle" at bounding box center [238, 16] width 8 height 8
paste input "0979775069"
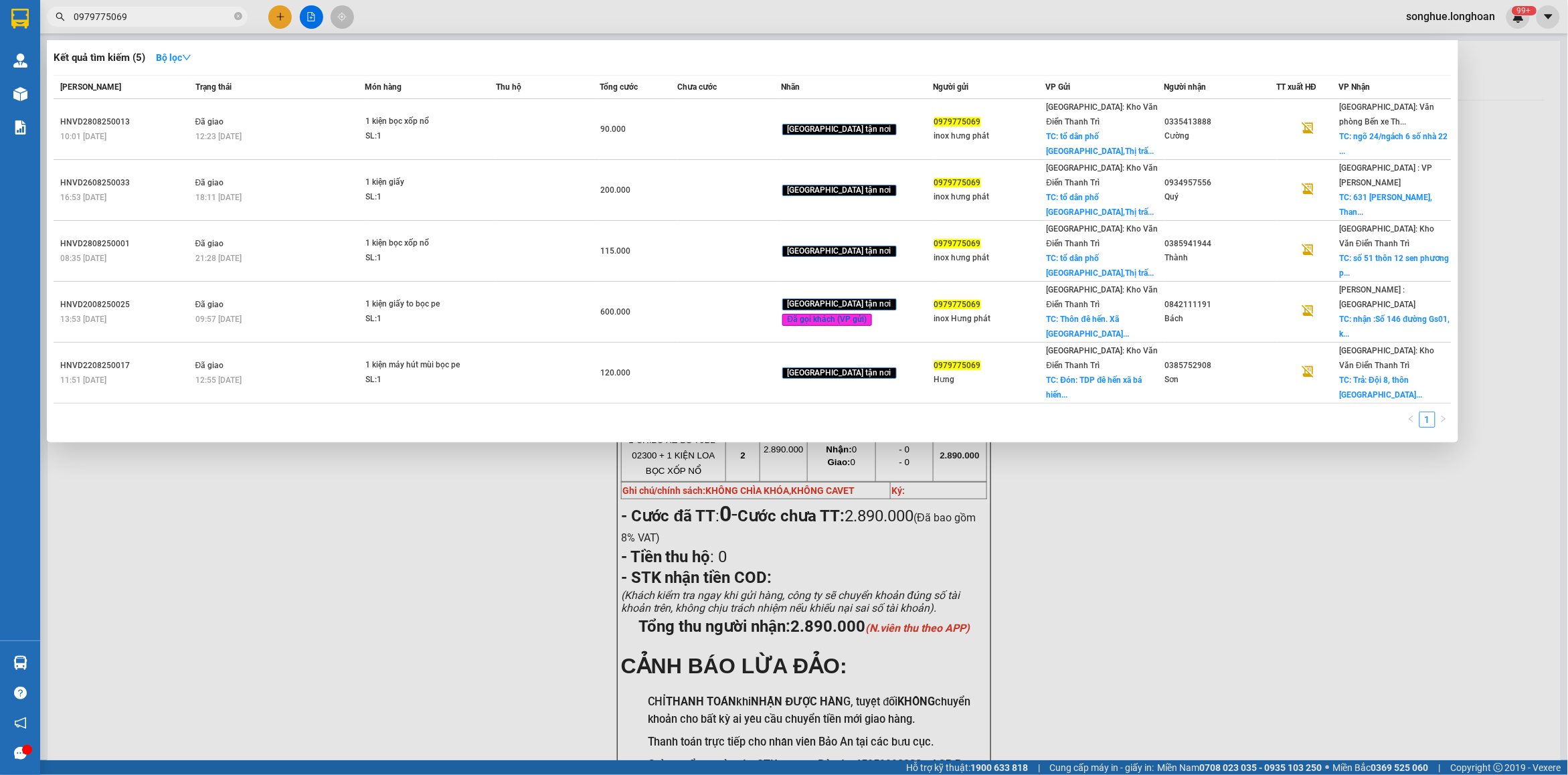
type input "0979775069"
click at [235, 18] on icon "close-circle" at bounding box center [238, 16] width 8 height 8
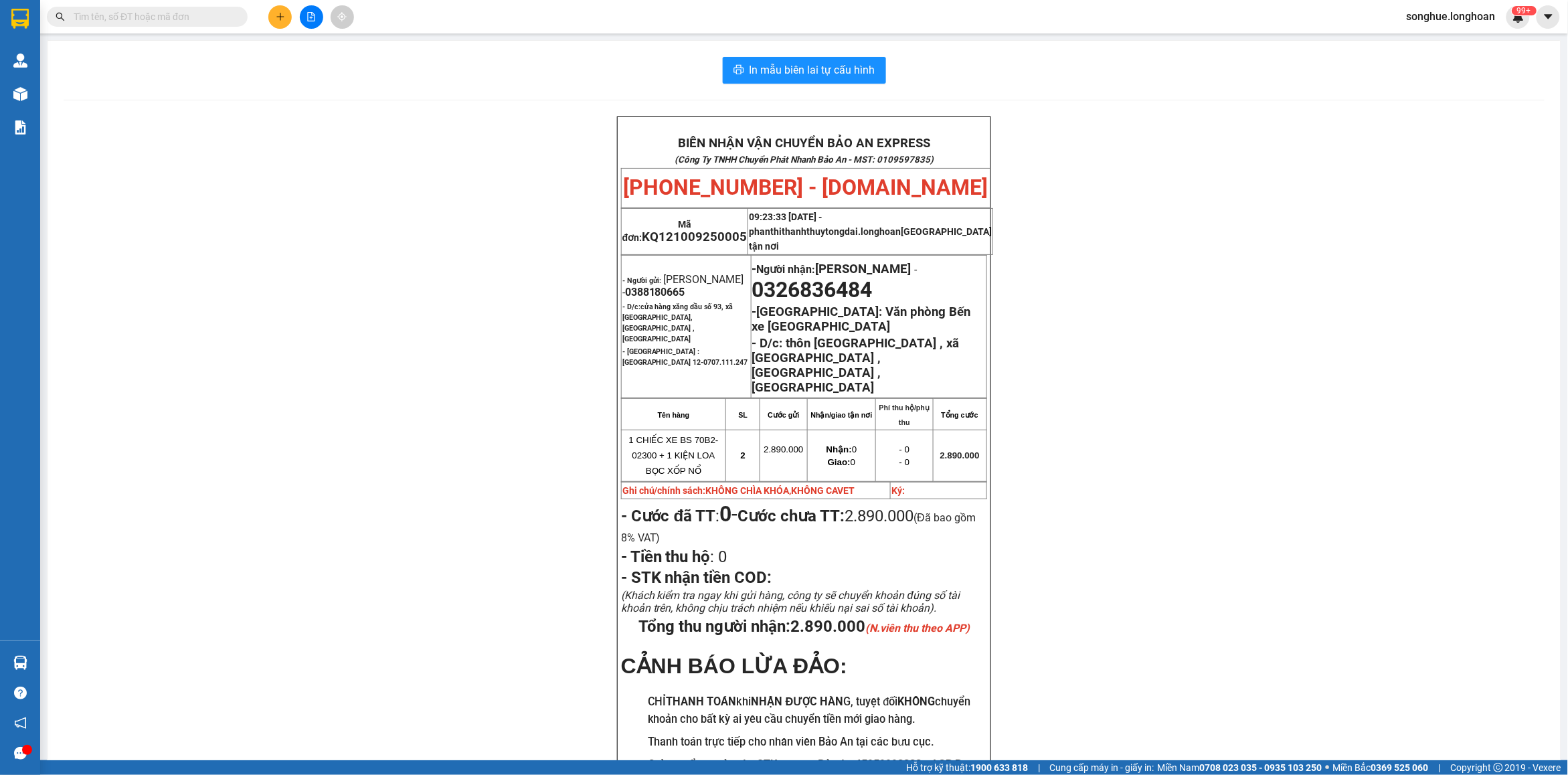
paste input "0344757696"
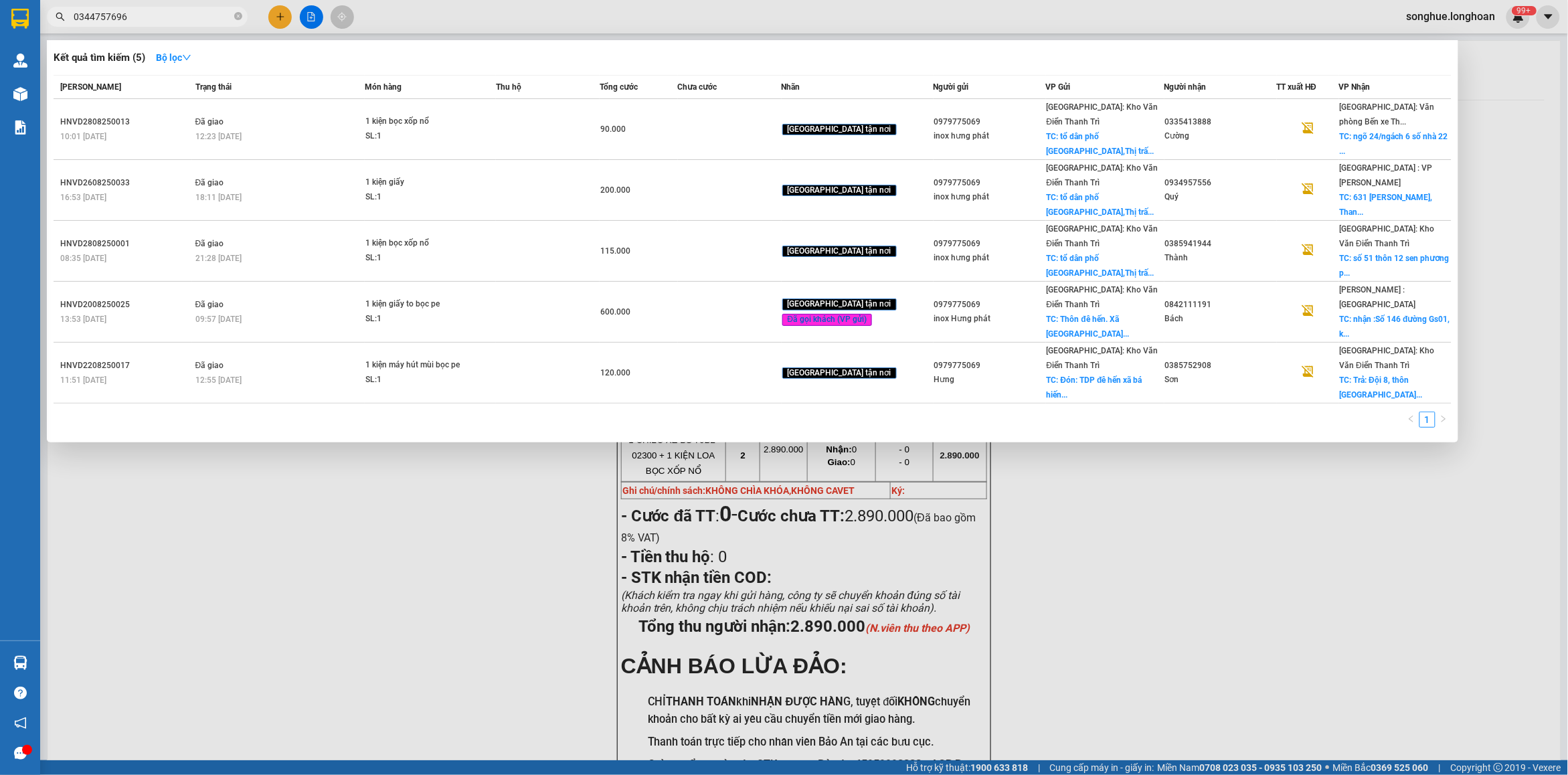
type input "0344757696"
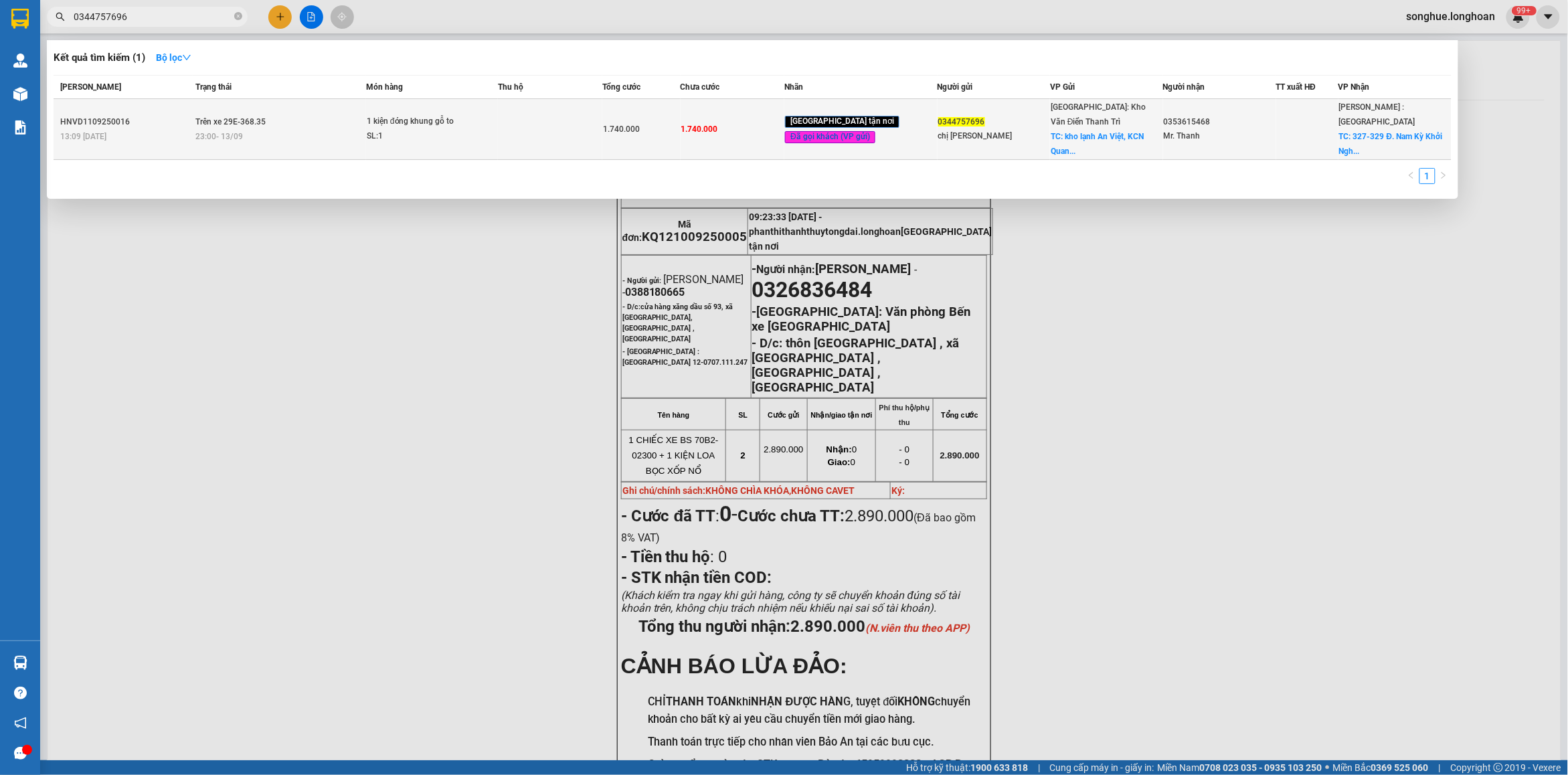
click at [225, 125] on span "Trên xe 29E-368.35" at bounding box center [231, 122] width 70 height 9
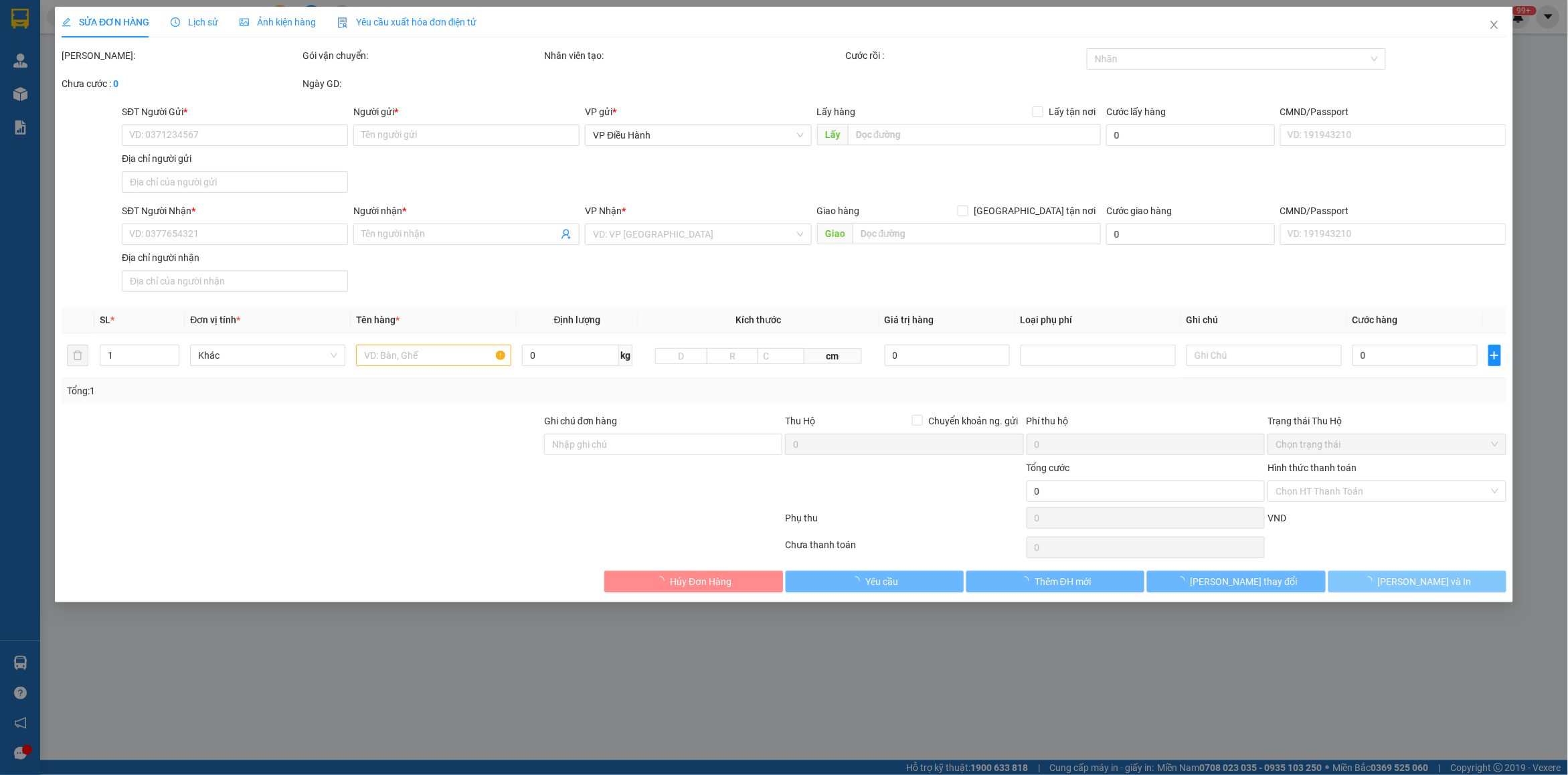
type input "0344757696"
type input "chị Ngọc"
checkbox input "true"
type input "kho lạnh An Việt, KCN Quang Minh, Mê Linh, Hà Nội"
type input "0353615468"
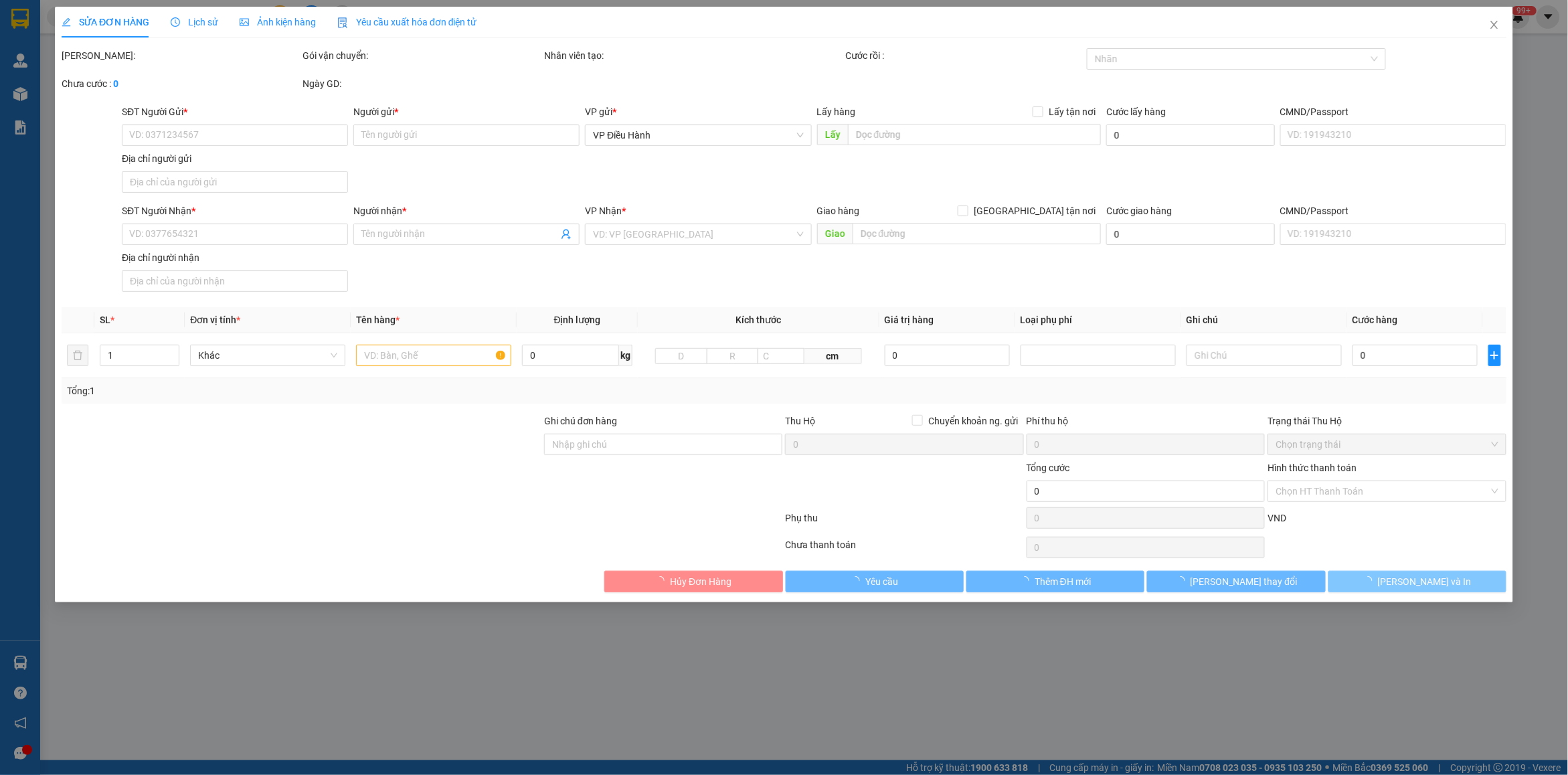
type input "Mr. Thanh"
checkbox input "true"
type input "327-329 Đ. Nam Kỳ Khởi Nghĩa, Phường Xuân Hoà (P. Võ Thị Sáu, Q3 cũ), TP. Hồ Ch…"
type input "hàng giao nguyên kiện, hư vỡ ko đền d"
type input "1.740.000"
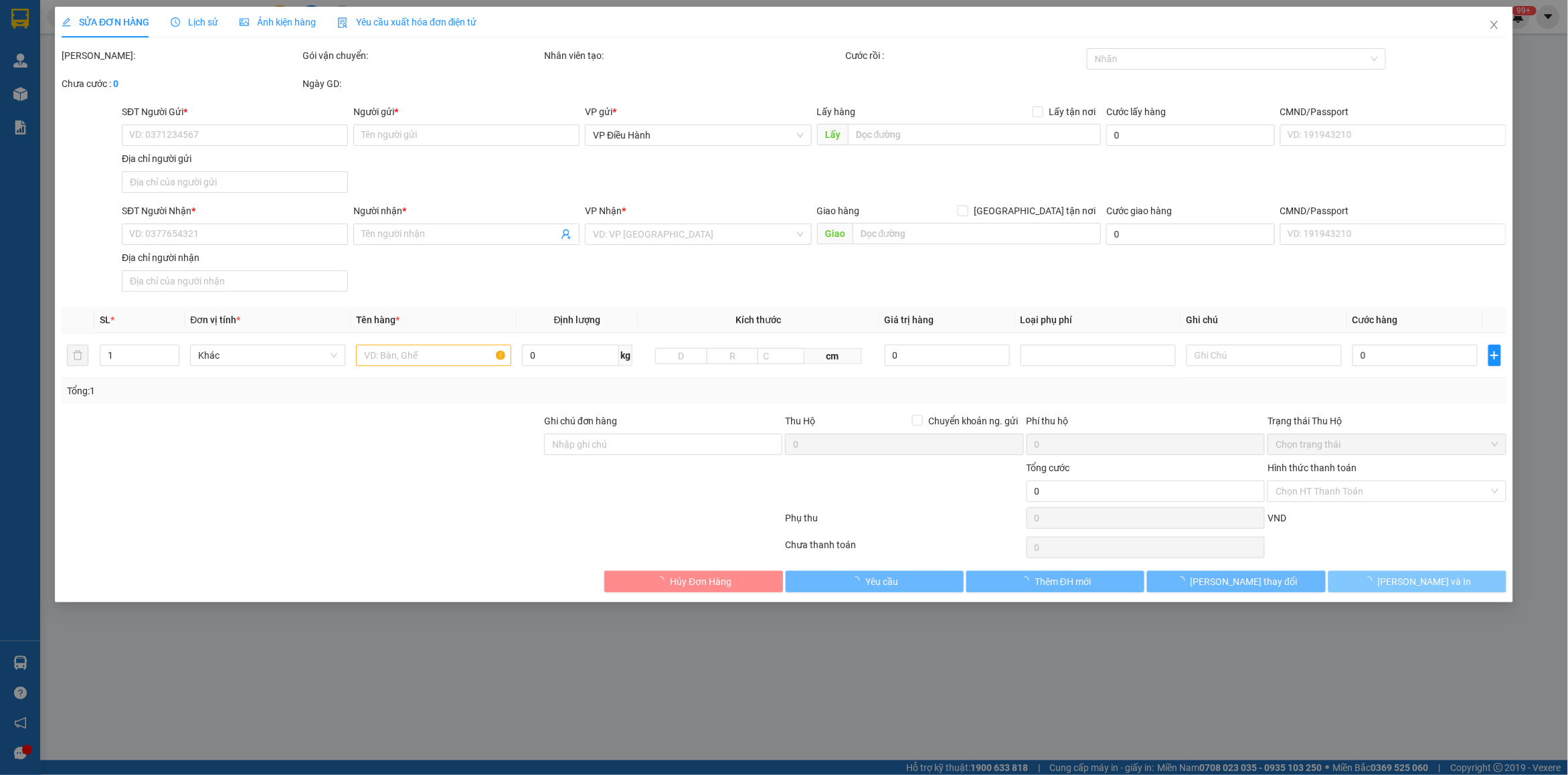
type input "1.740.000"
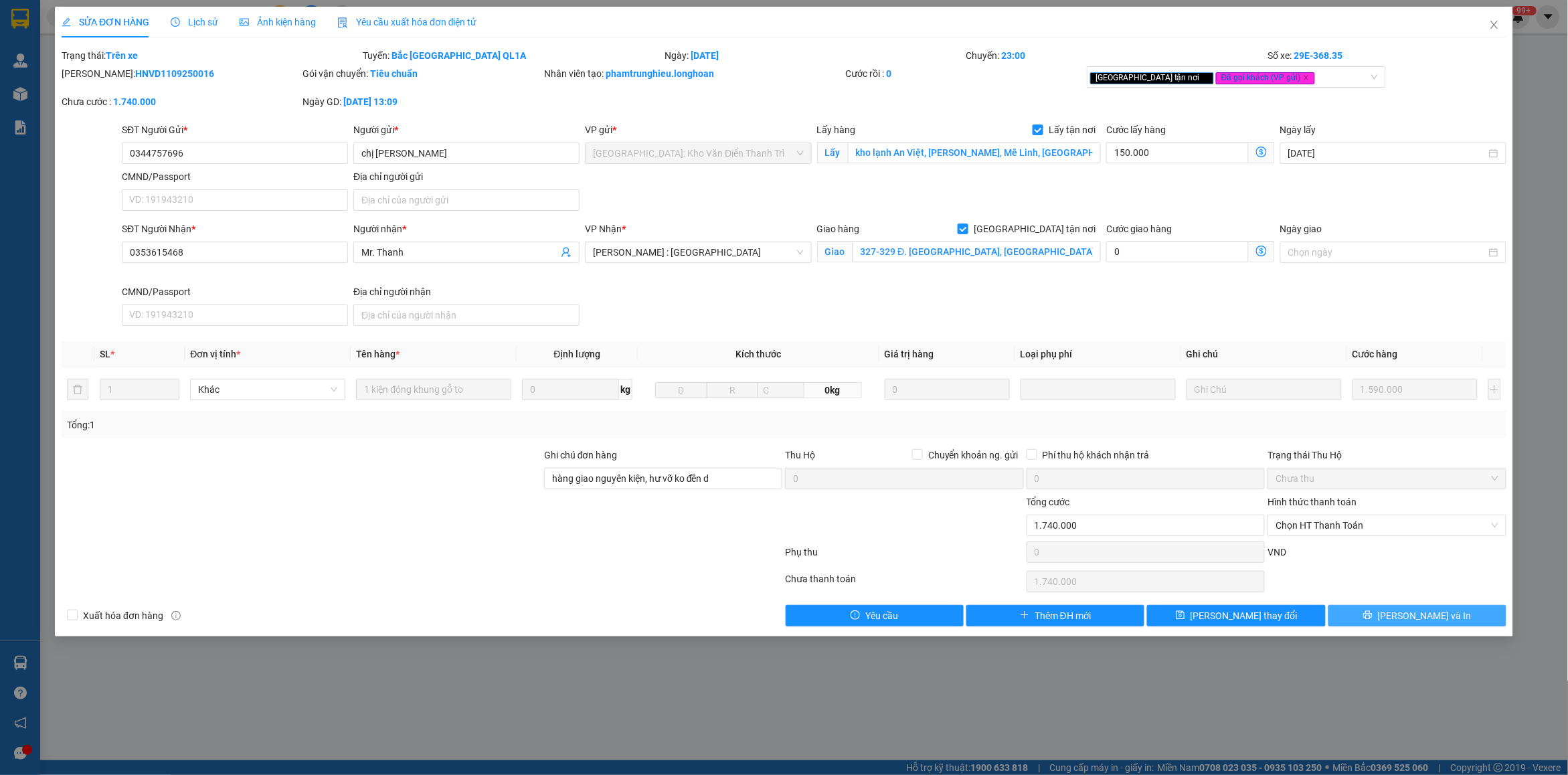
click at [1255, 618] on span "Lưu và In" at bounding box center [1425, 616] width 94 height 15
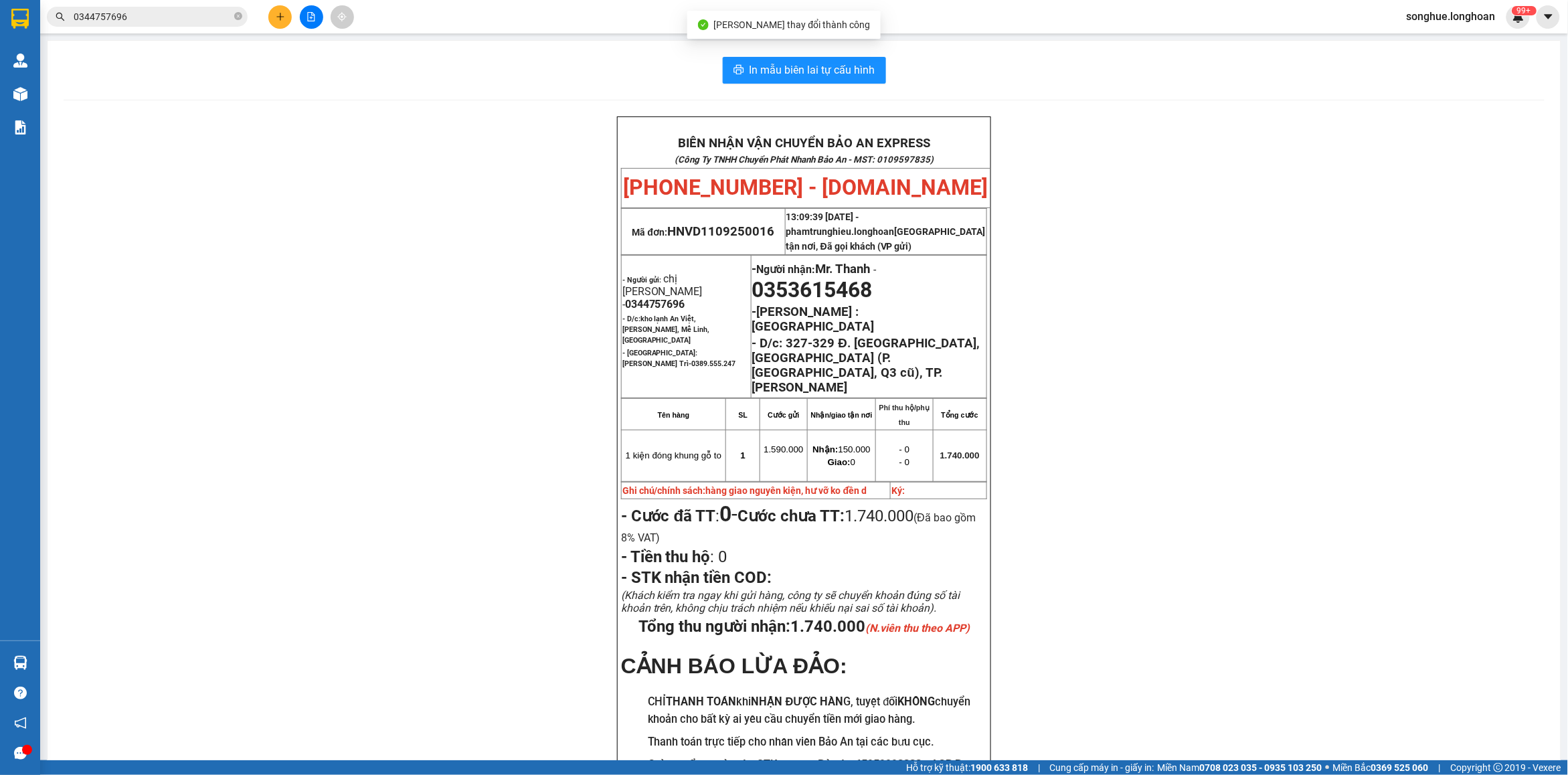
scroll to position [84, 0]
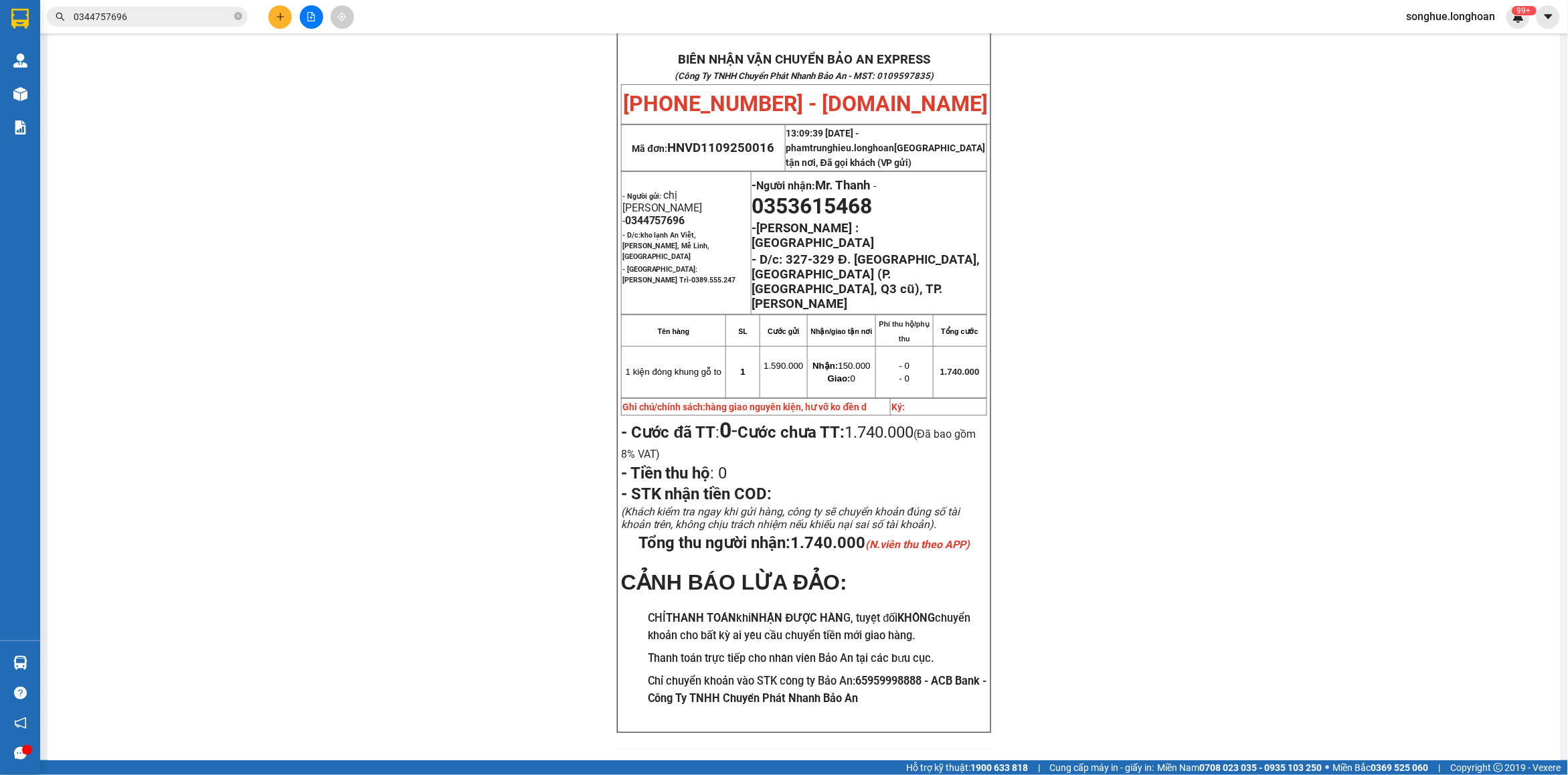
click at [175, 17] on input "0344757696" at bounding box center [153, 17] width 158 height 15
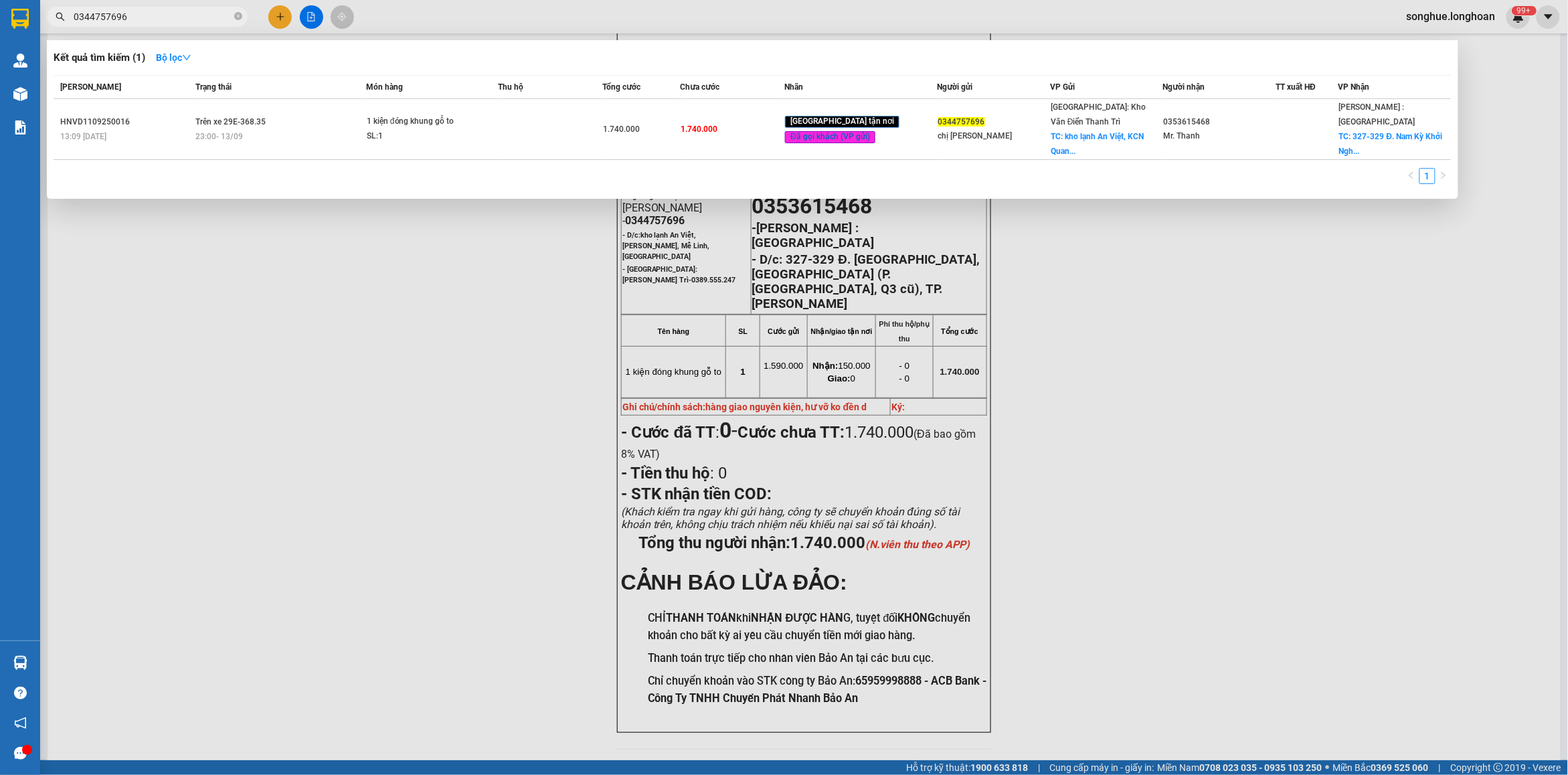
click at [175, 17] on input "0344757696" at bounding box center [153, 17] width 158 height 15
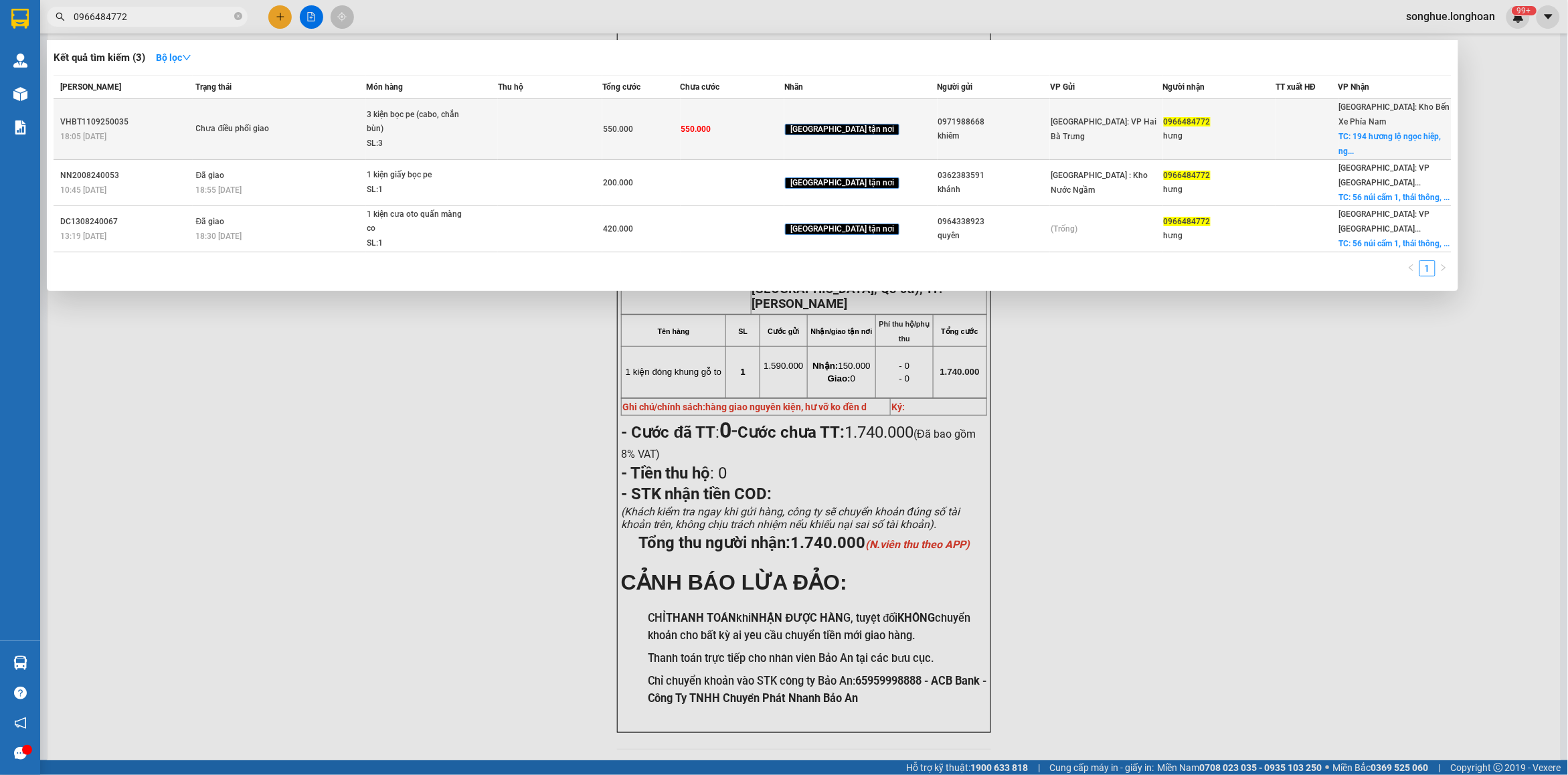
type input "0966484772"
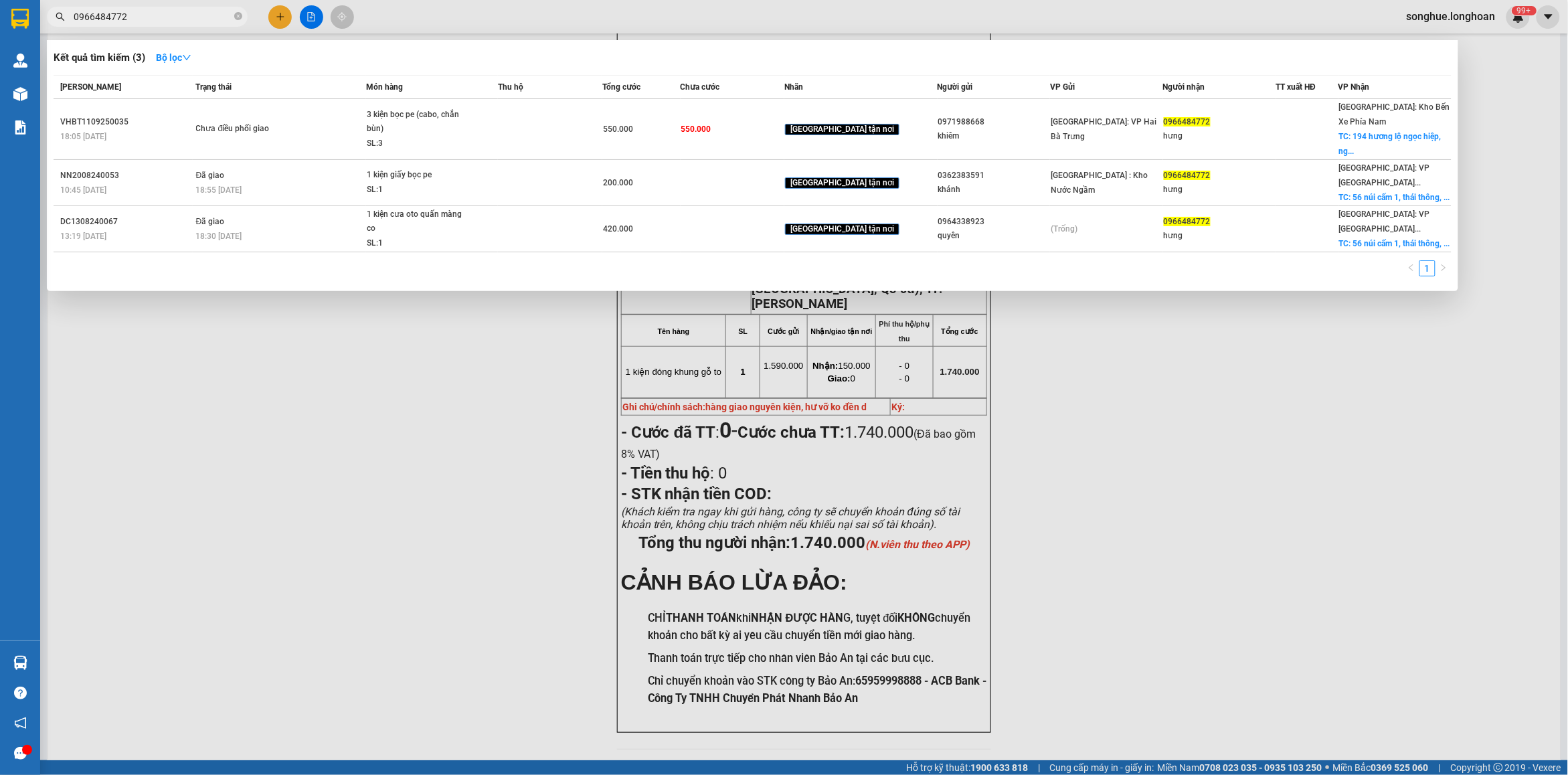
click at [232, 155] on td "Chưa điều phối giao" at bounding box center [279, 129] width 173 height 61
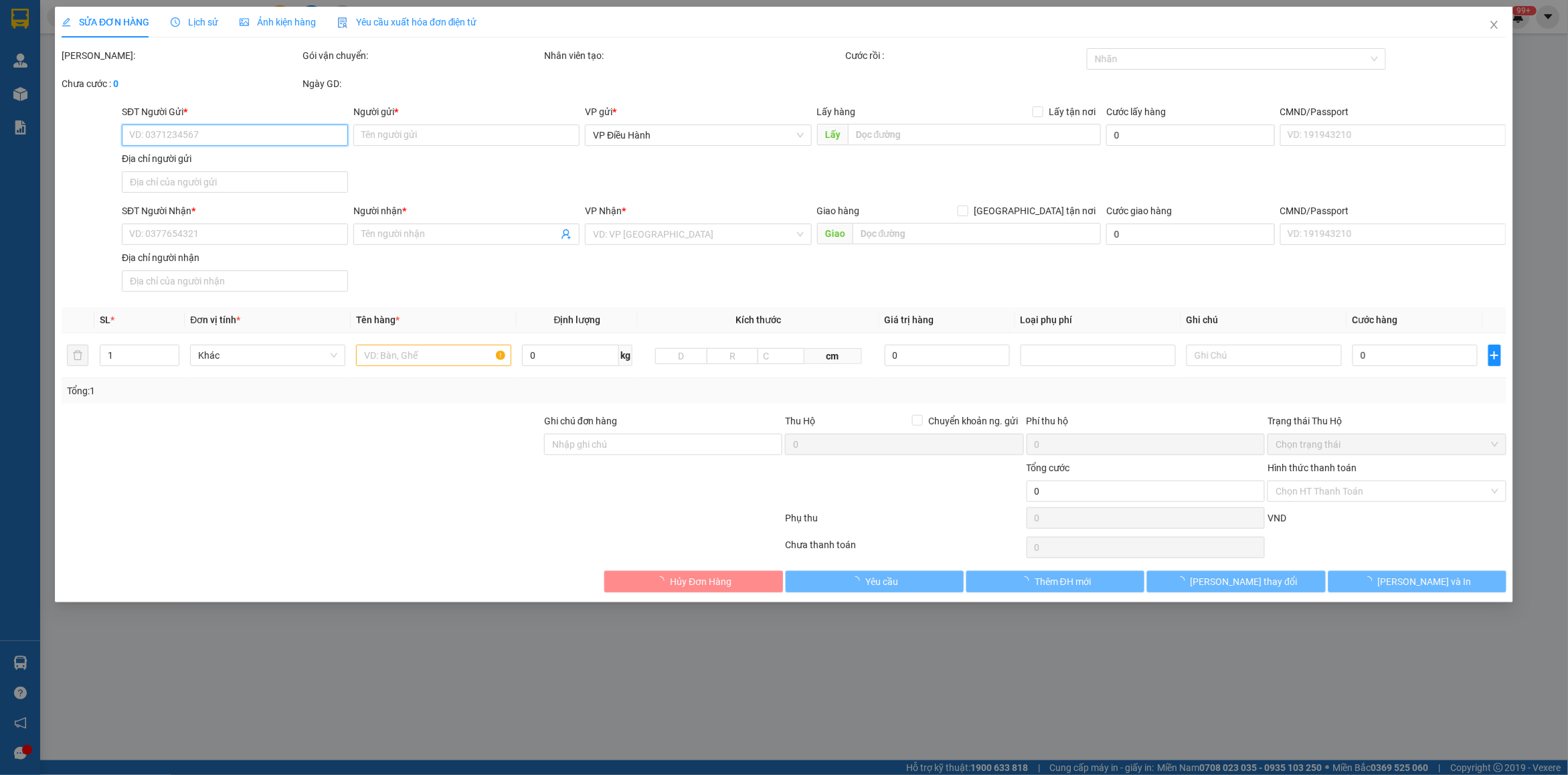
type input "0971988668"
type input "khiêm"
type input "0966484772"
type input "hưng"
checkbox input "true"
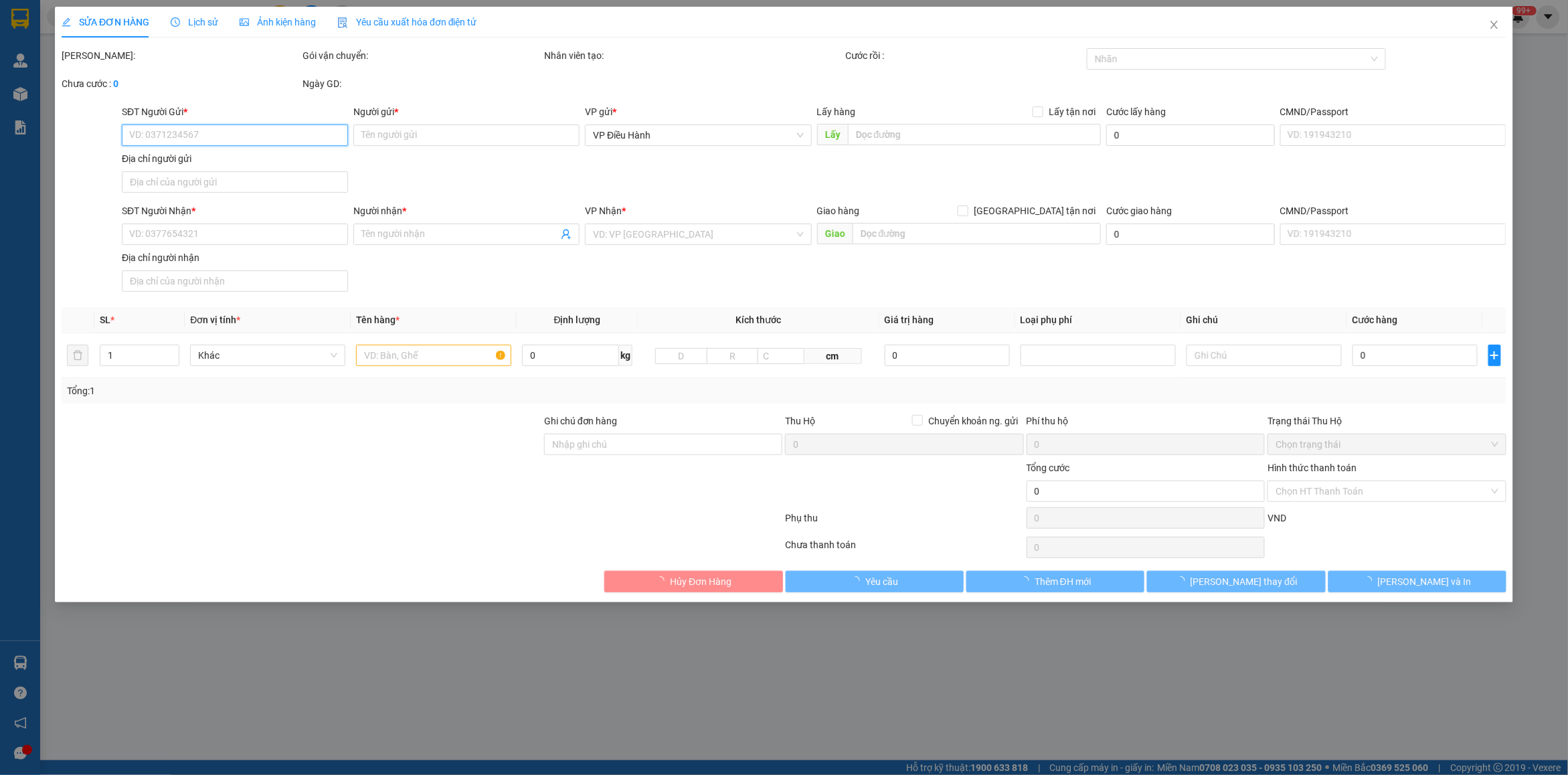
type input "194 hương lộ ngọc hiệp, ngọc hiệp, nha trang"
type input "550.000"
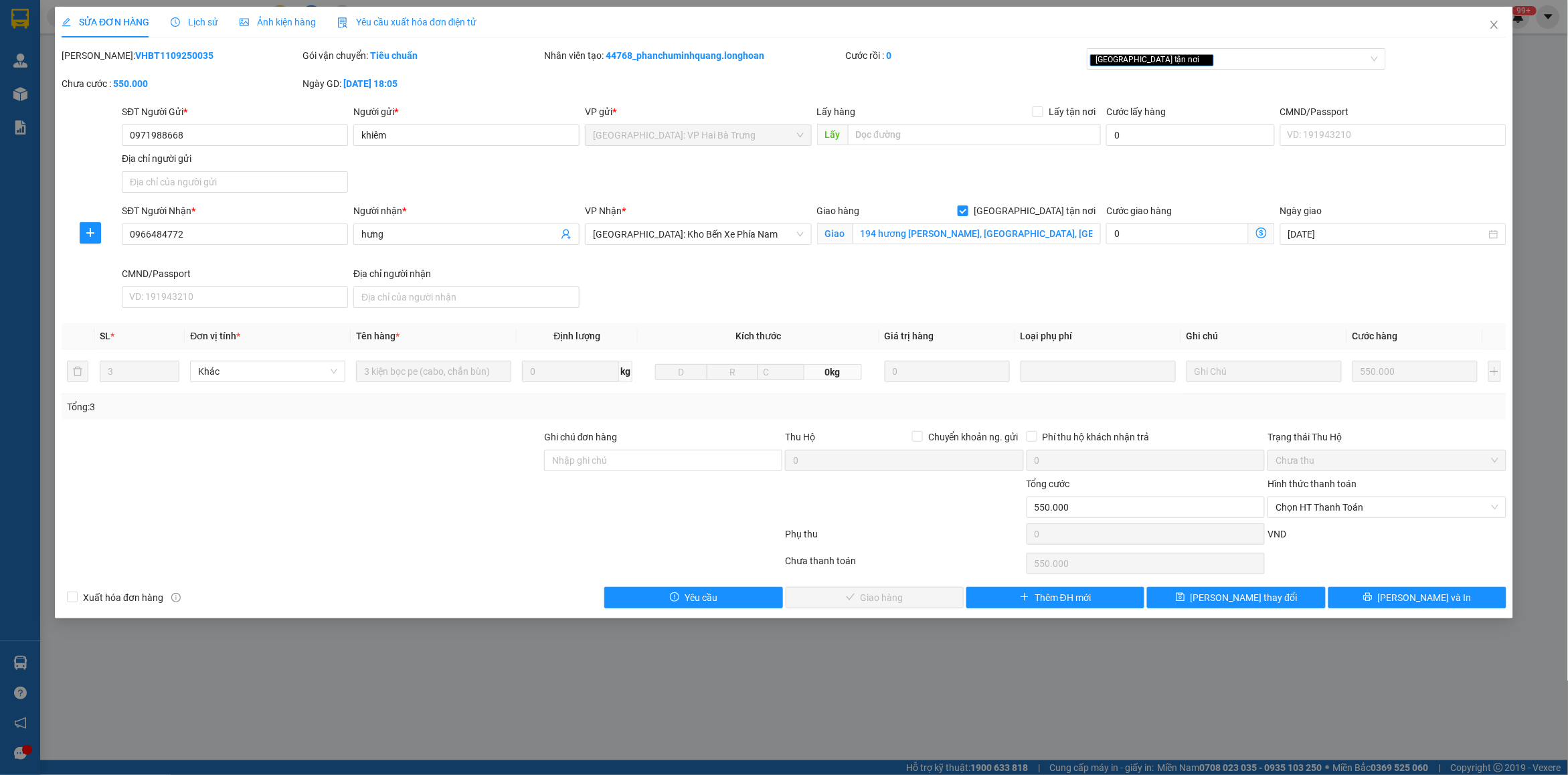
click at [204, 18] on span "Lịch sử" at bounding box center [194, 22] width 48 height 11
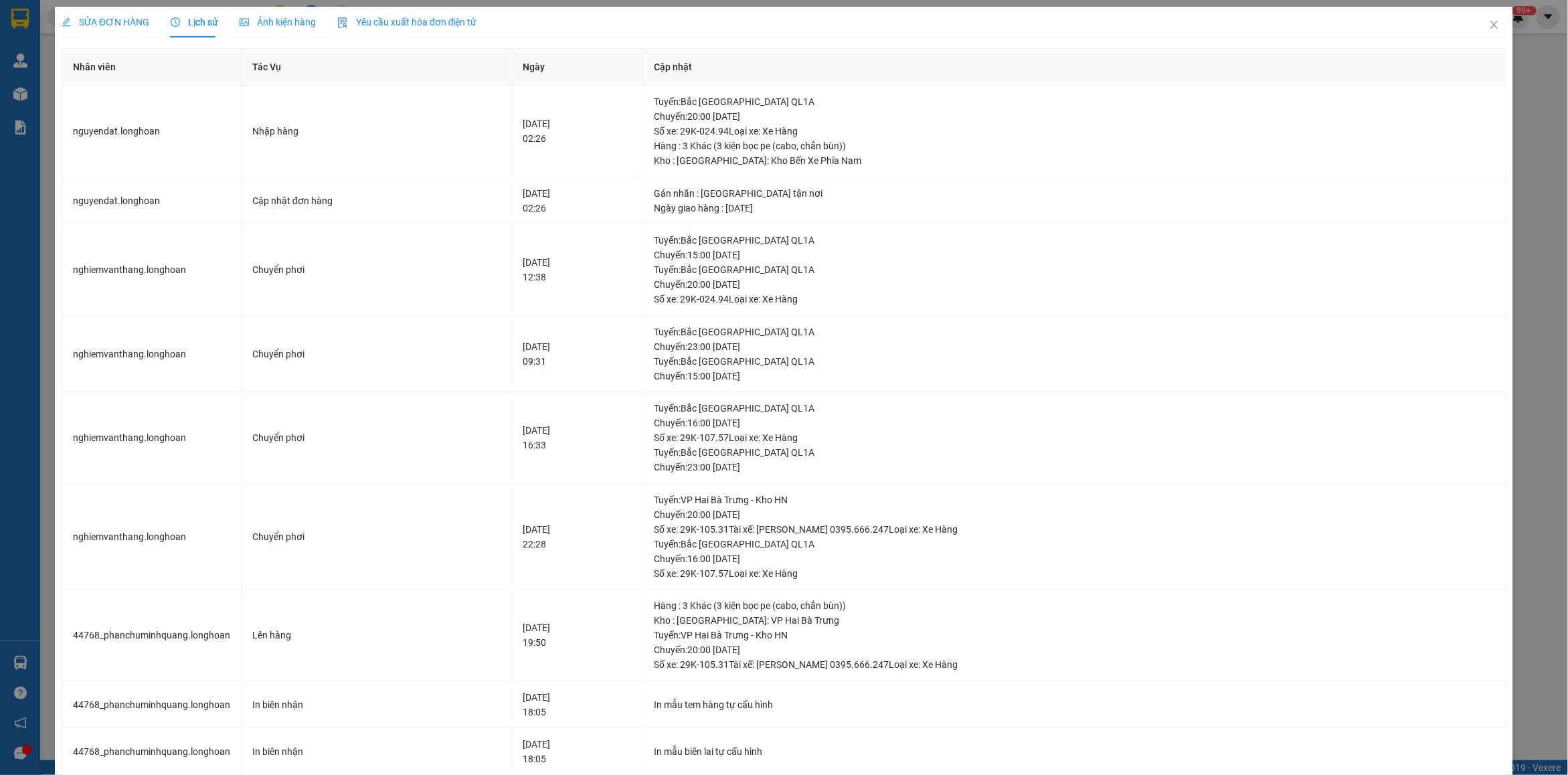
click at [104, 18] on span "SỬA ĐƠN HÀNG" at bounding box center [105, 22] width 88 height 11
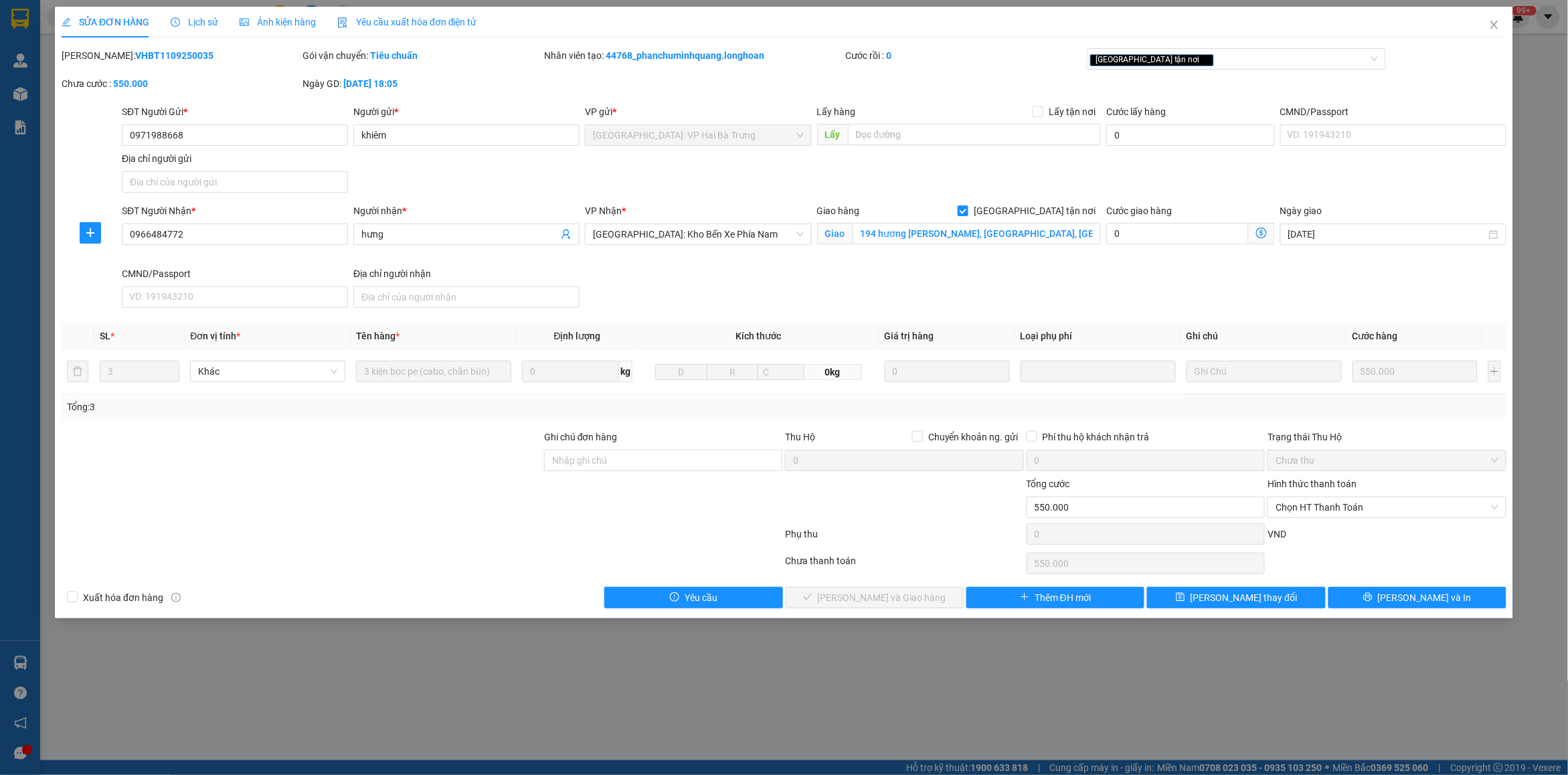
click at [135, 51] on b "VHBT1109250035" at bounding box center [174, 56] width 78 height 11
copy b "VHBT1109250035"
click at [1255, 30] on icon "close" at bounding box center [1494, 25] width 11 height 11
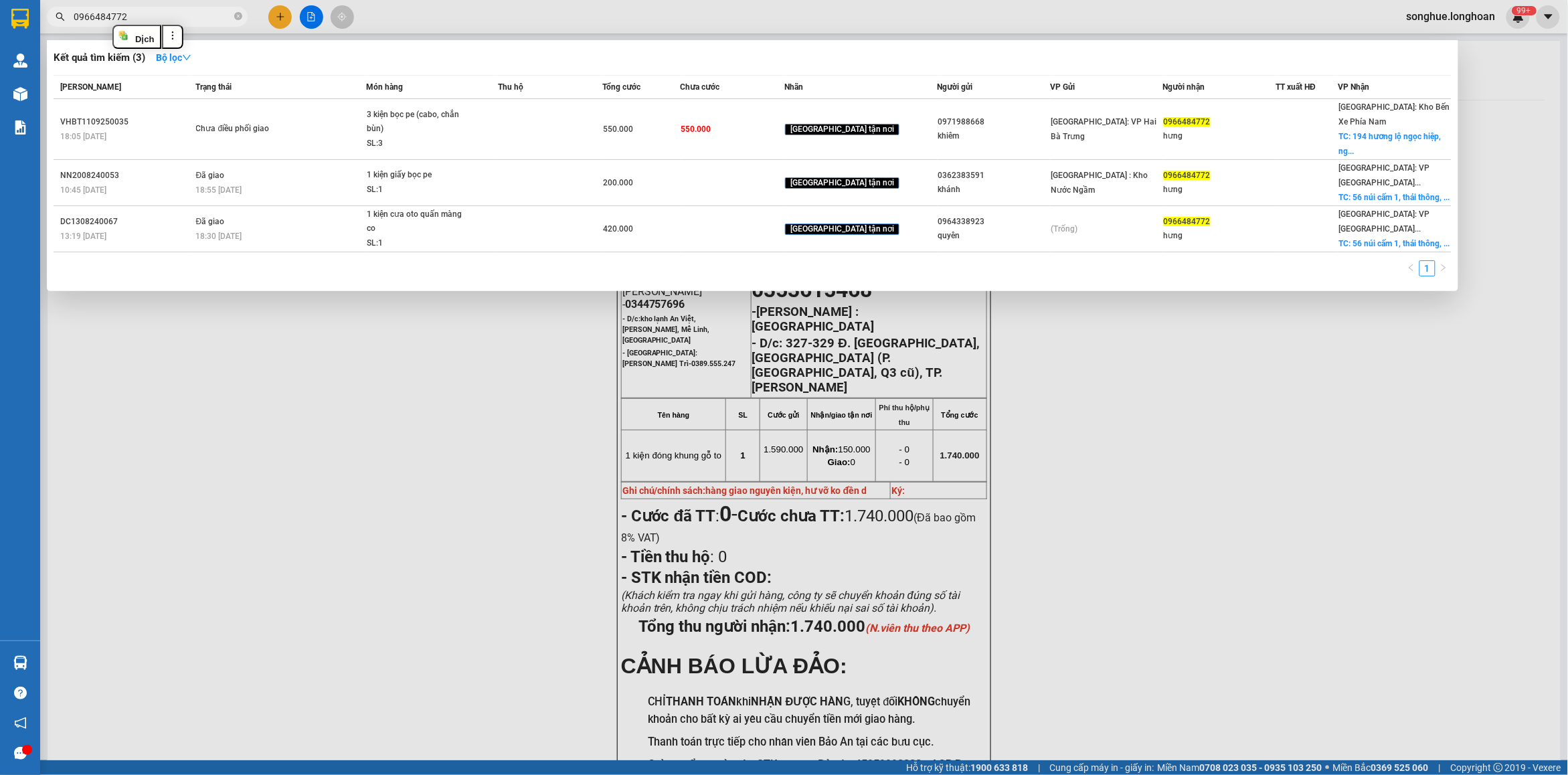
click at [202, 10] on input "0966484772" at bounding box center [153, 17] width 158 height 15
paste input "77369535"
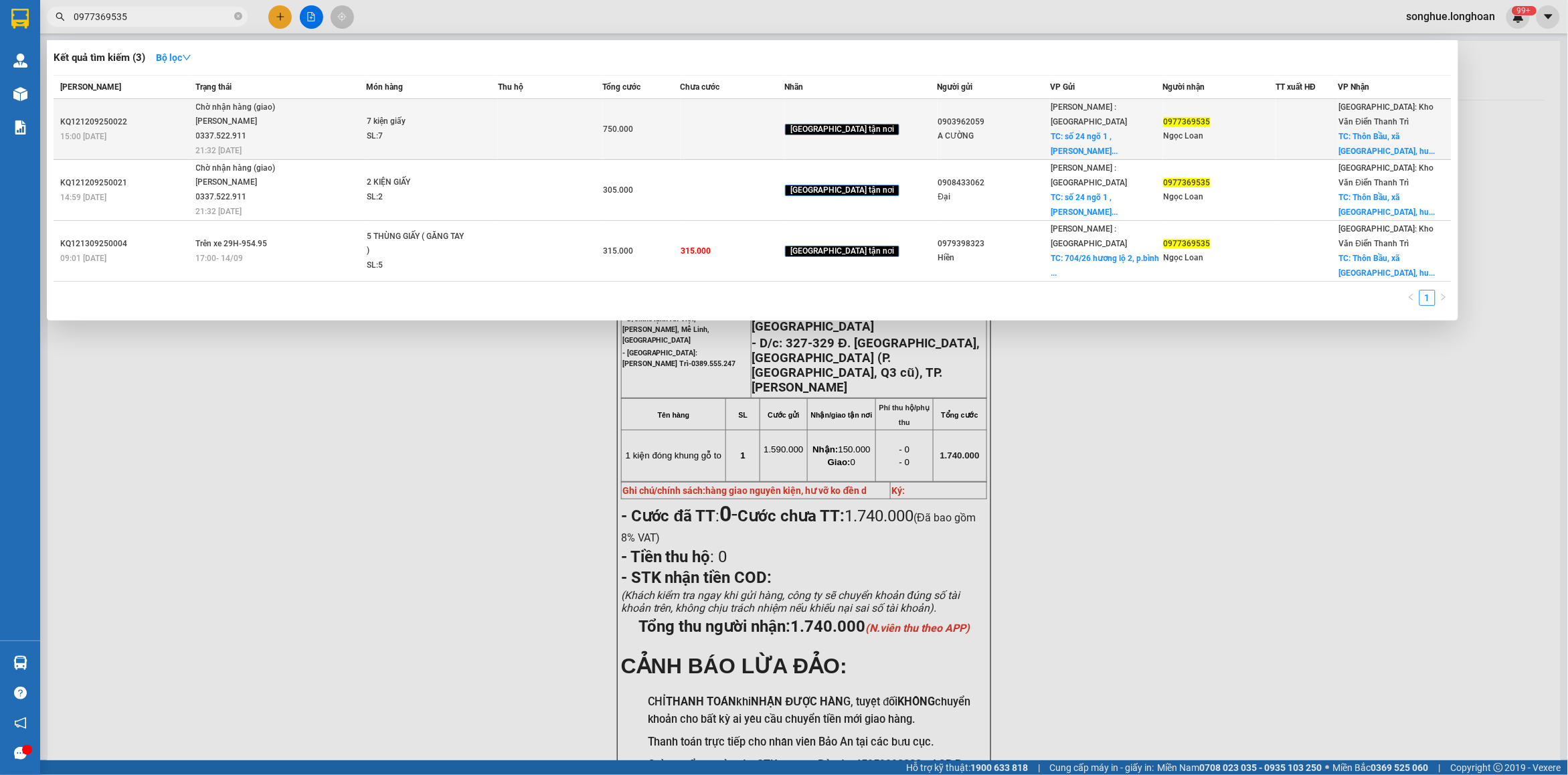
type input "0977369535"
click at [263, 111] on div "Chờ nhận hàng (giao)" at bounding box center [246, 108] width 100 height 15
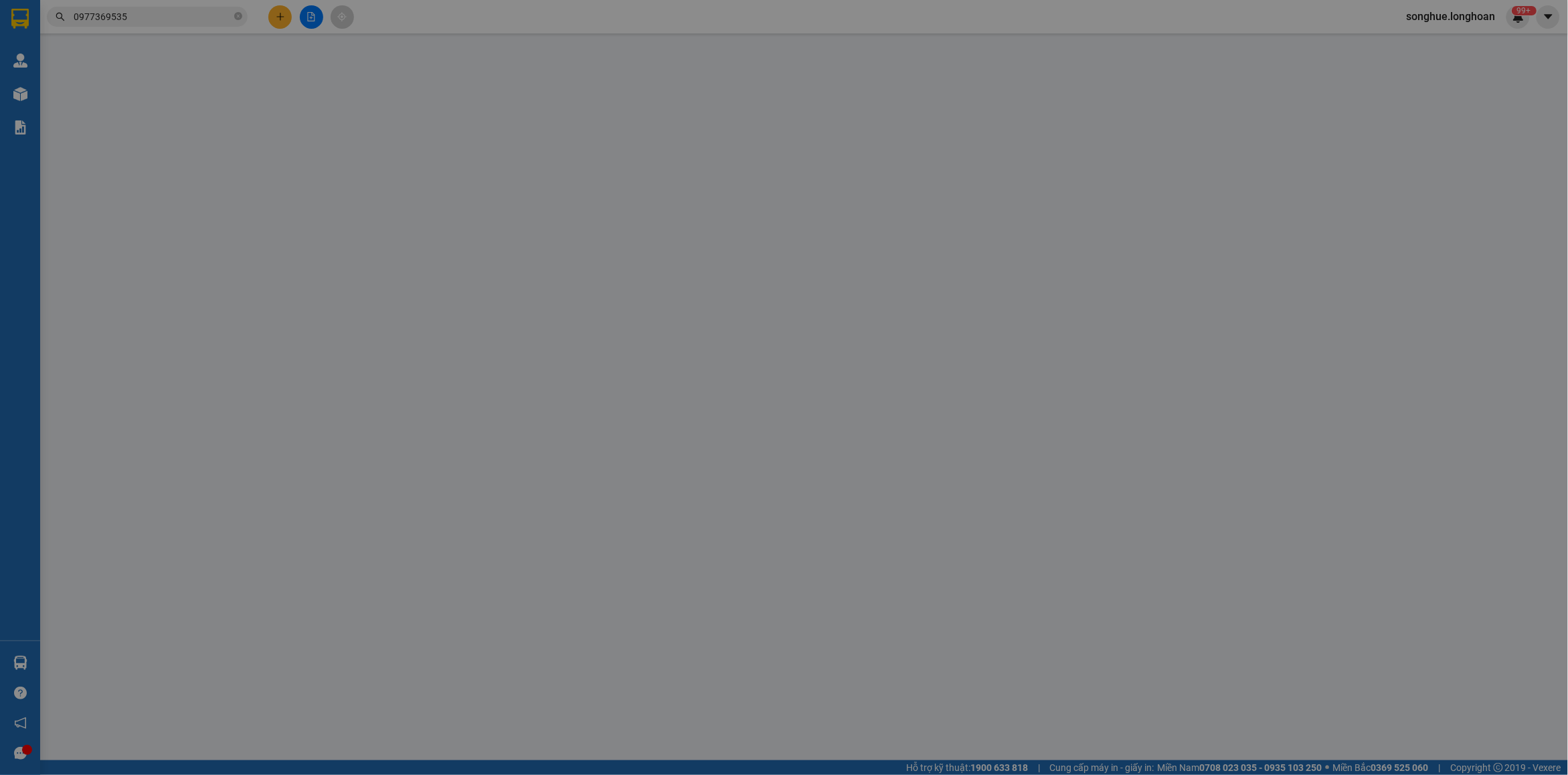
type input "0903962059"
type input "A CƯỜNG"
checkbox input "true"
type input "số 24 ngõ 1 ,phan đinhg giót ,phương liệt hn"
type input "150.000"
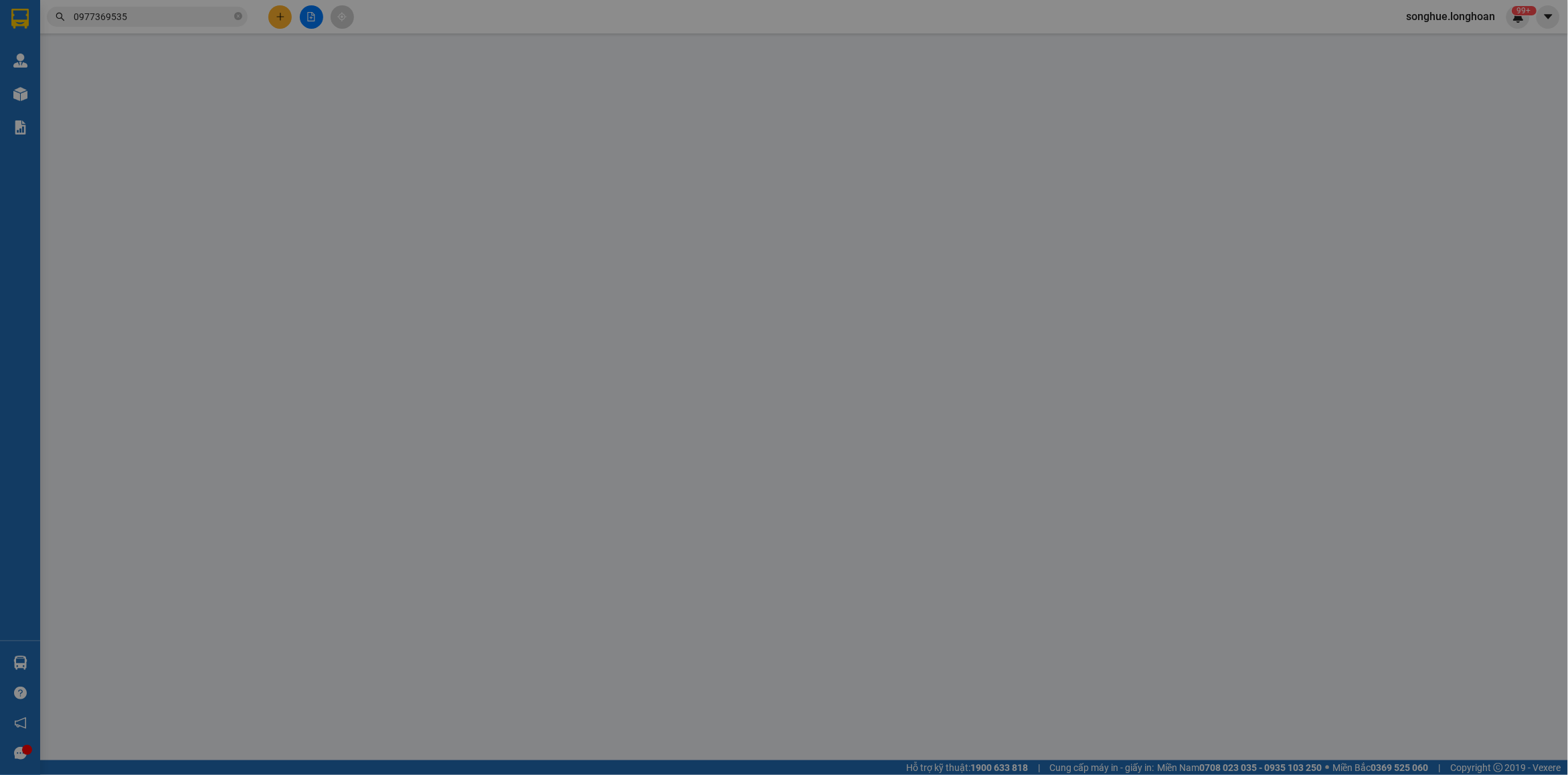
type input "0977369535"
type input "Ngọc Loan"
checkbox input "true"
type input "Thôn Bầu, xã Kim Chung, huyện Đông Anh, thành phố Hà Nội - bệnh viện nhiệt đới …"
type input "750.000"
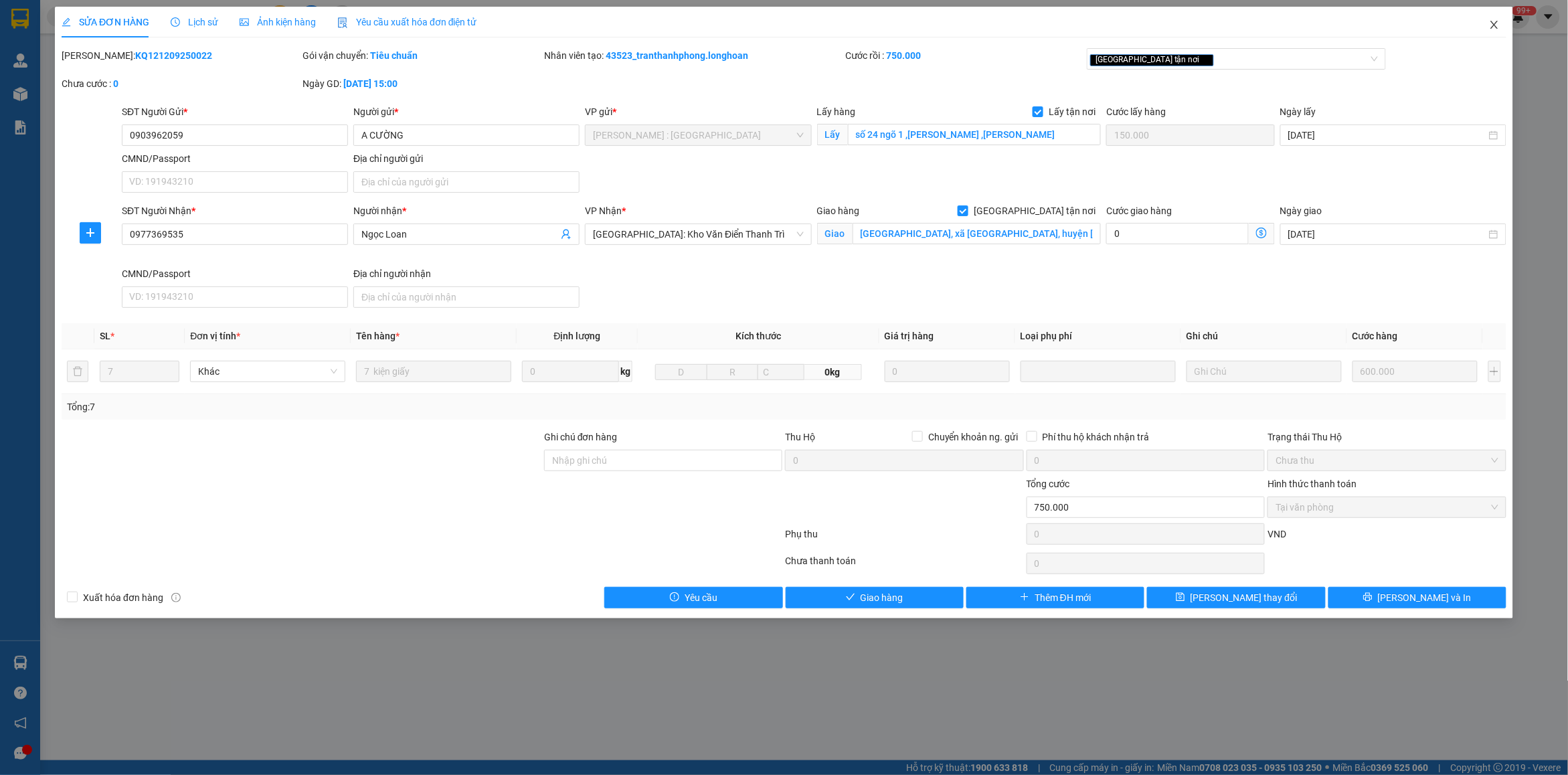
click at [1255, 20] on span "Close" at bounding box center [1494, 25] width 38 height 38
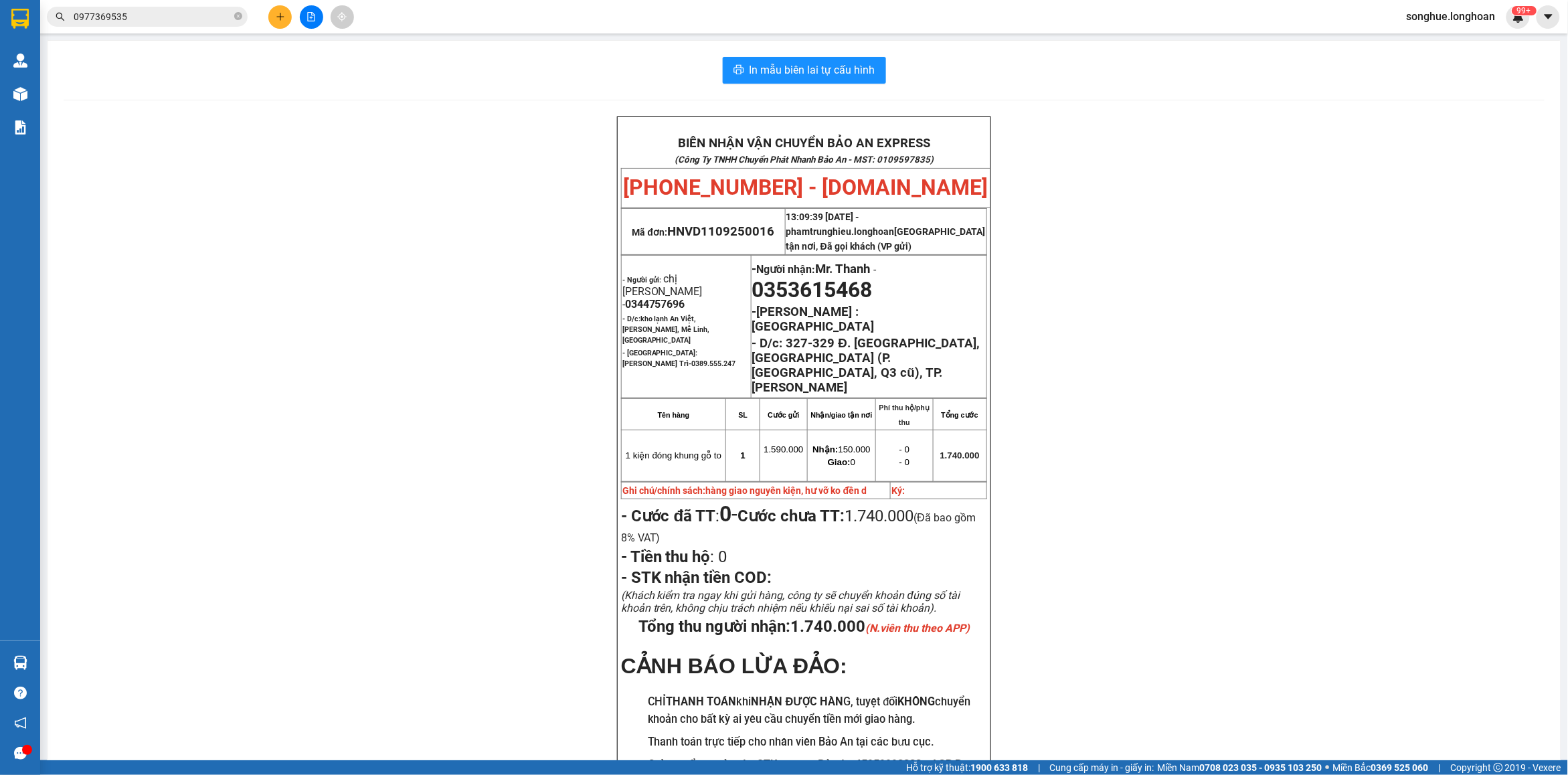
click at [198, 20] on input "0977369535" at bounding box center [153, 17] width 158 height 15
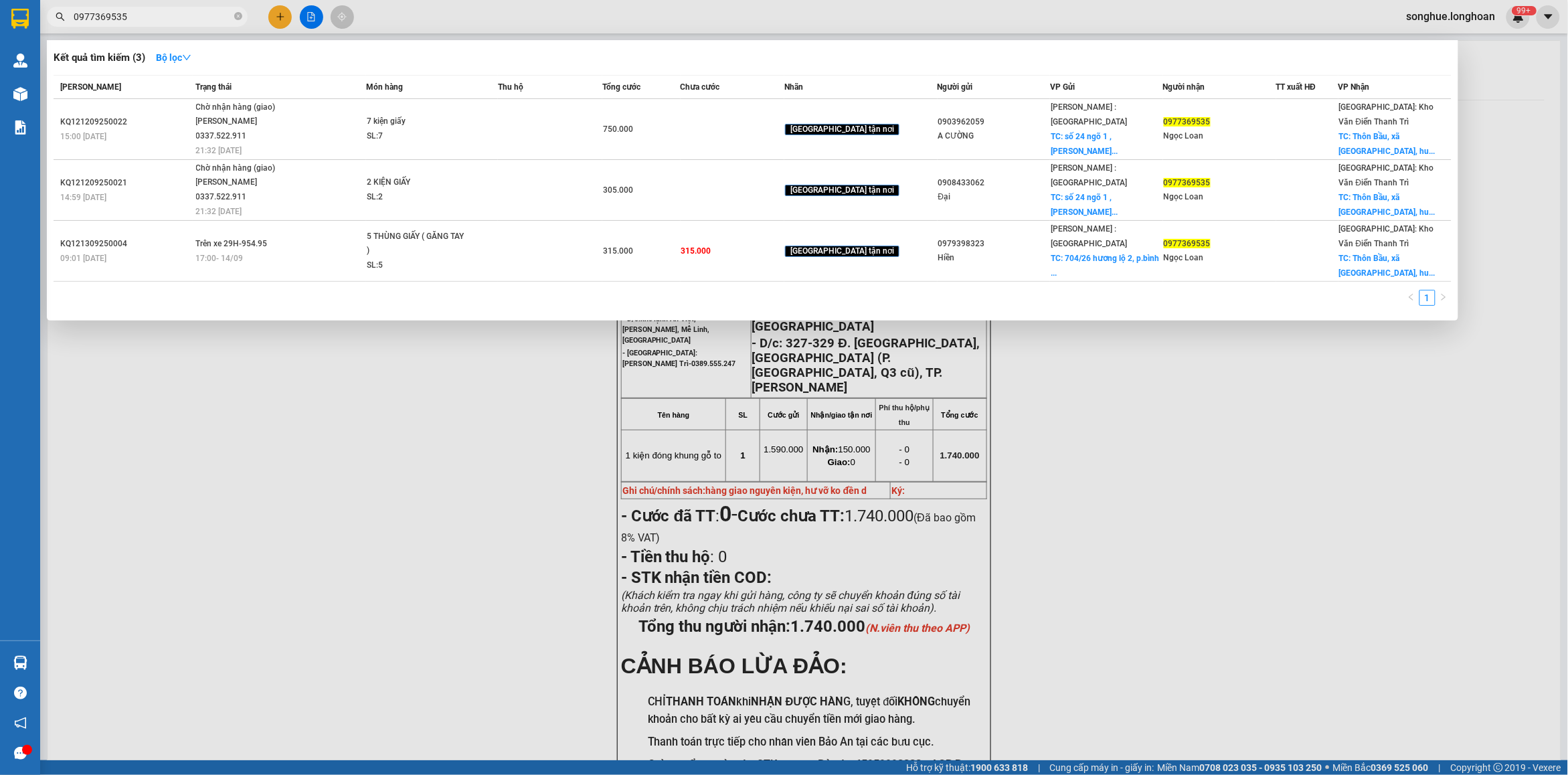
click at [198, 20] on input "0977369535" at bounding box center [153, 17] width 158 height 15
paste input "869830036"
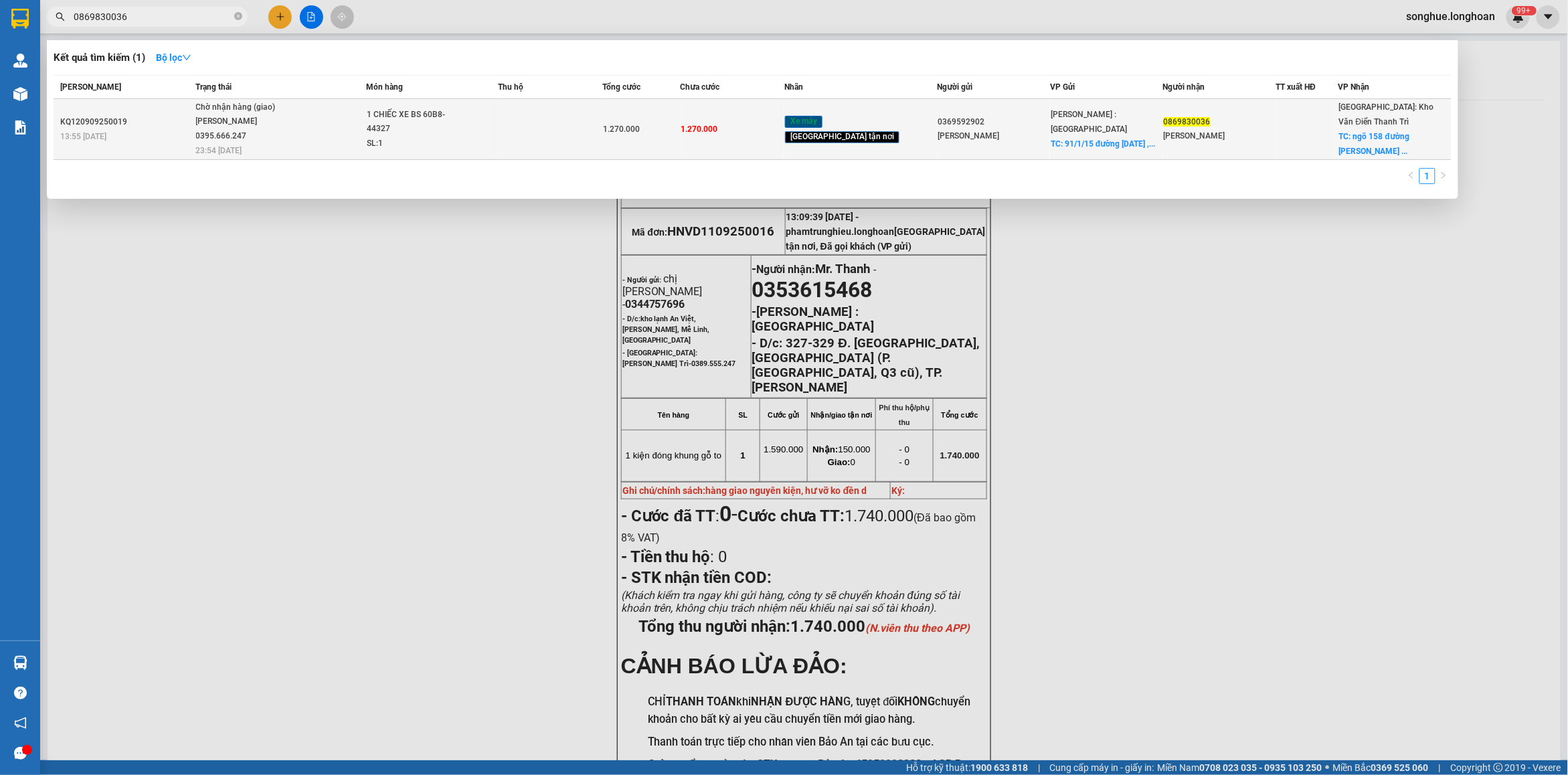
type input "0869830036"
click at [242, 155] on span "23:54 - 13/09" at bounding box center [219, 151] width 46 height 9
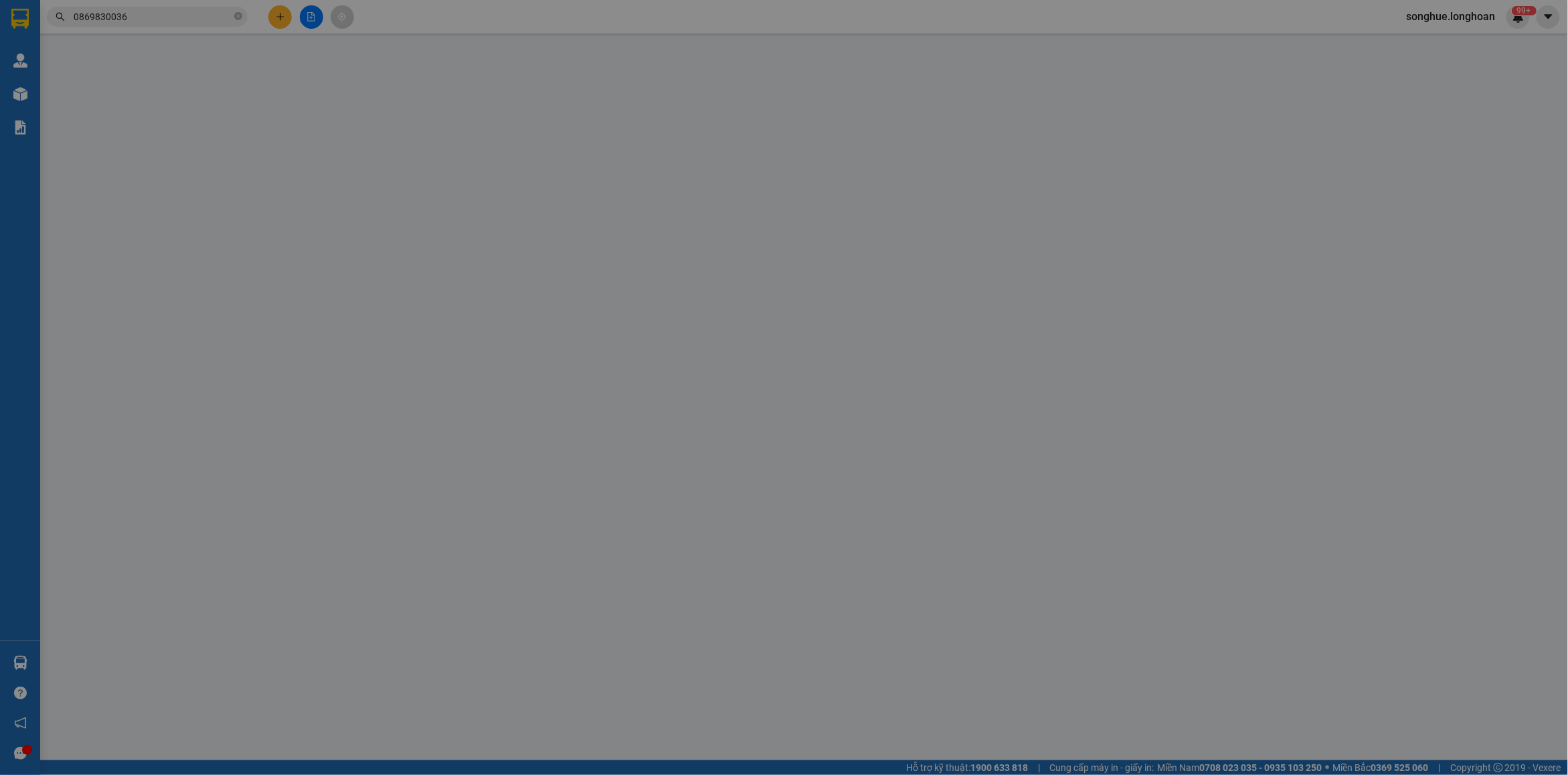
type input "0369592902"
type input "Nguyễn Đăng Quang"
checkbox input "true"
type input "91/1/15 đường 26 tháng 3 , bình tân , bình hưng hòa , Hồ Chí Minh"
type input "0869830036"
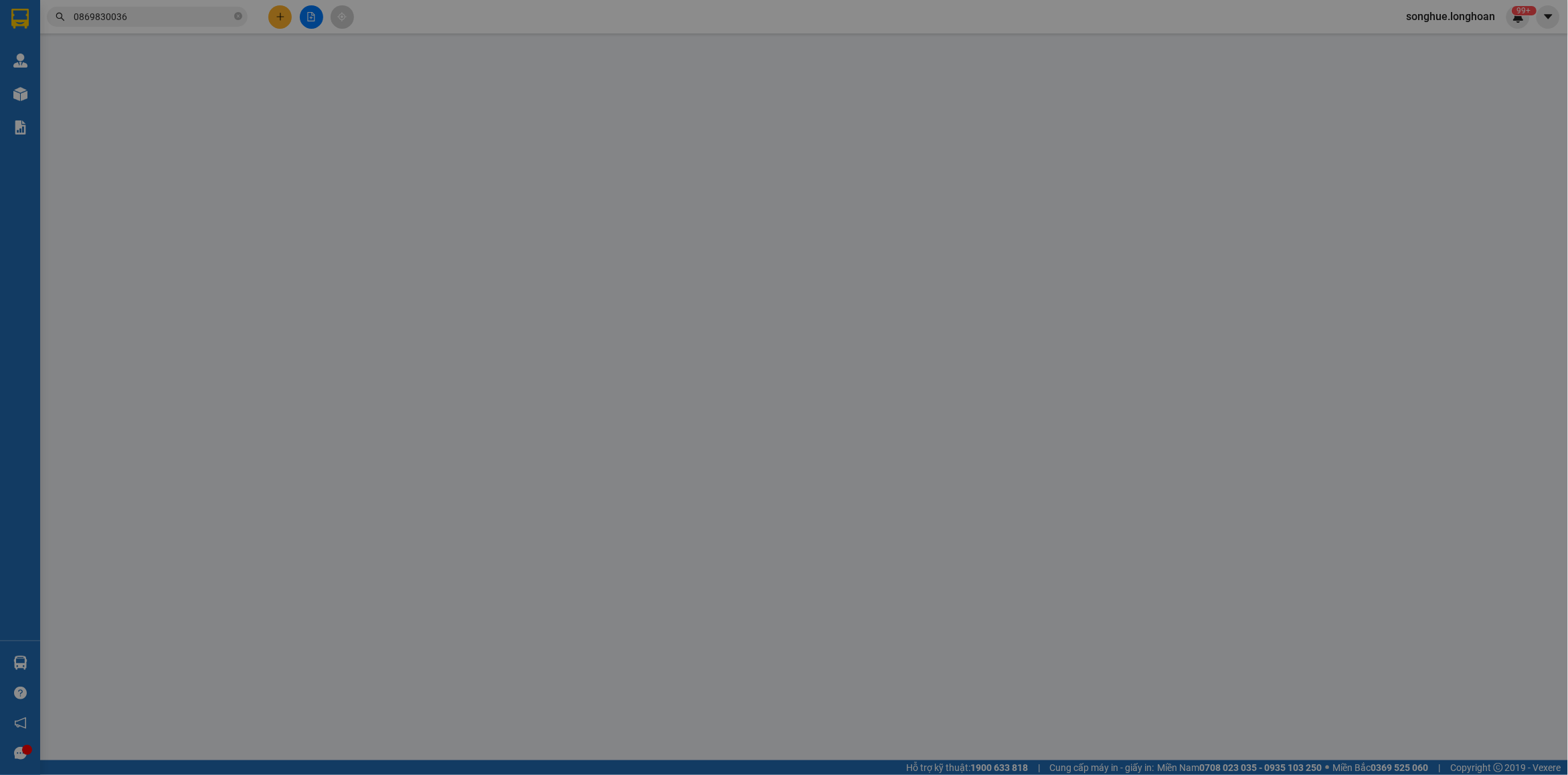
type input "Vũ Đức Du"
checkbox input "true"
type input "ngõ 158 đường trương định , quận Hoàng Mai , Hà Nội"
type input "CHÌA KHÓA QUẤN TAY LÁI - CAVET ĐỂ COP"
type input "1.270.000"
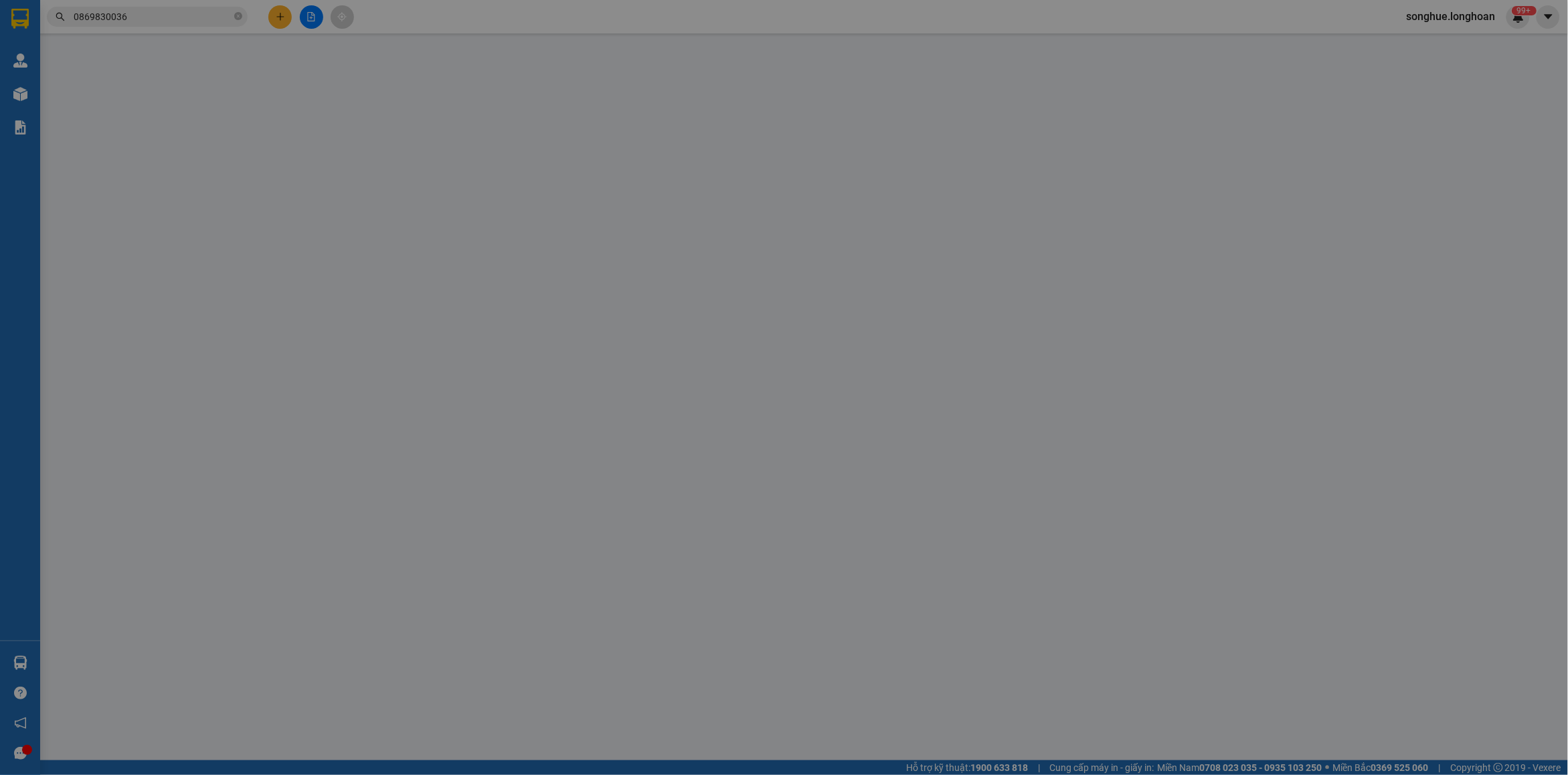
type input "1.270.000"
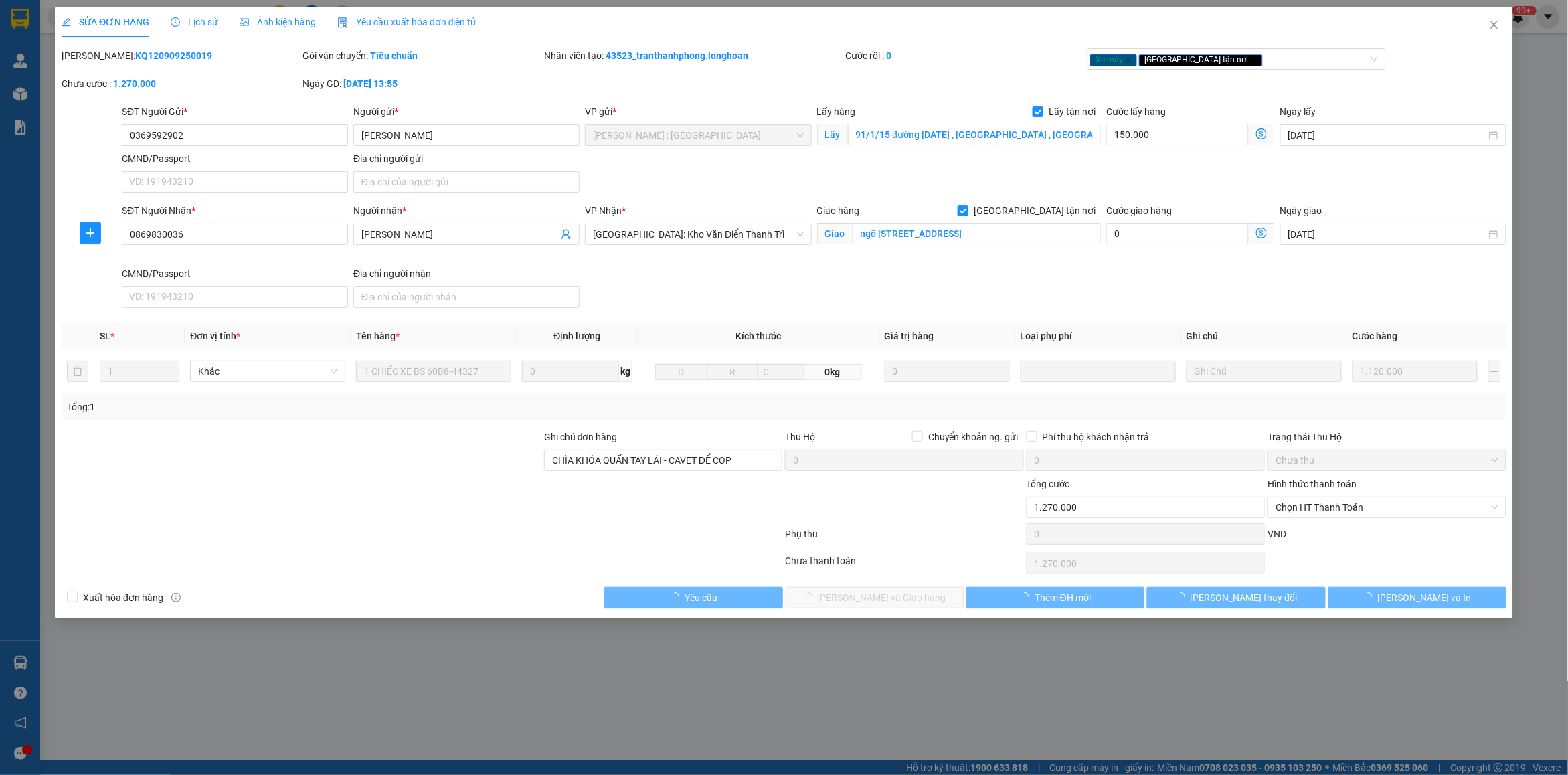
click at [205, 15] on div "Lịch sử" at bounding box center [194, 22] width 48 height 15
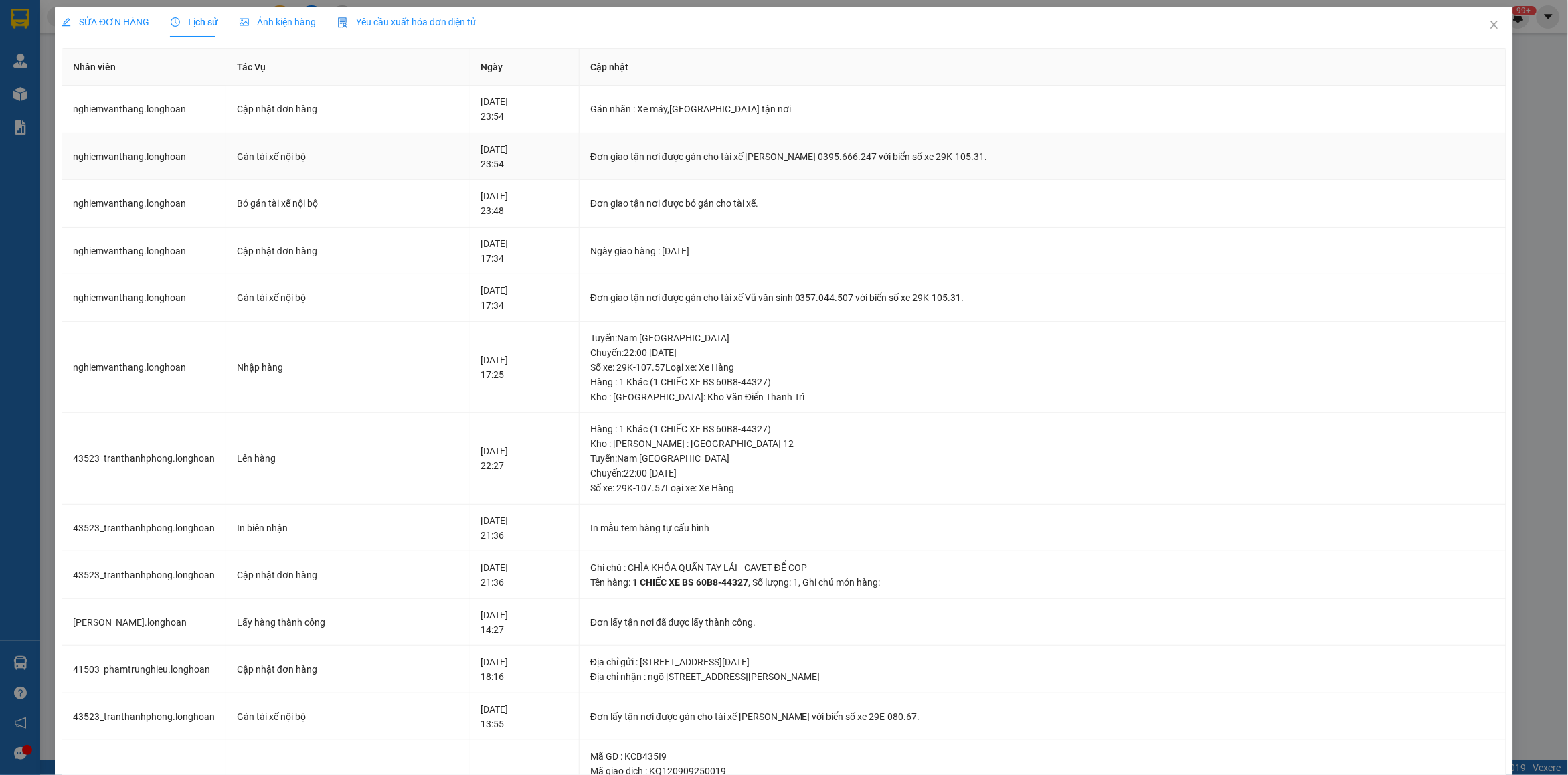
click at [723, 155] on div "Đơn giao tận nơi được gán cho tài xế Phạm Thế Luân 0395.666.247 với biển số xe …" at bounding box center [1042, 157] width 905 height 15
copy div "Đơn giao tận nơi được gán cho tài xế Phạm Thế Luân 0395.666.247 với biển số xe …"
click at [1255, 25] on icon "close" at bounding box center [1494, 25] width 7 height 8
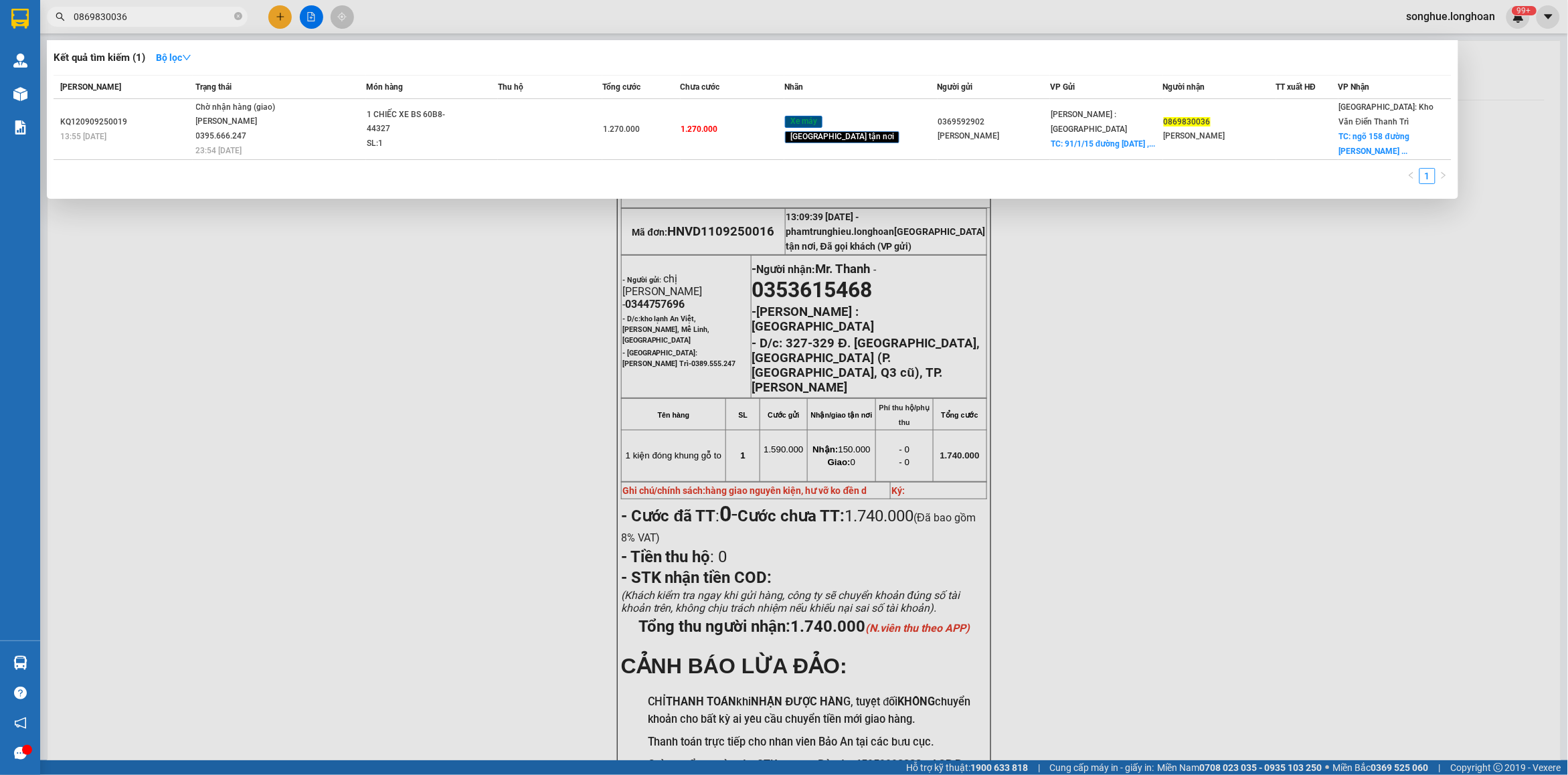
click at [215, 19] on input "0869830036" at bounding box center [153, 17] width 158 height 15
paste input "365616718"
type input "0365616718"
